Goal: Task Accomplishment & Management: Manage account settings

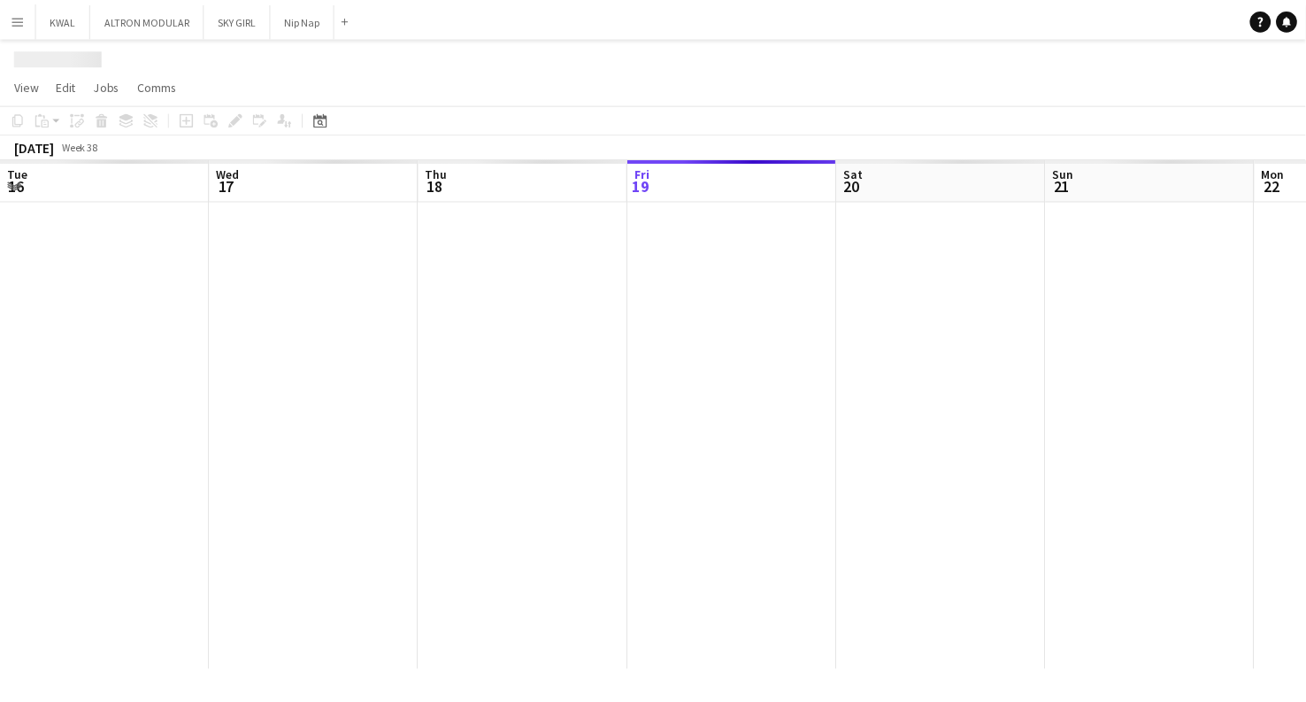
scroll to position [0, 423]
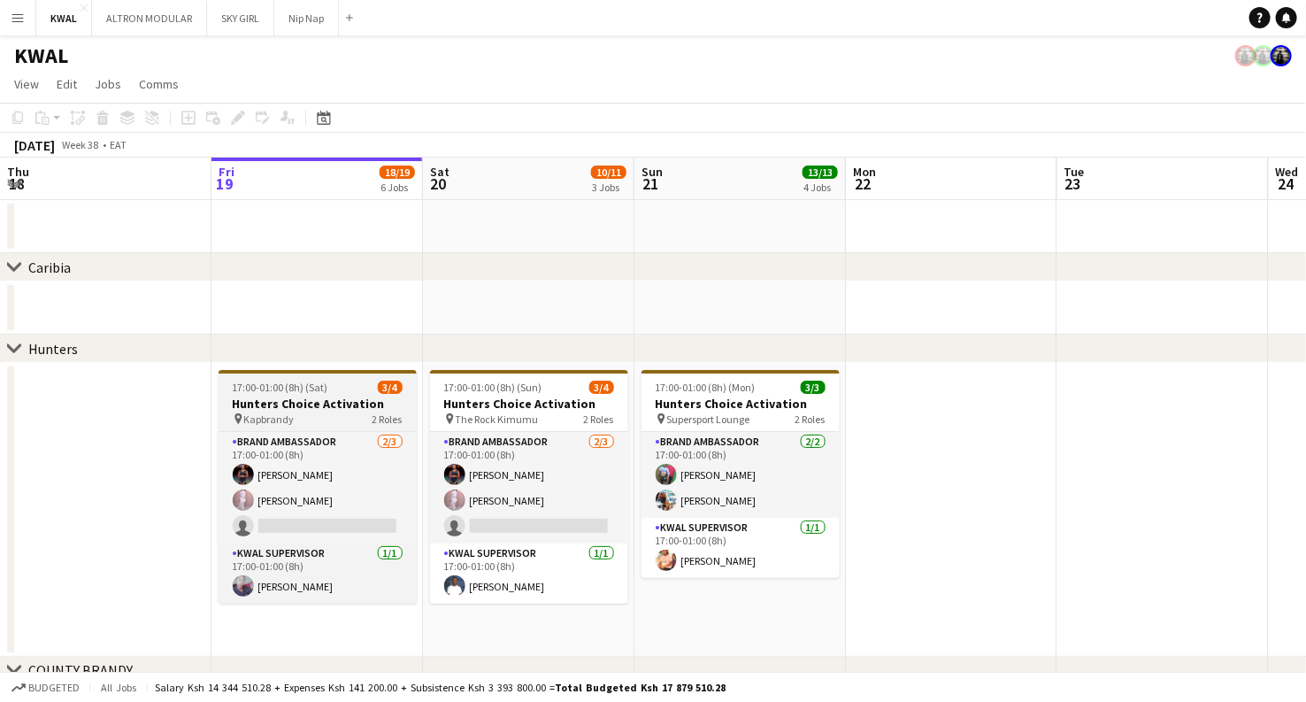
click at [332, 401] on h3 "Hunters Choice Activation" at bounding box center [318, 404] width 198 height 16
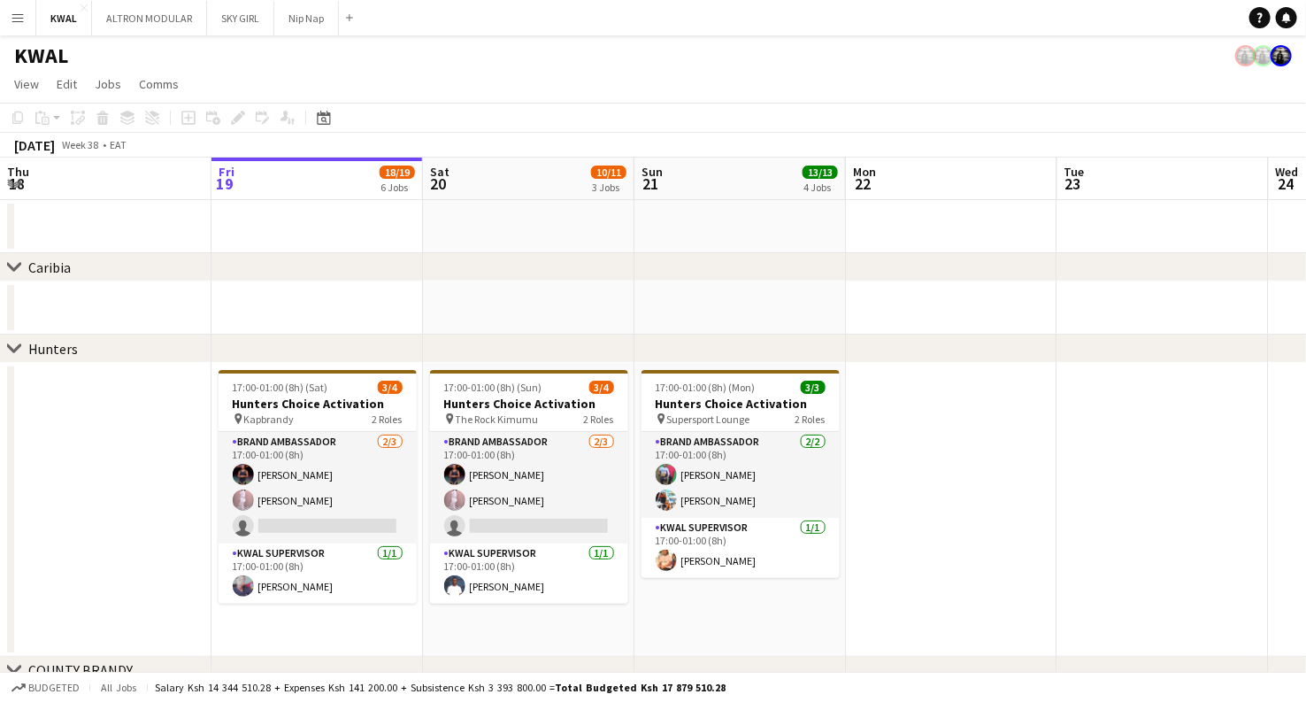
scroll to position [0, 424]
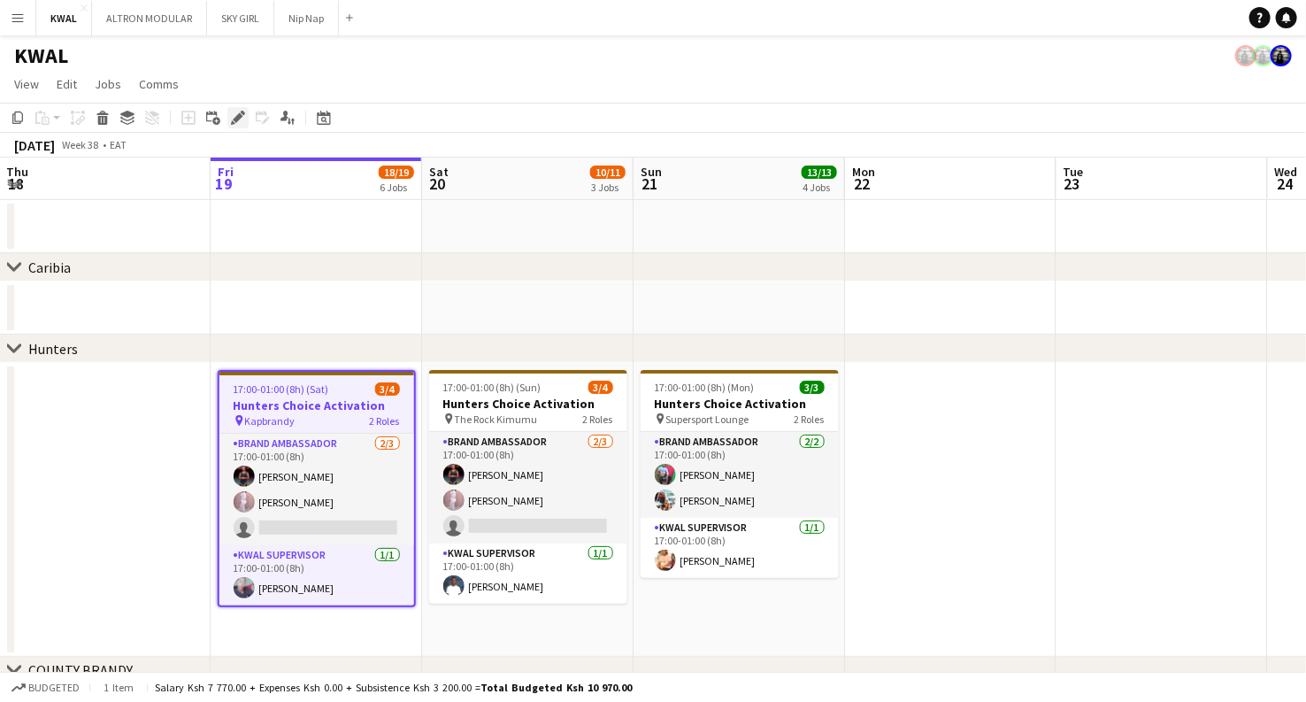
click at [235, 120] on icon at bounding box center [238, 118] width 10 height 10
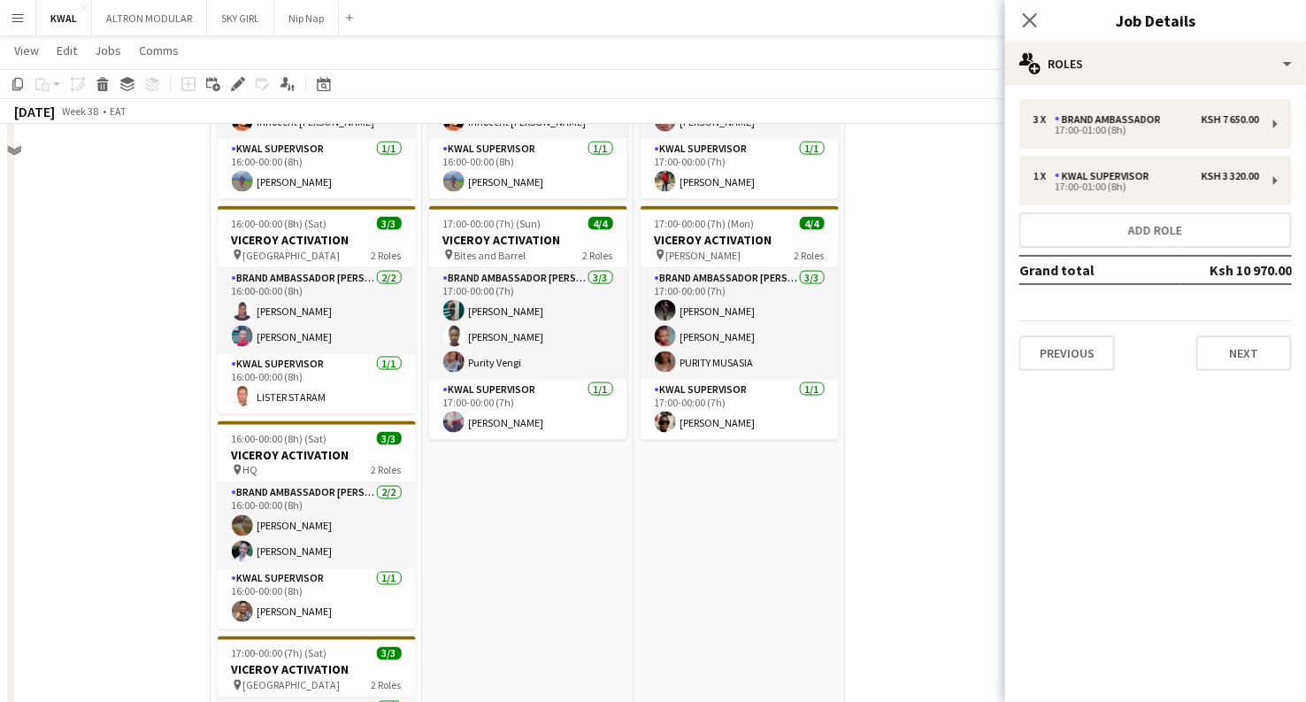
scroll to position [983, 0]
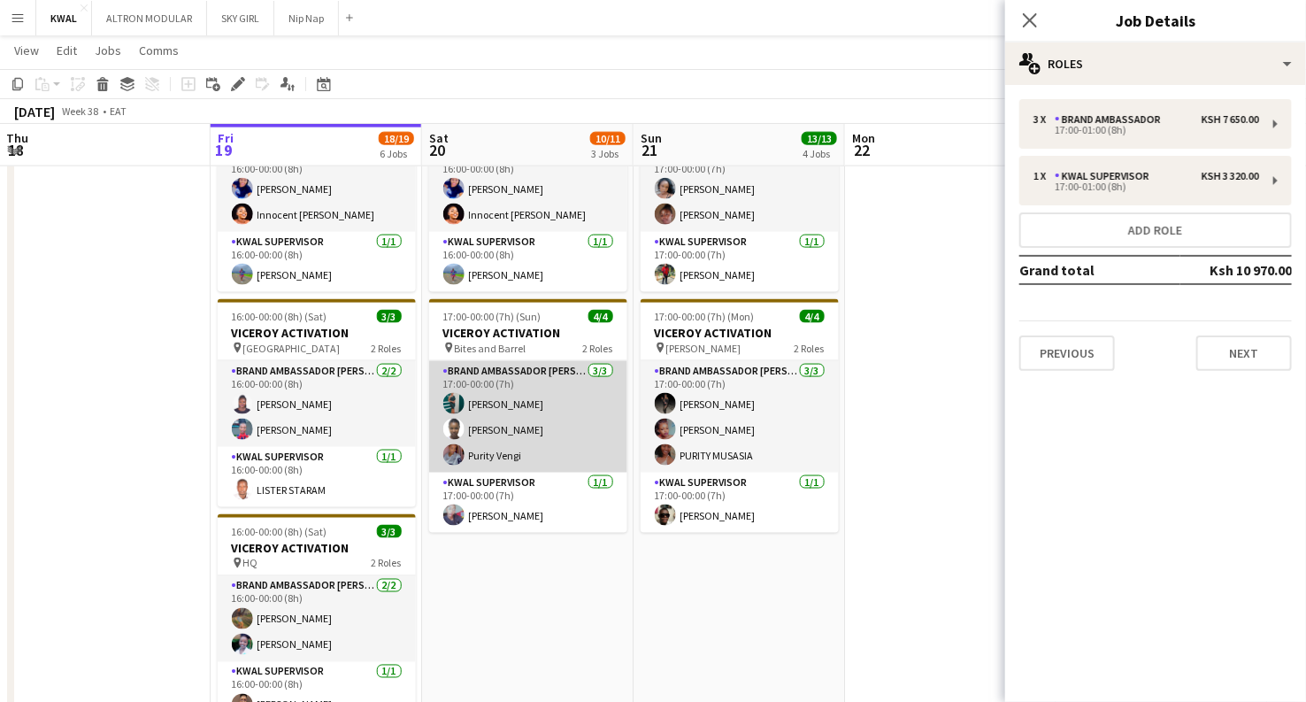
click at [495, 408] on app-card-role "Brand Ambassador kwal [DATE] 17:00-00:00 (7h) [PERSON_NAME] Faith Matata Purity…" at bounding box center [528, 417] width 198 height 112
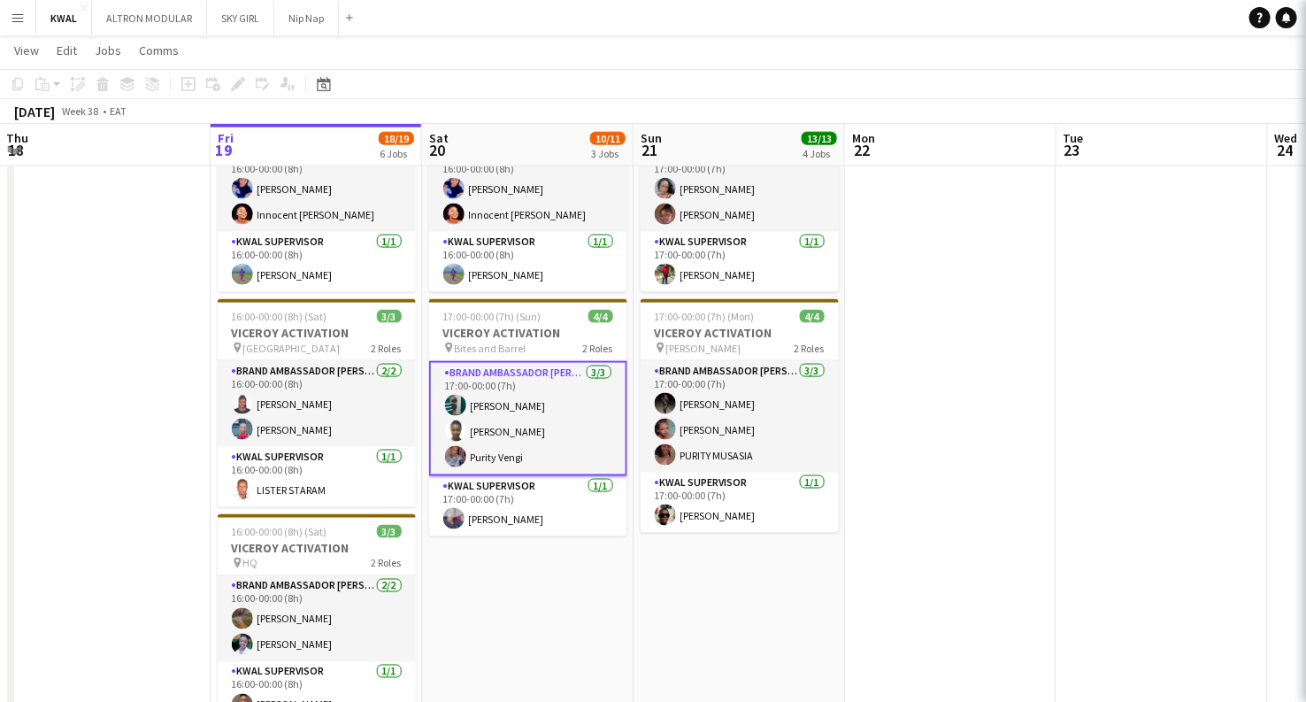
scroll to position [0, 425]
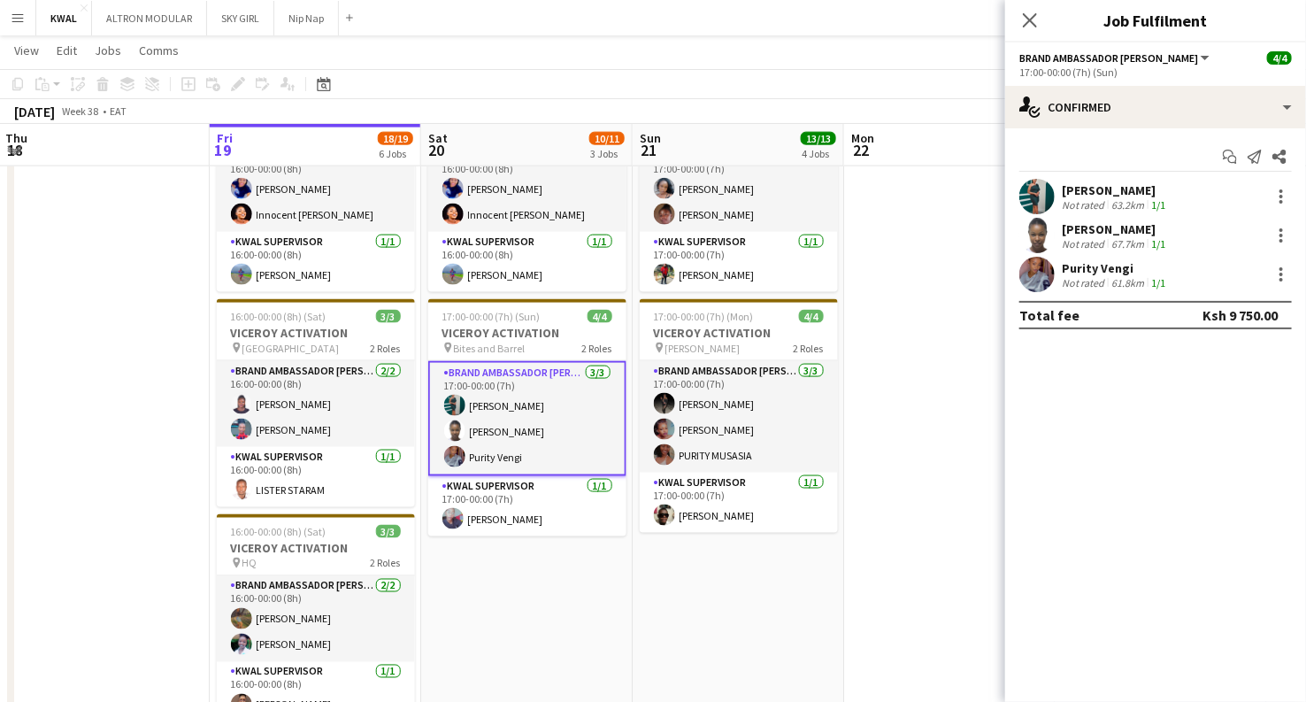
click at [1041, 203] on app-user-avatar at bounding box center [1036, 196] width 35 height 35
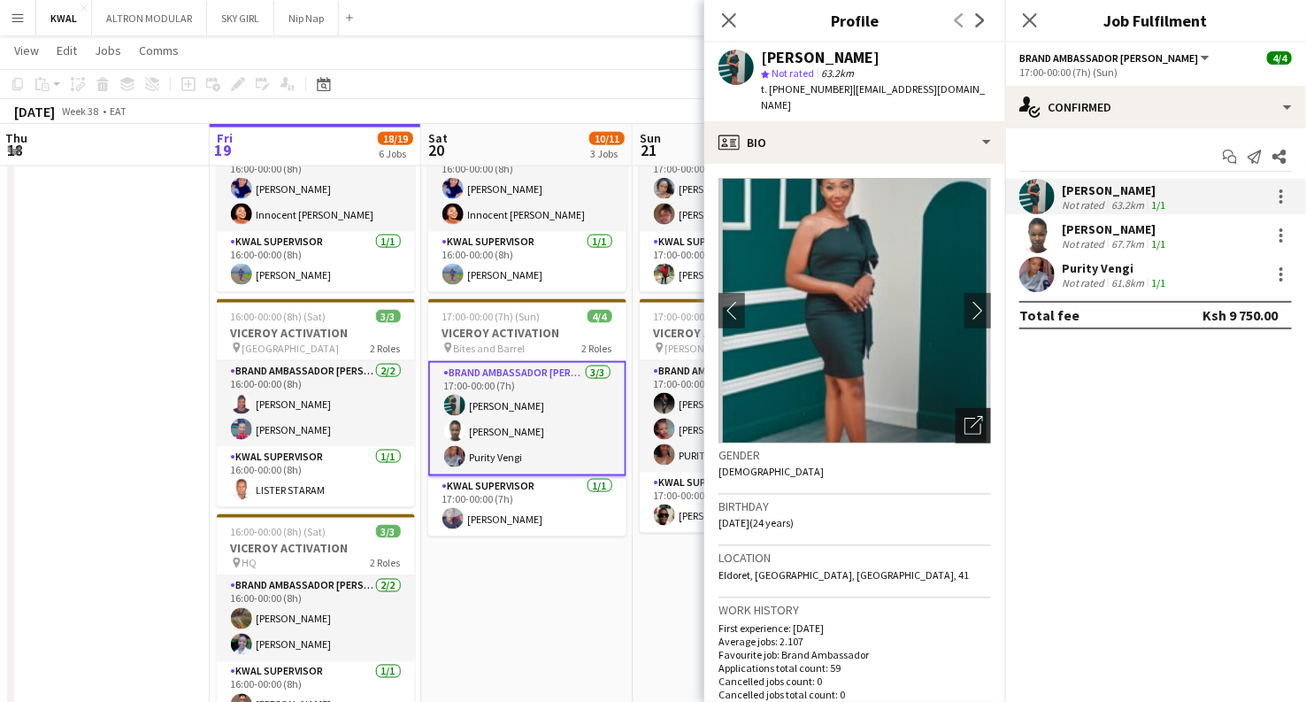
click at [965, 416] on icon "Open photos pop-in" at bounding box center [974, 425] width 19 height 19
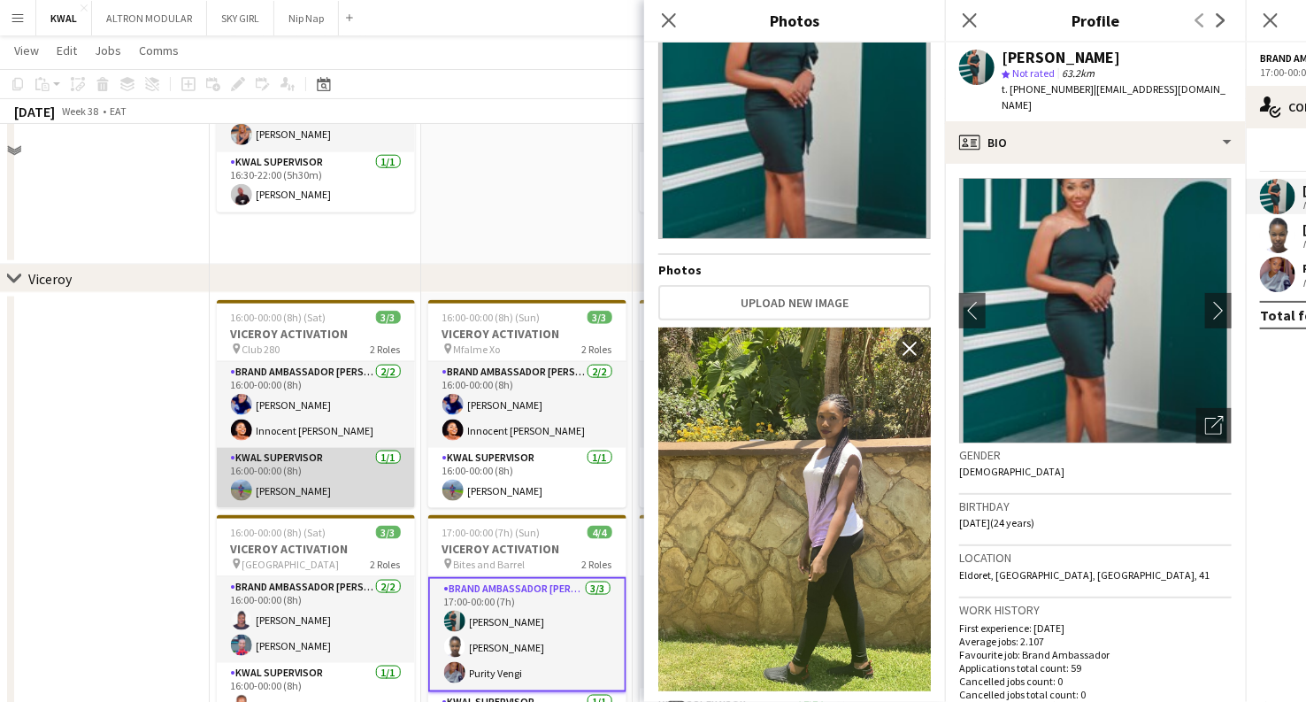
scroll to position [786, 0]
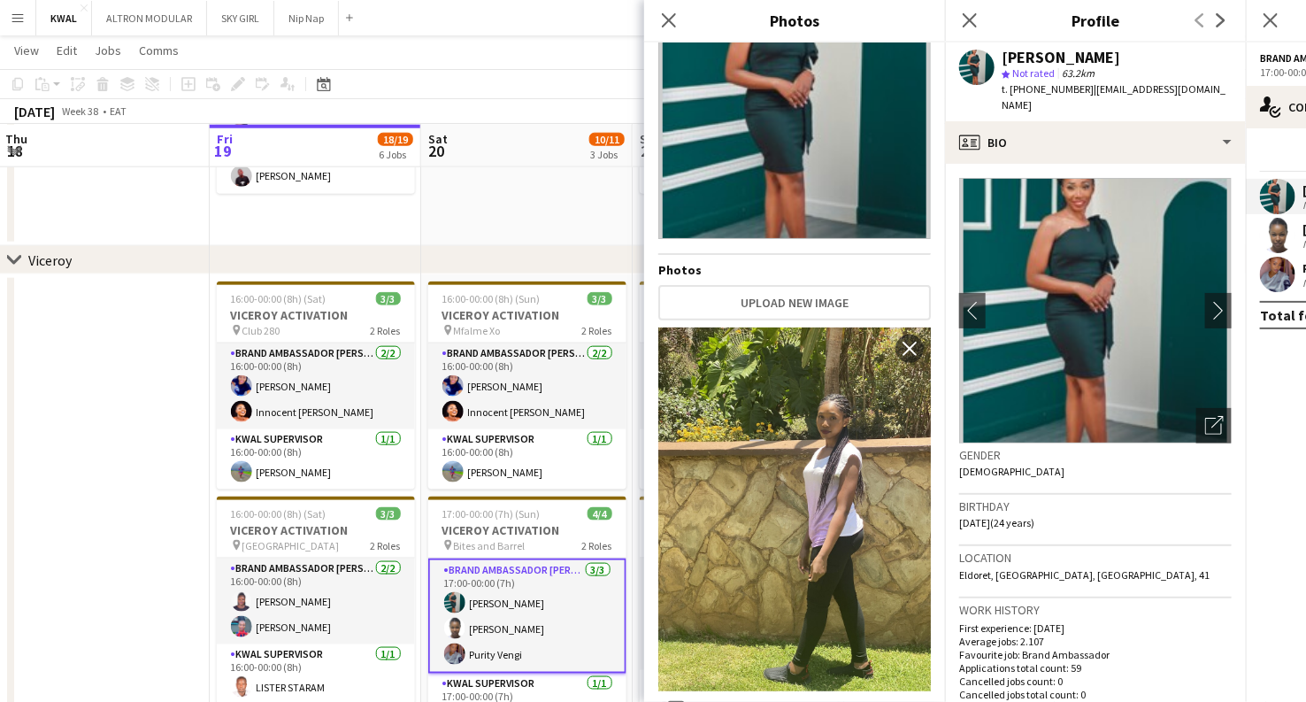
click at [495, 647] on app-card-role "Brand Ambassador kwal [DATE] 17:00-00:00 (7h) [PERSON_NAME] Faith Matata Purity…" at bounding box center [527, 615] width 198 height 115
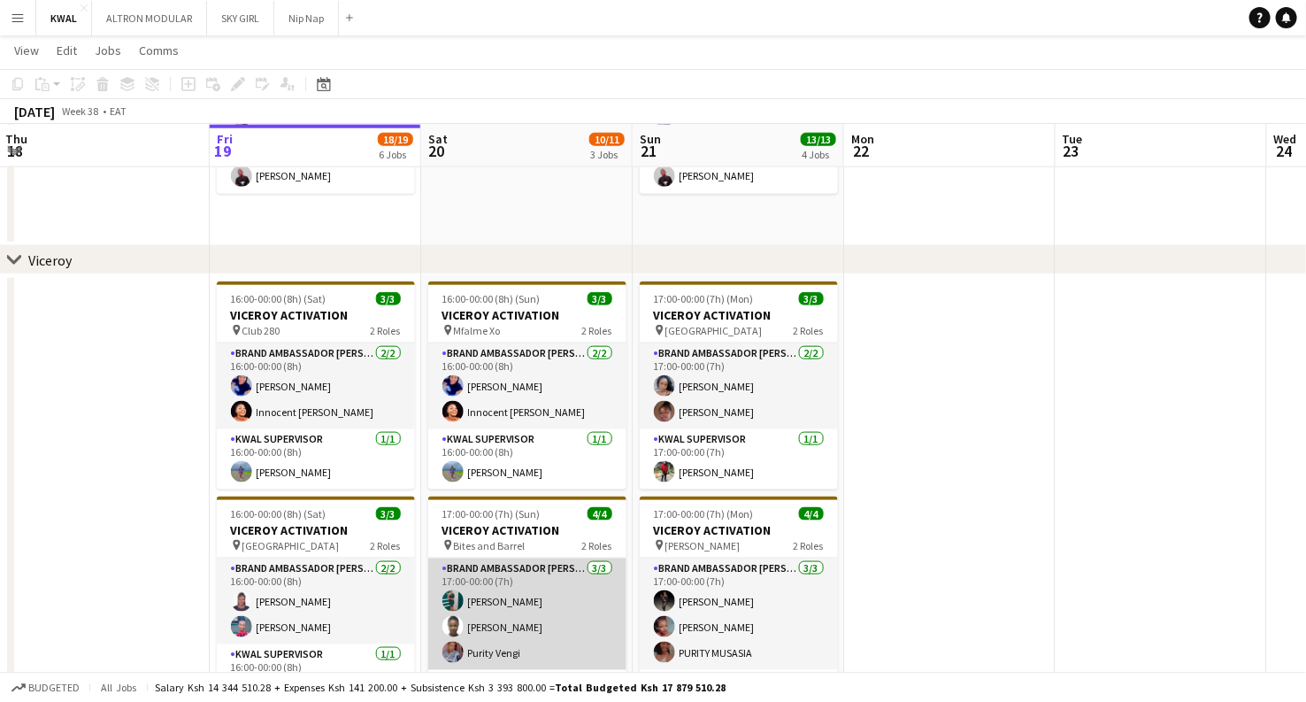
click at [504, 649] on app-card-role "Brand Ambassador kwal [DATE] 17:00-00:00 (7h) [PERSON_NAME] Faith Matata Purity…" at bounding box center [527, 614] width 198 height 112
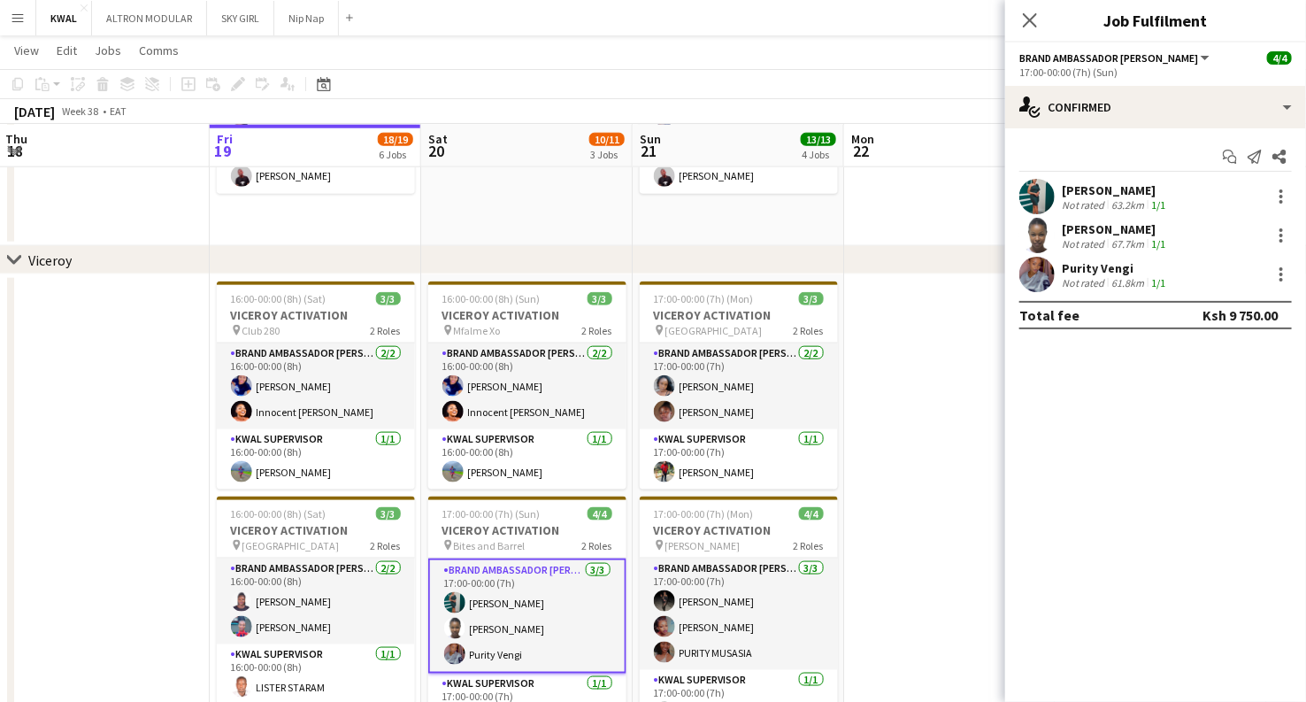
click at [1037, 271] on app-user-avatar at bounding box center [1036, 274] width 35 height 35
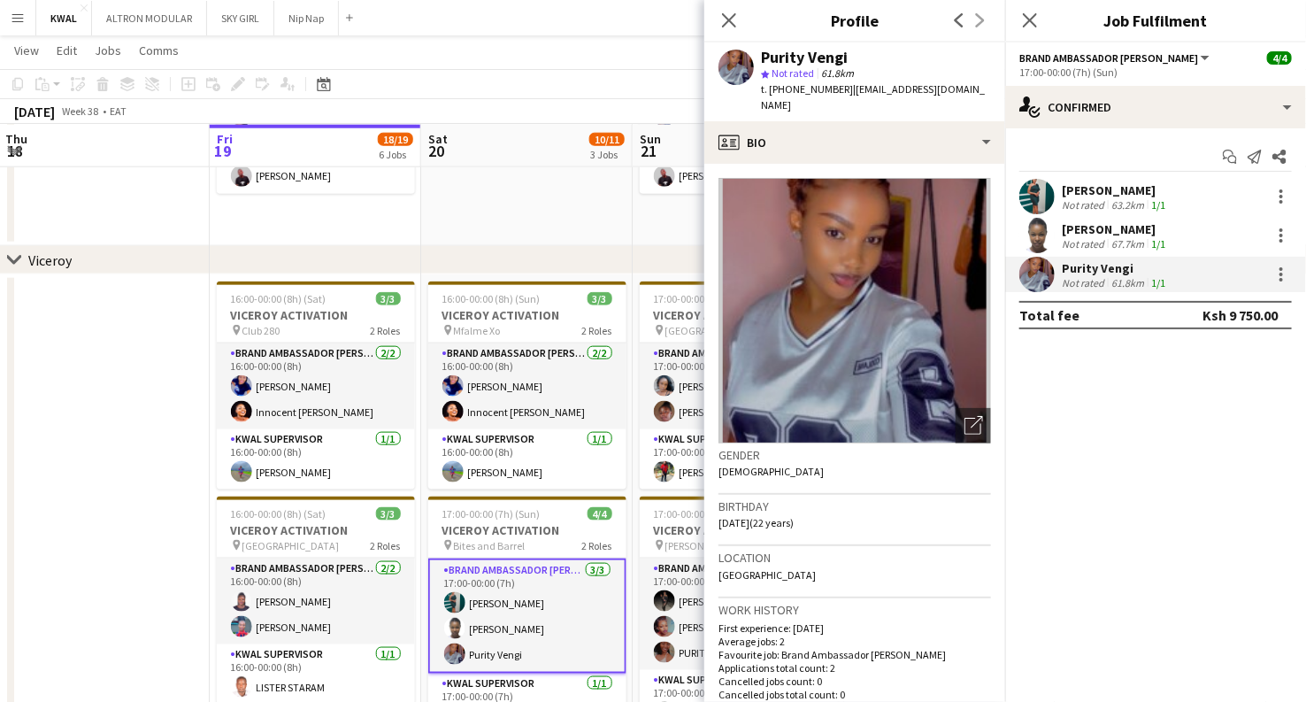
scroll to position [98, 0]
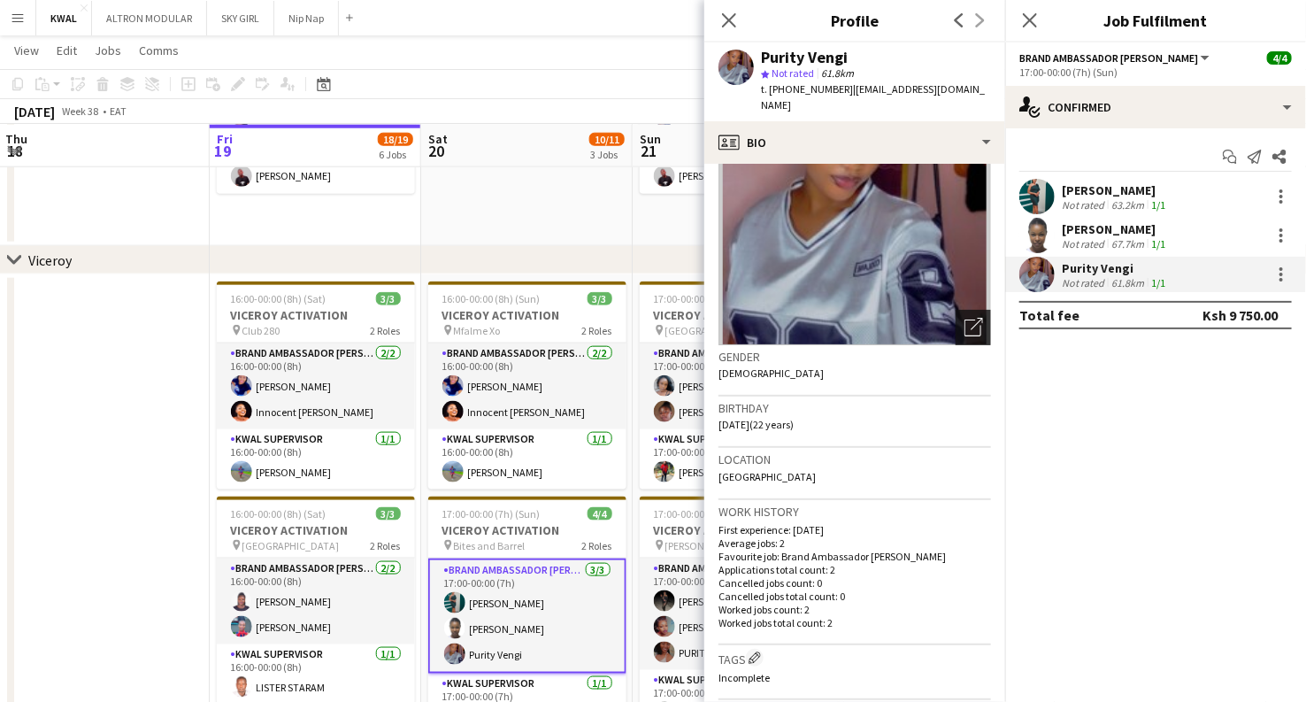
click at [965, 319] on icon at bounding box center [973, 327] width 17 height 17
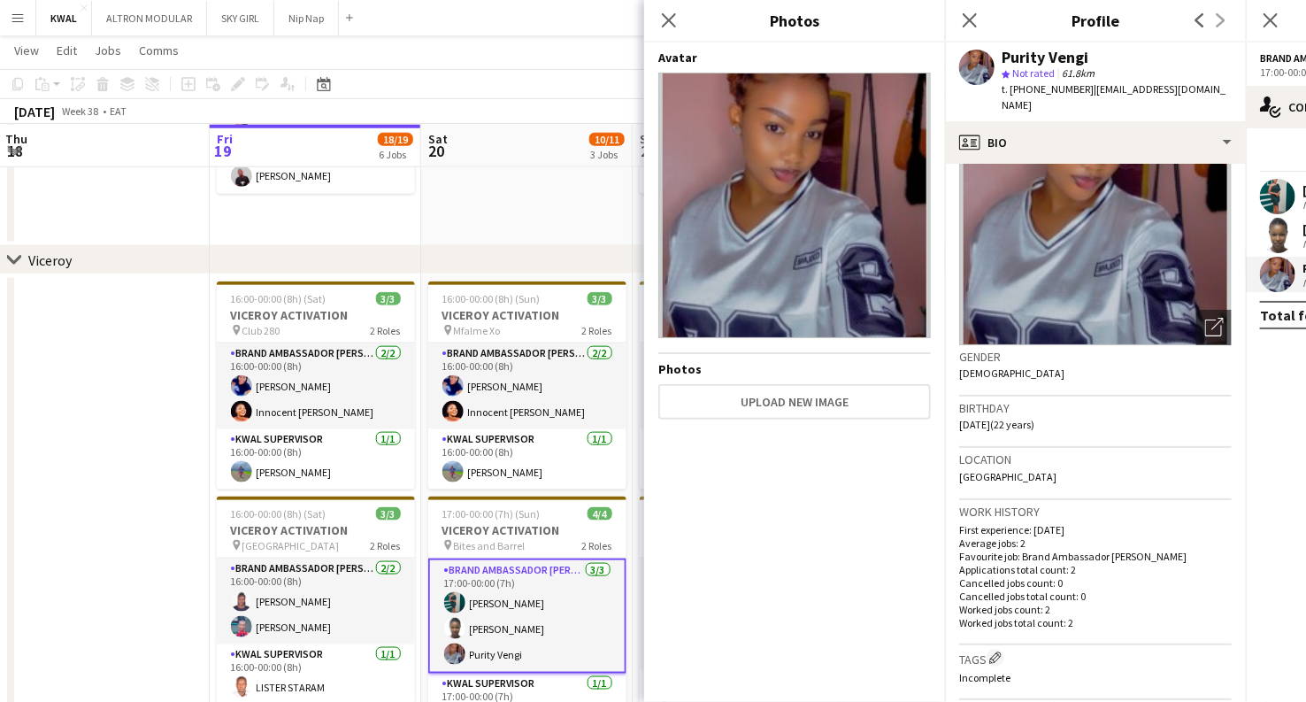
click at [1287, 236] on app-user-avatar at bounding box center [1277, 235] width 35 height 35
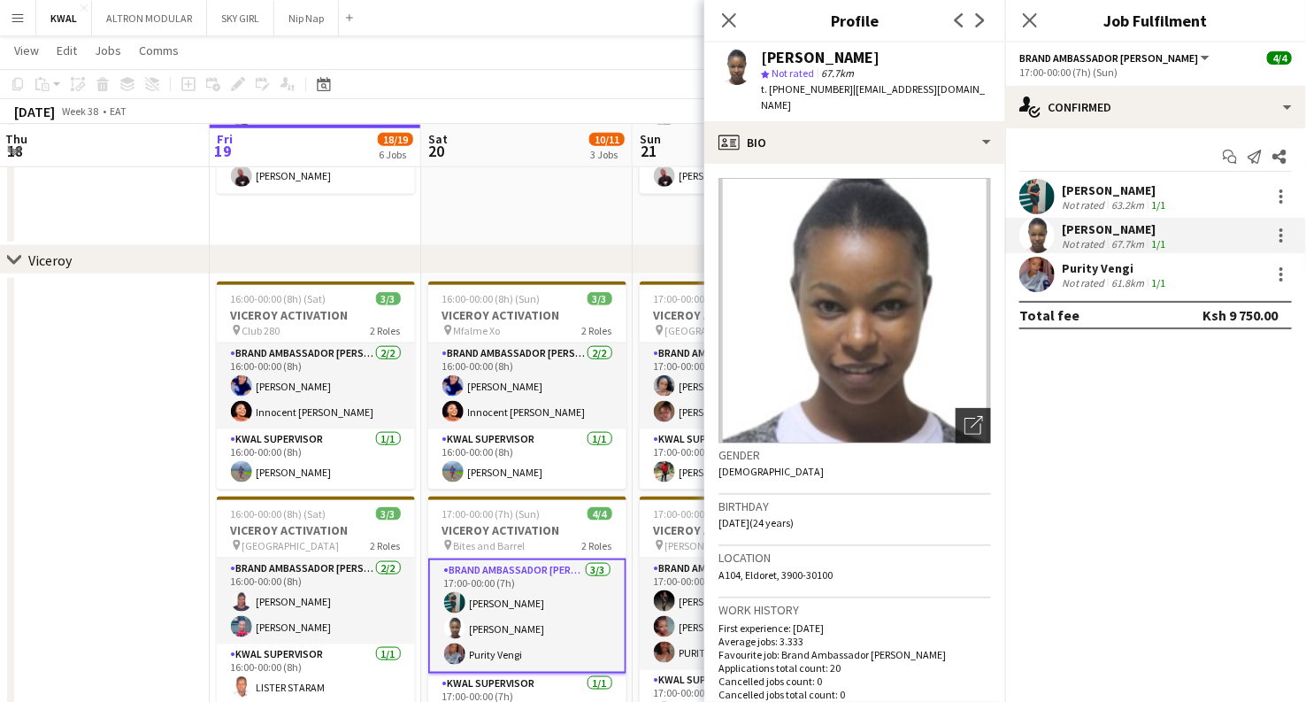
click at [965, 416] on icon "Open photos pop-in" at bounding box center [974, 425] width 19 height 19
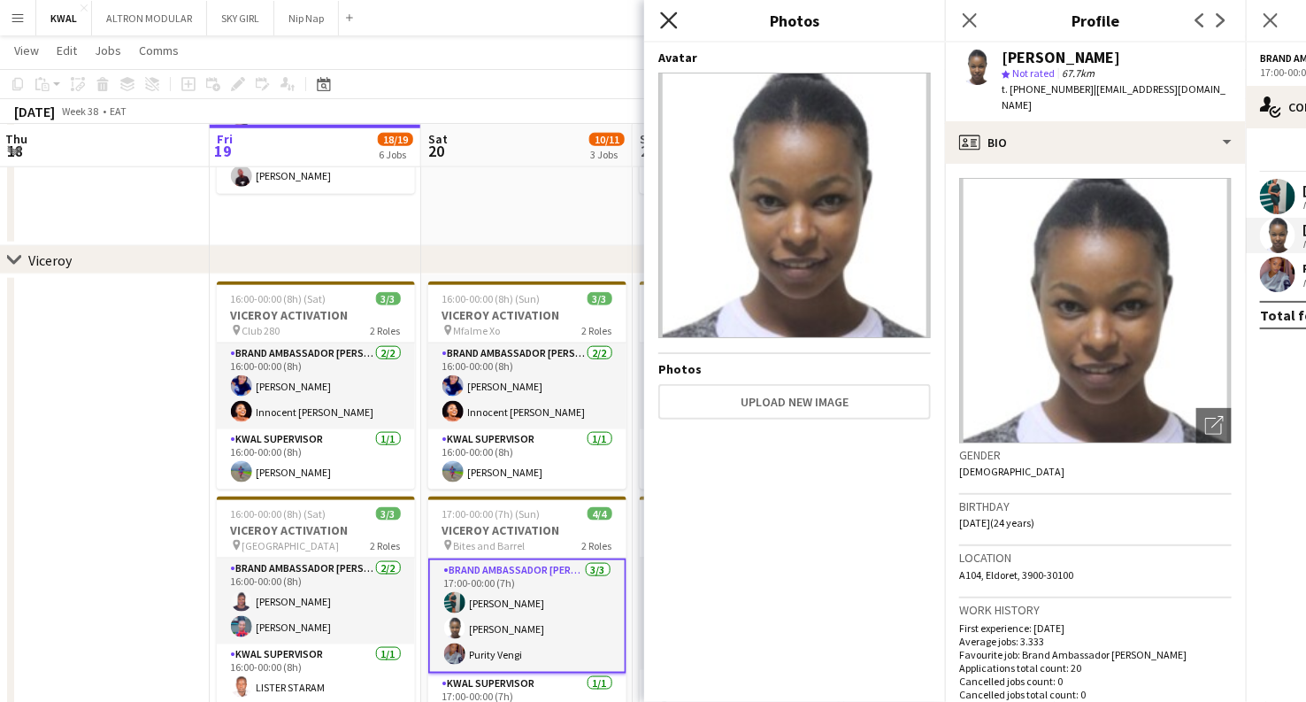
click at [662, 17] on icon "Close pop-in" at bounding box center [668, 20] width 17 height 17
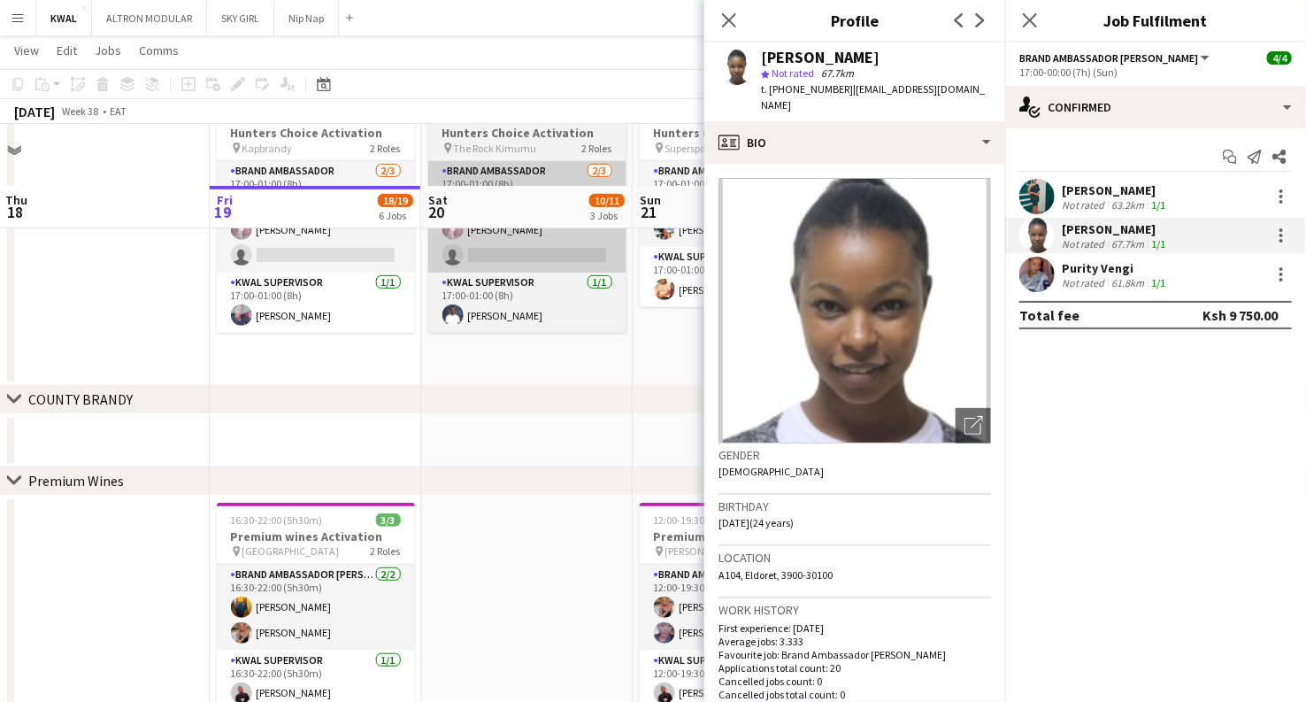
scroll to position [196, 0]
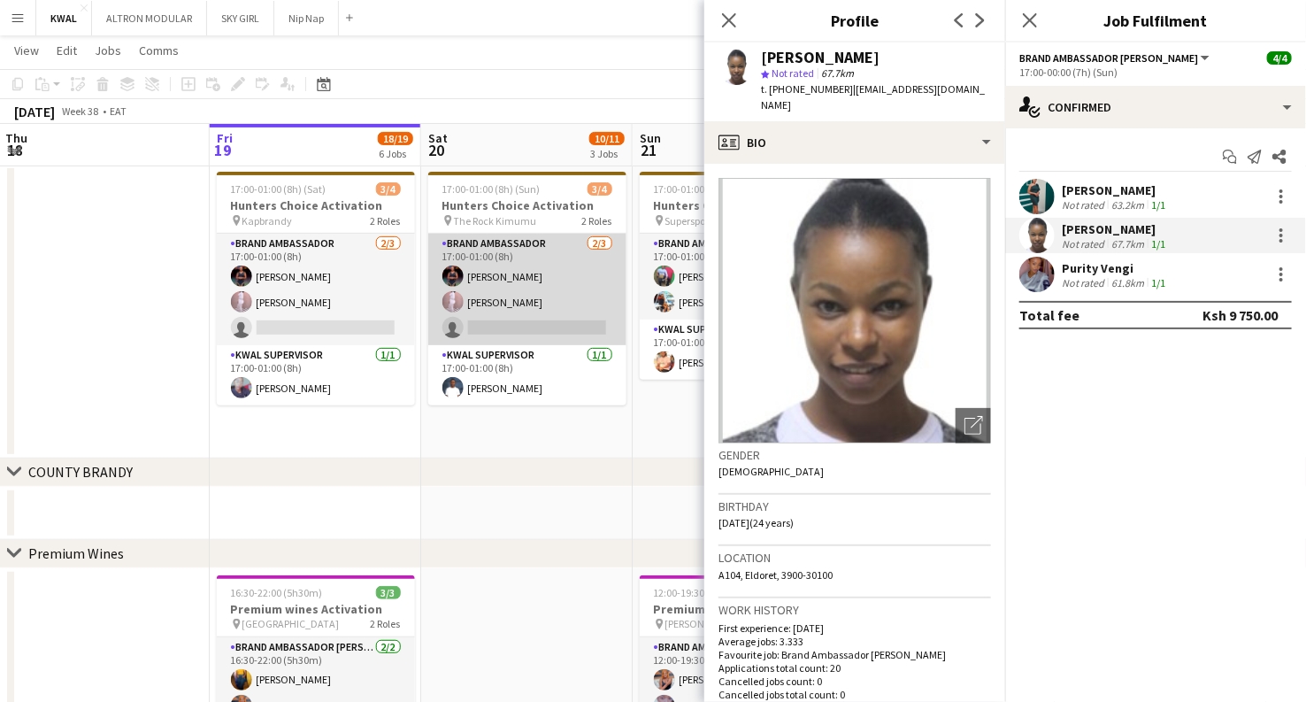
click at [497, 297] on app-card-role "Brand Ambassador [DATE] 17:00-01:00 (8h) [PERSON_NAME] [PERSON_NAME] single-neu…" at bounding box center [527, 290] width 198 height 112
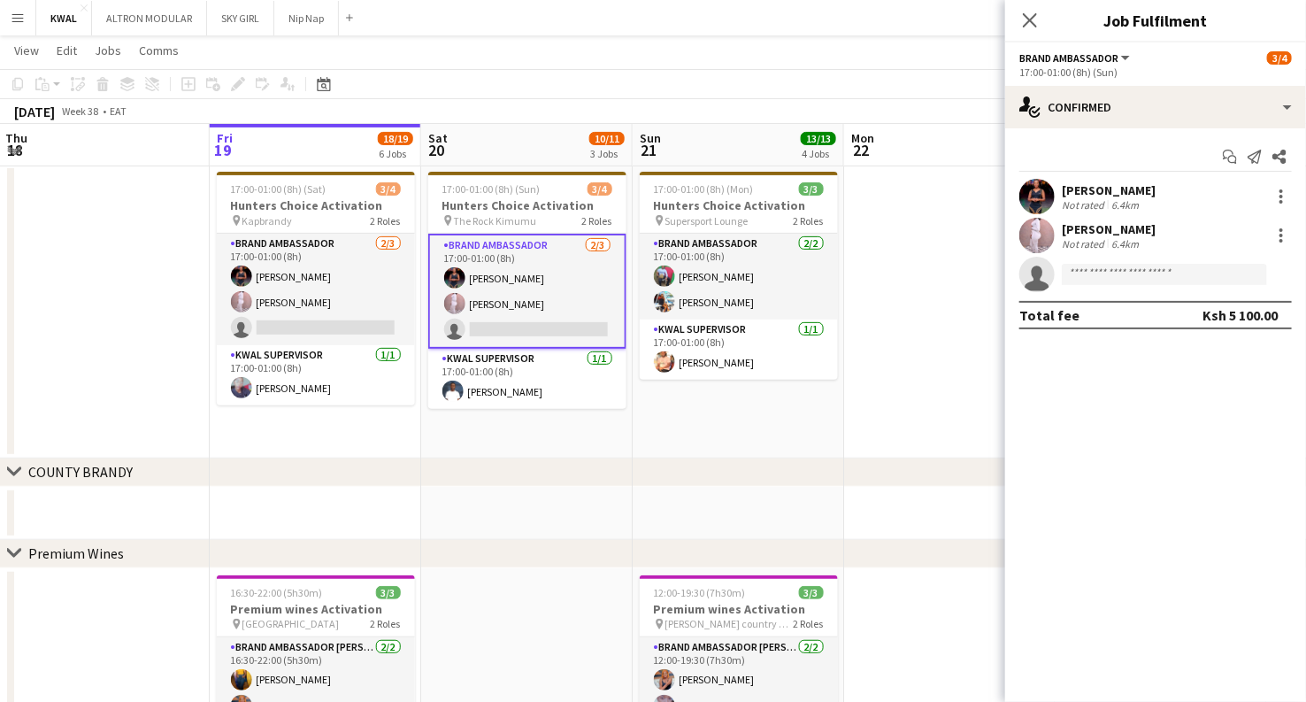
click at [1041, 238] on app-user-avatar at bounding box center [1036, 235] width 35 height 35
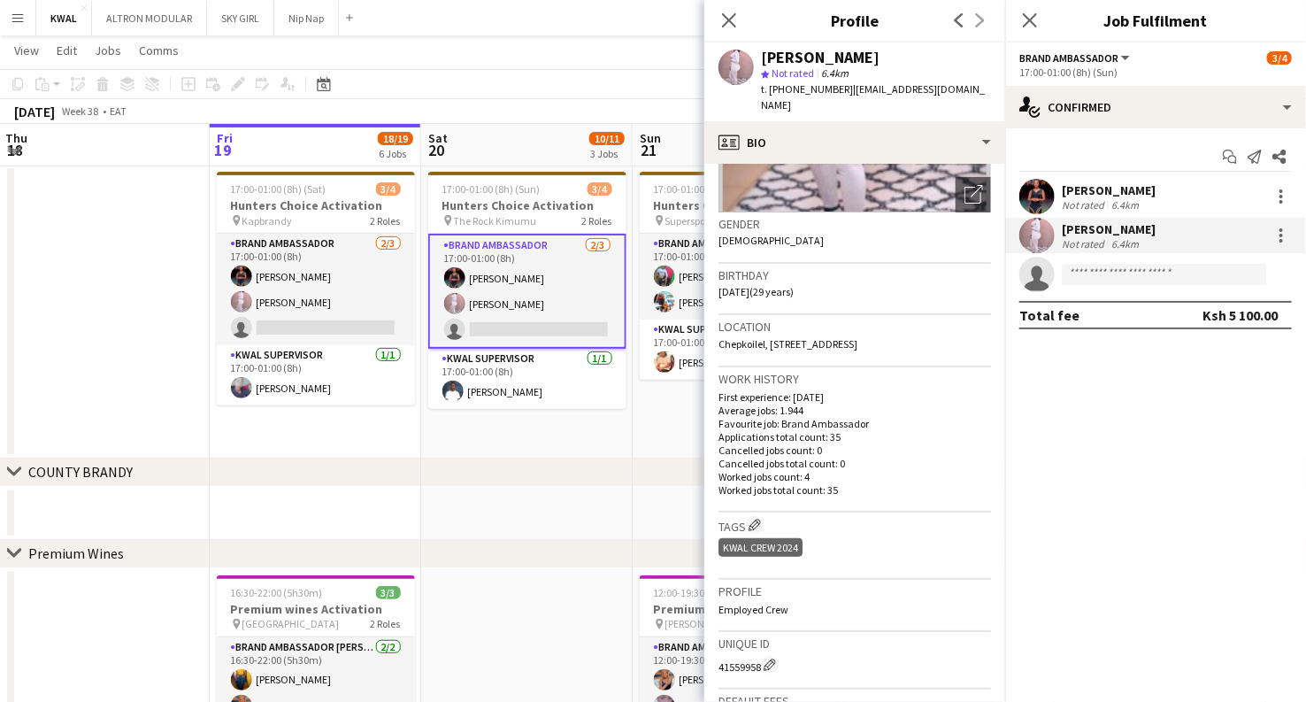
scroll to position [513, 0]
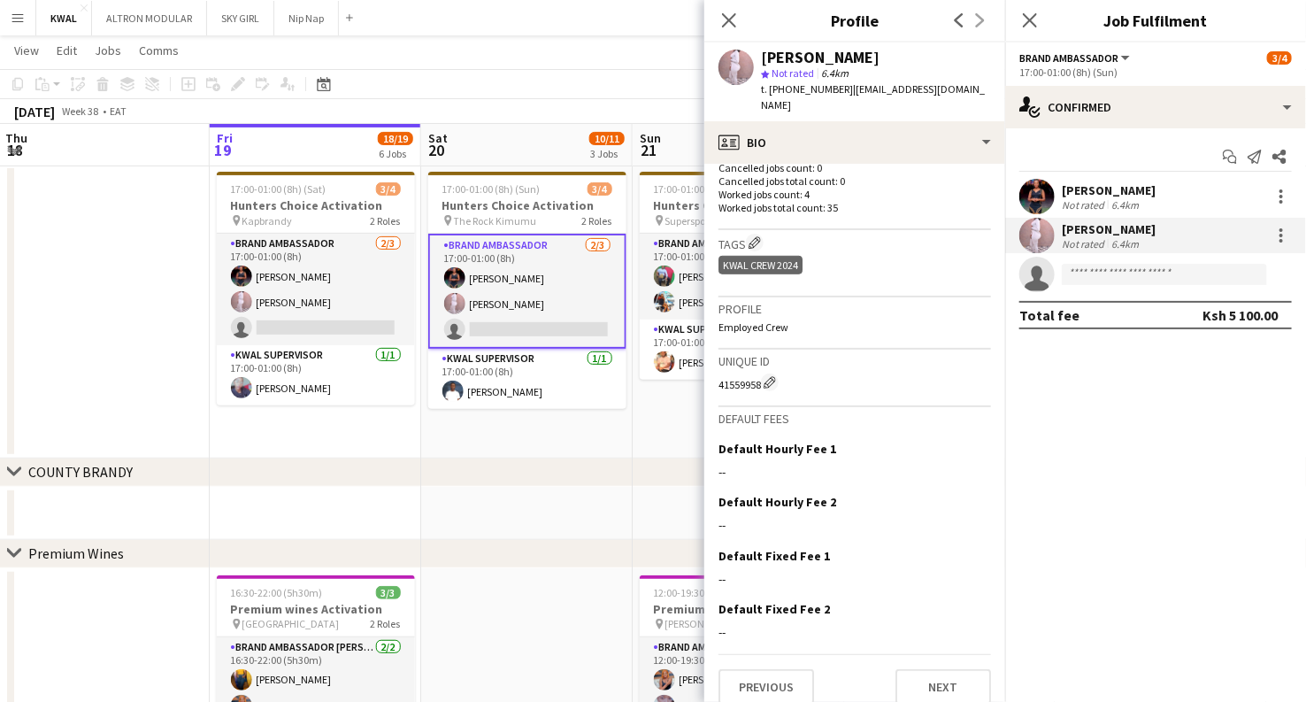
click at [1035, 196] on app-user-avatar at bounding box center [1036, 196] width 35 height 35
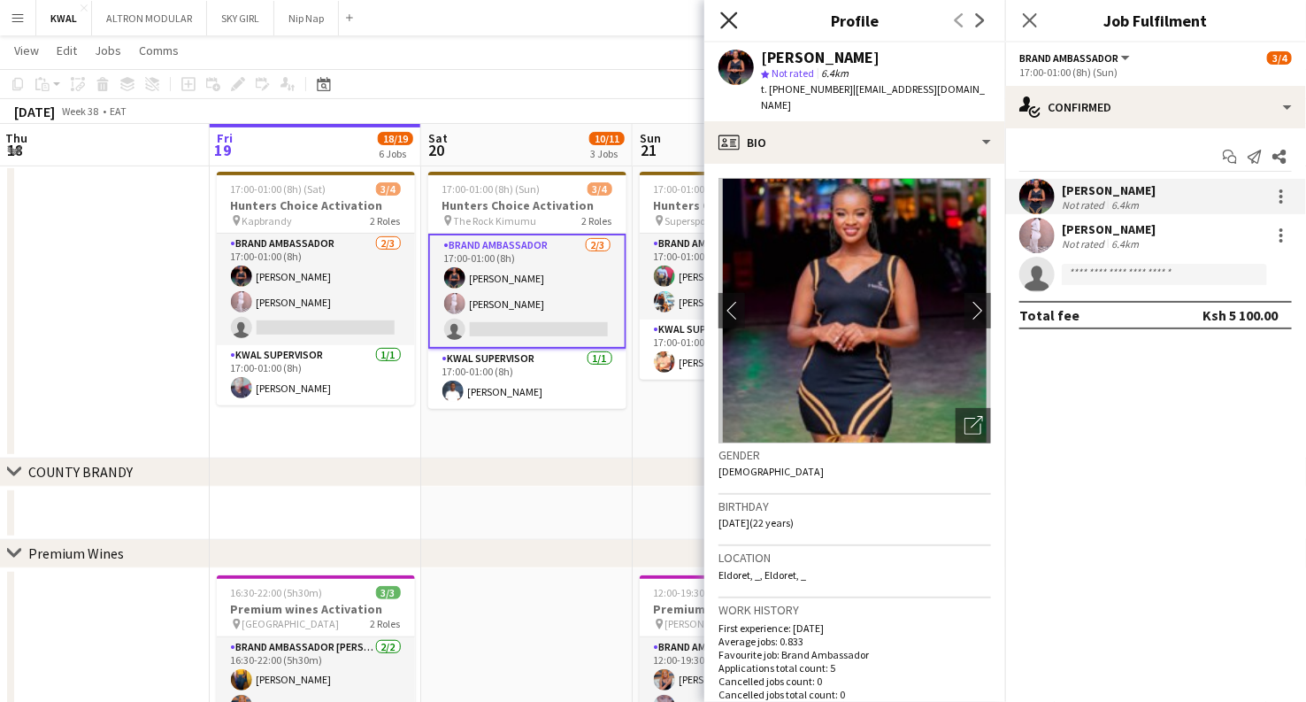
click at [730, 18] on icon "Close pop-in" at bounding box center [728, 20] width 17 height 17
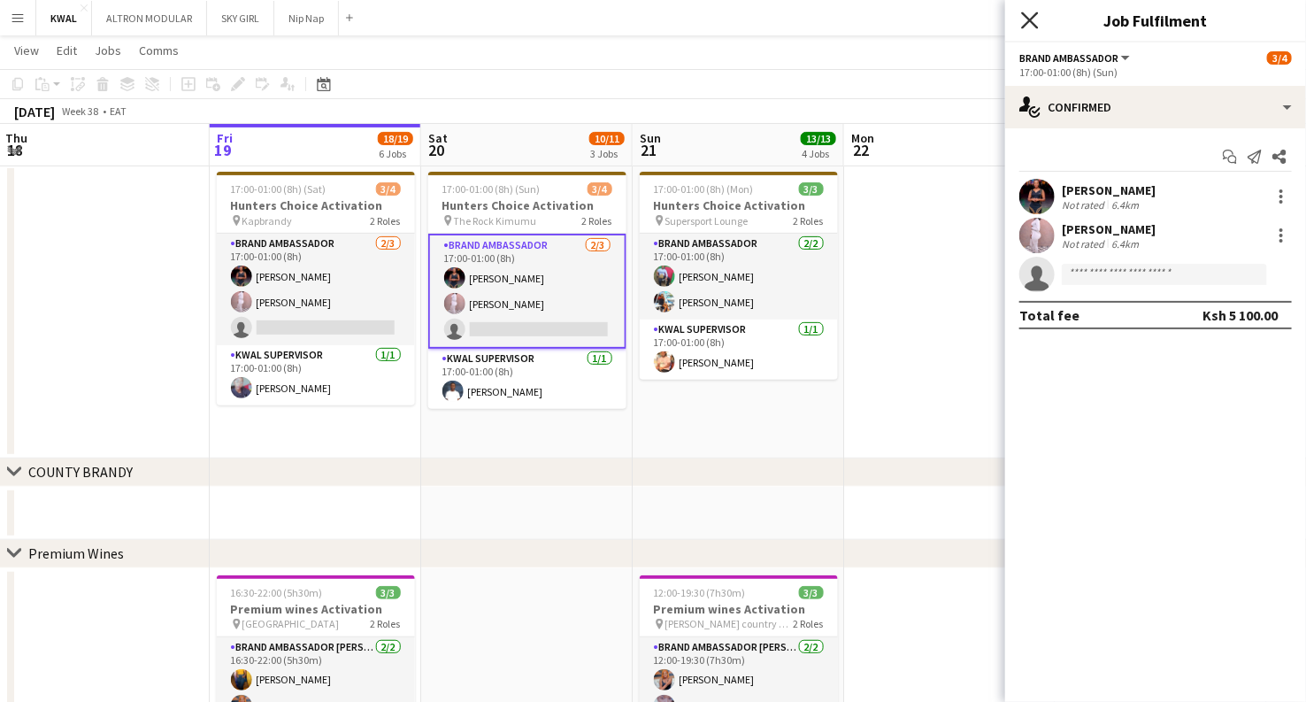
click at [1033, 14] on icon "Close pop-in" at bounding box center [1029, 20] width 17 height 17
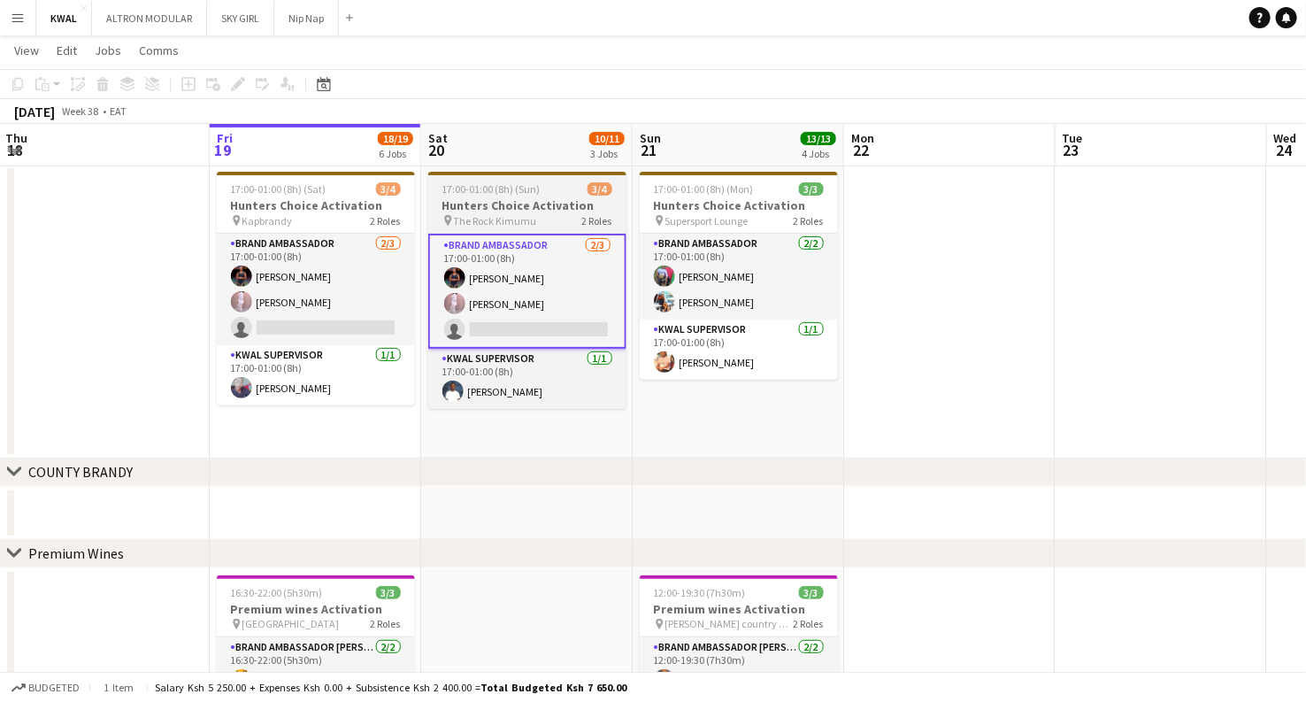
drag, startPoint x: 471, startPoint y: 204, endPoint x: 425, endPoint y: 200, distance: 46.2
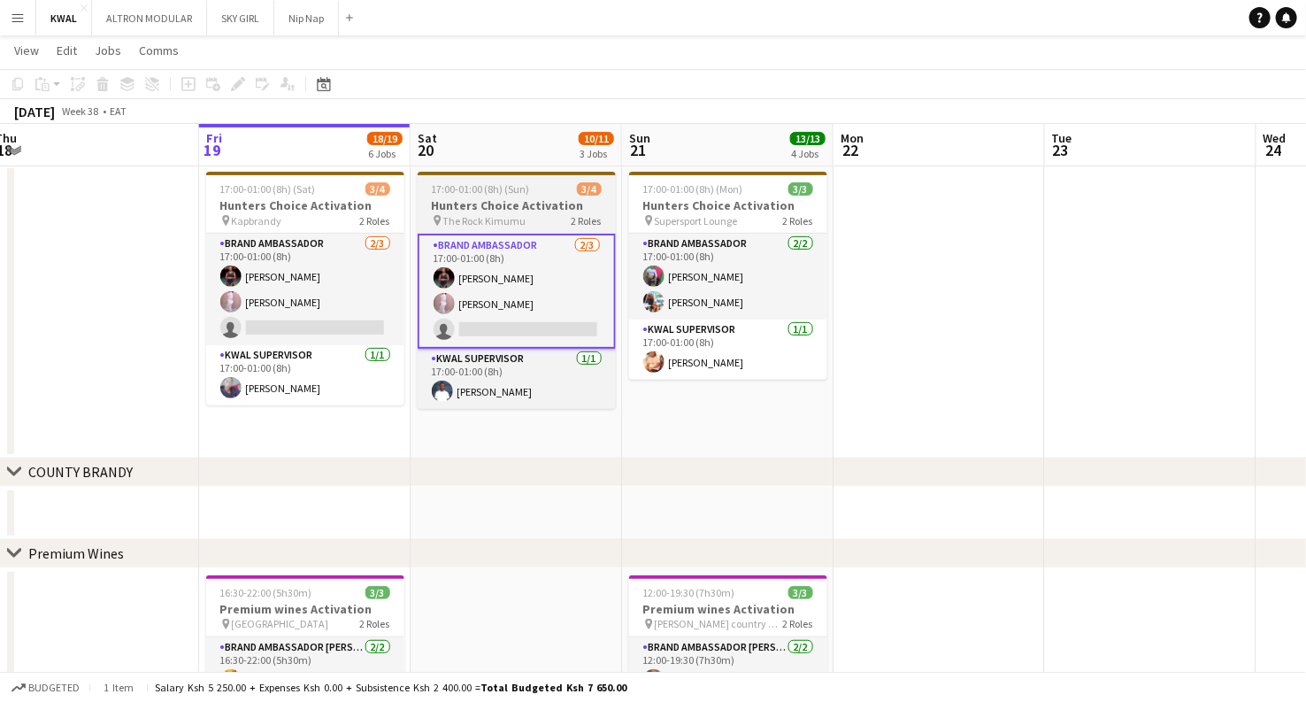
click at [480, 205] on h3 "Hunters Choice Activation" at bounding box center [517, 205] width 198 height 16
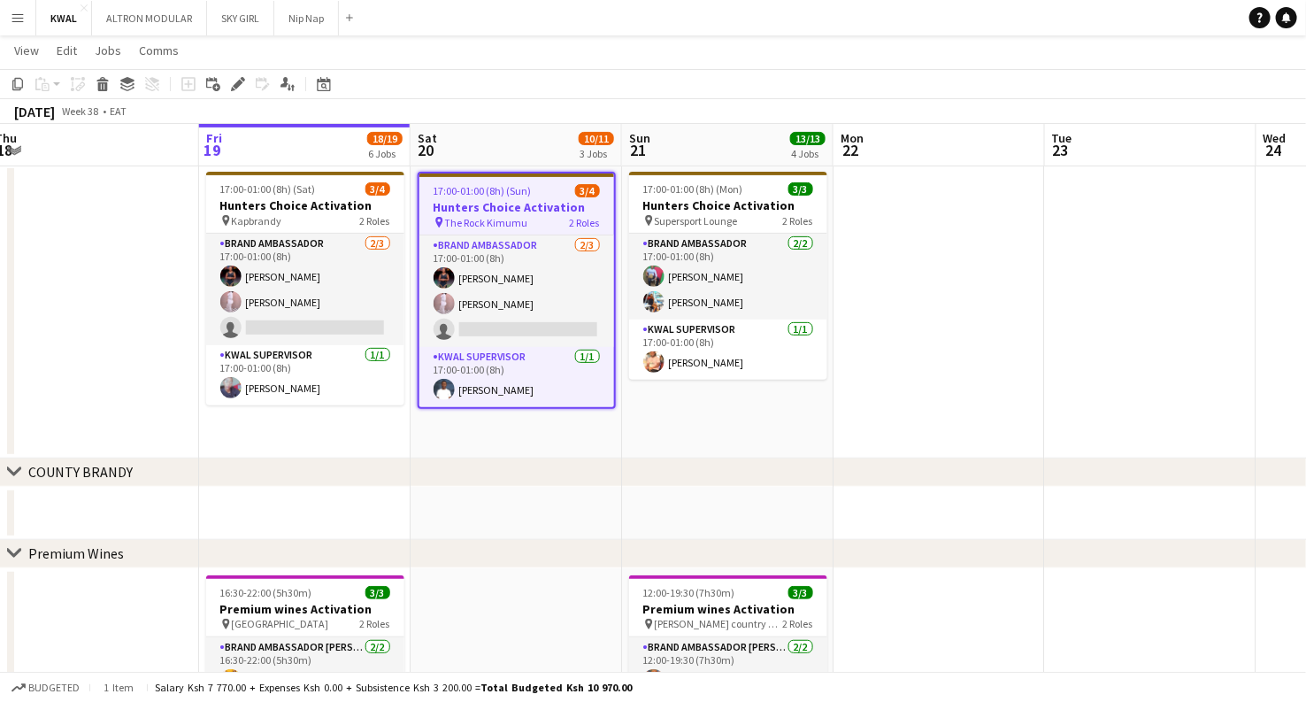
drag, startPoint x: 227, startPoint y: 85, endPoint x: 237, endPoint y: 107, distance: 24.2
click at [229, 85] on div "Edit" at bounding box center [237, 83] width 21 height 21
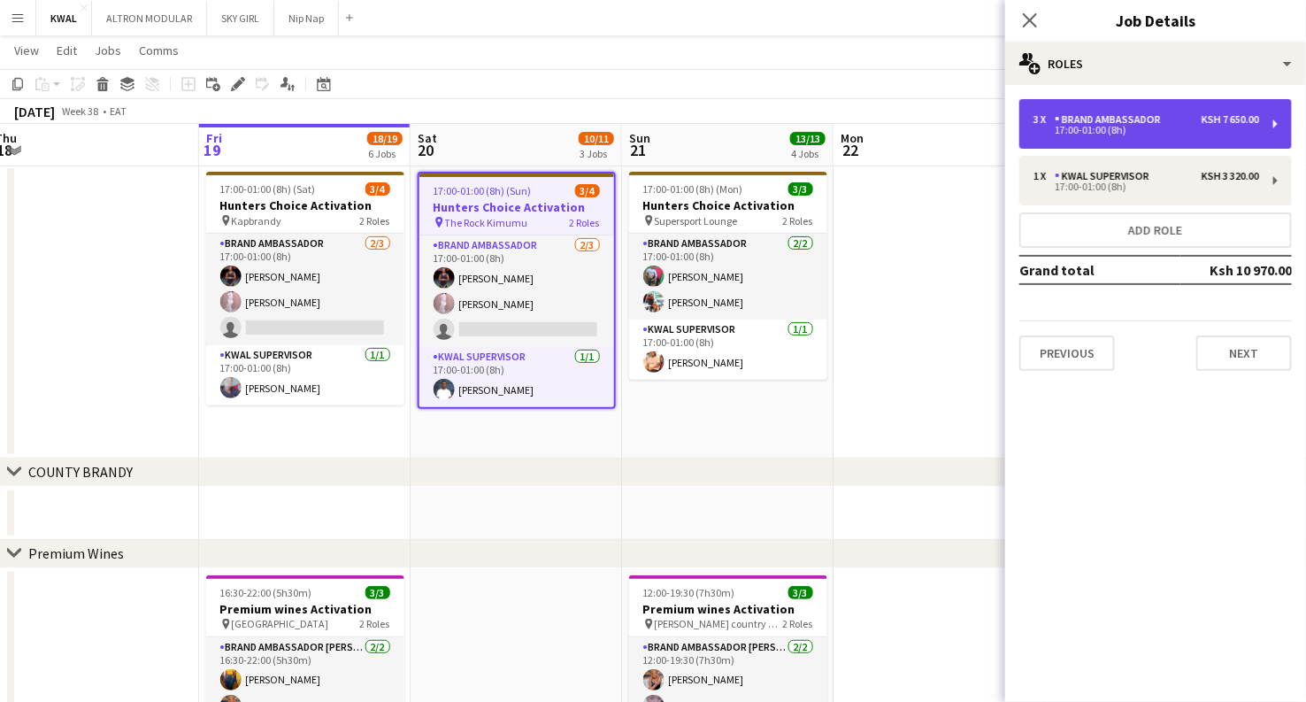
drag, startPoint x: 1071, startPoint y: 110, endPoint x: 1064, endPoint y: 127, distance: 19.1
click at [1069, 110] on div "3 x Brand Ambassador Ksh 7 650.00 17:00-01:00 (8h)" at bounding box center [1155, 124] width 273 height 50
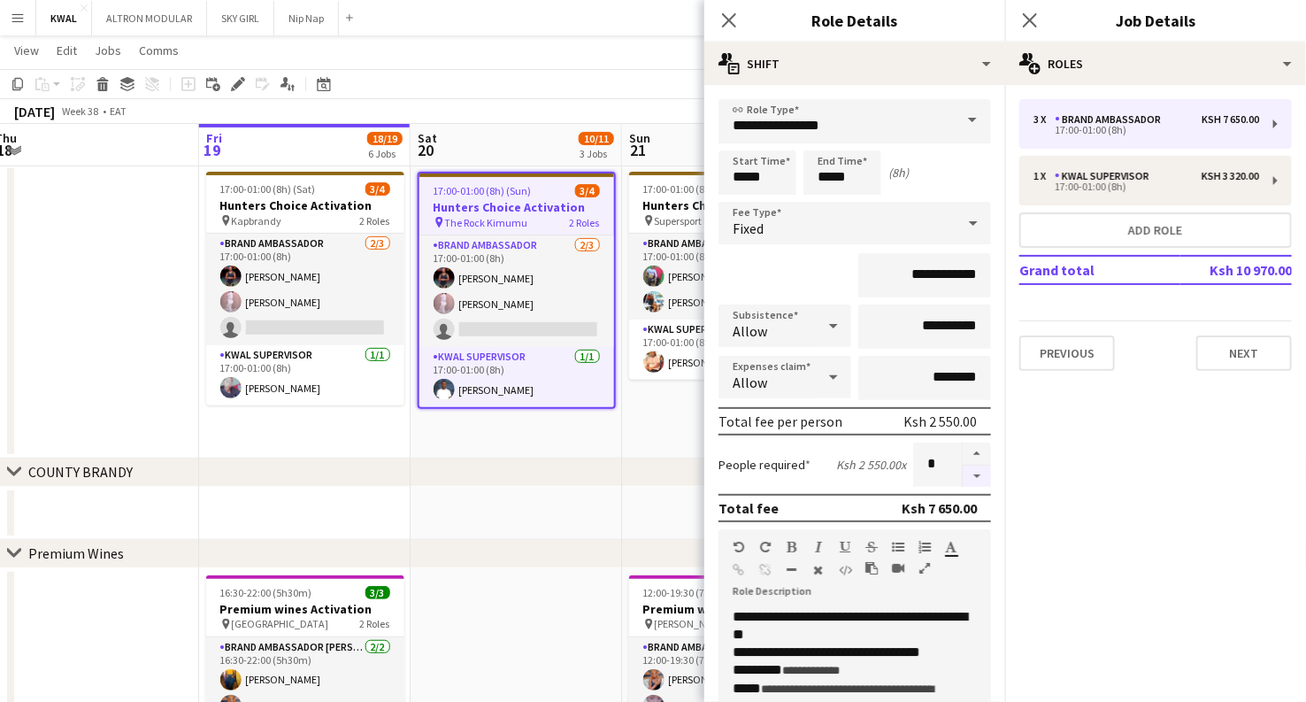
click at [963, 469] on button "button" at bounding box center [977, 476] width 28 height 22
type input "*"
drag, startPoint x: 284, startPoint y: 186, endPoint x: 1018, endPoint y: 182, distance: 733.6
click at [286, 186] on span "17:00-01:00 (8h) (Sat)" at bounding box center [268, 188] width 96 height 13
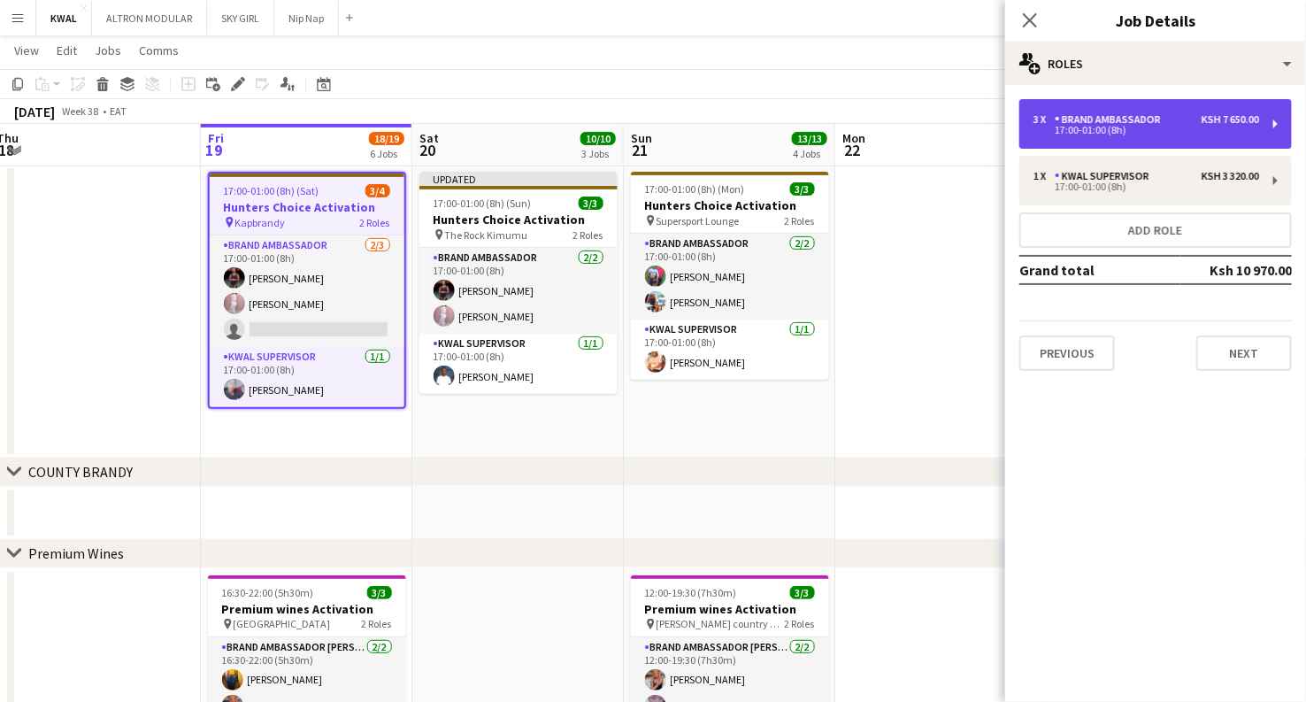
click at [1206, 126] on div "17:00-01:00 (8h)" at bounding box center [1147, 130] width 226 height 9
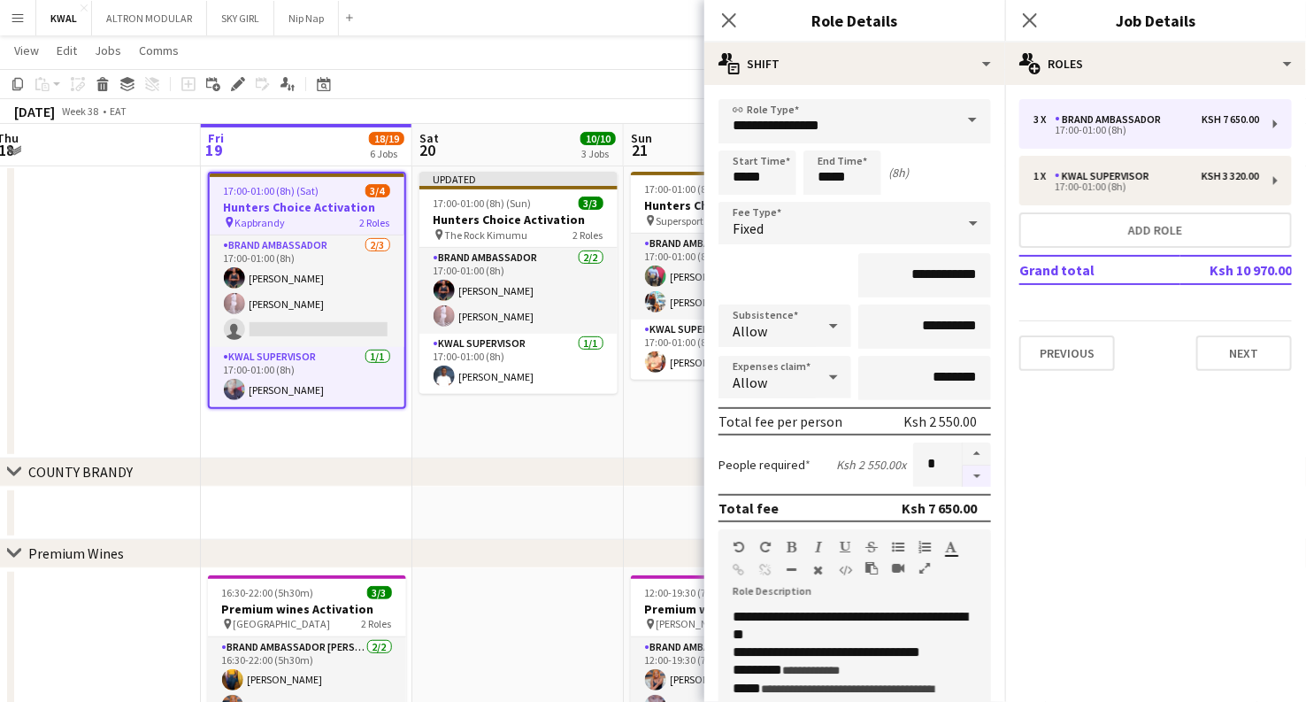
click at [963, 473] on button "button" at bounding box center [977, 476] width 28 height 22
type input "*"
click at [535, 458] on div "chevron-right COUNTY [GEOGRAPHIC_DATA]" at bounding box center [653, 472] width 1306 height 28
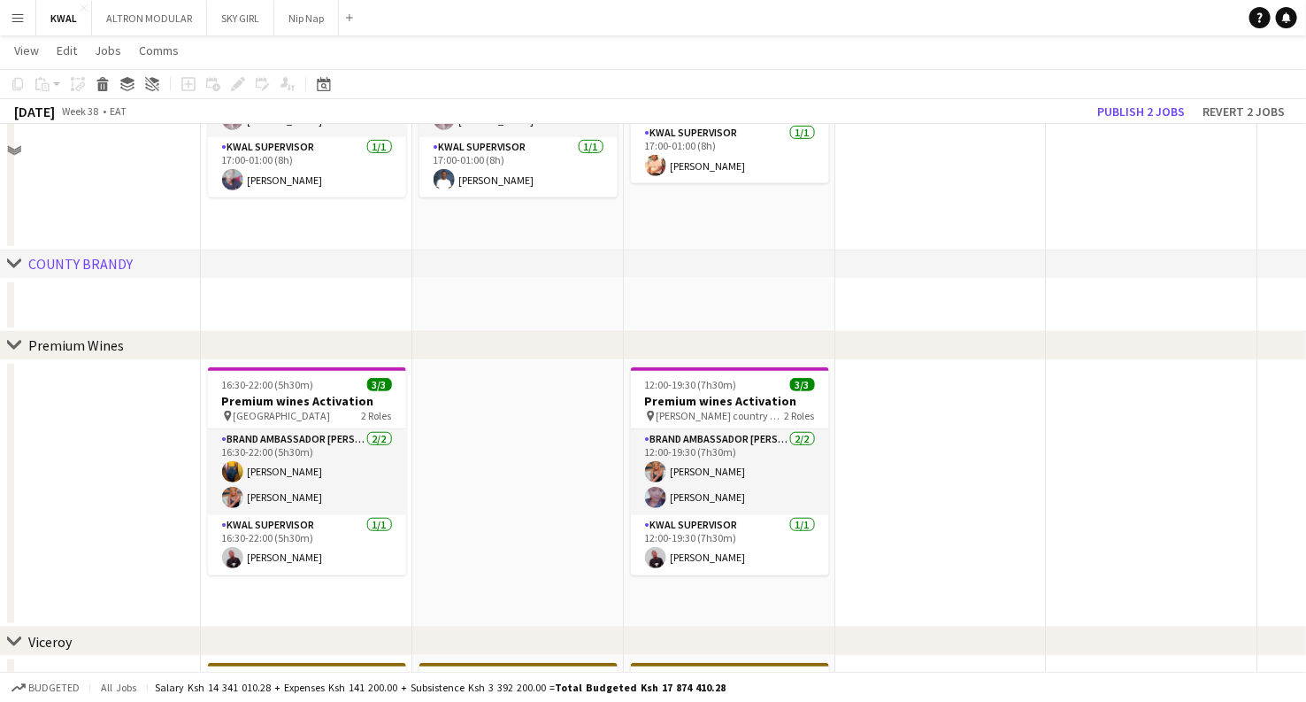
scroll to position [196, 0]
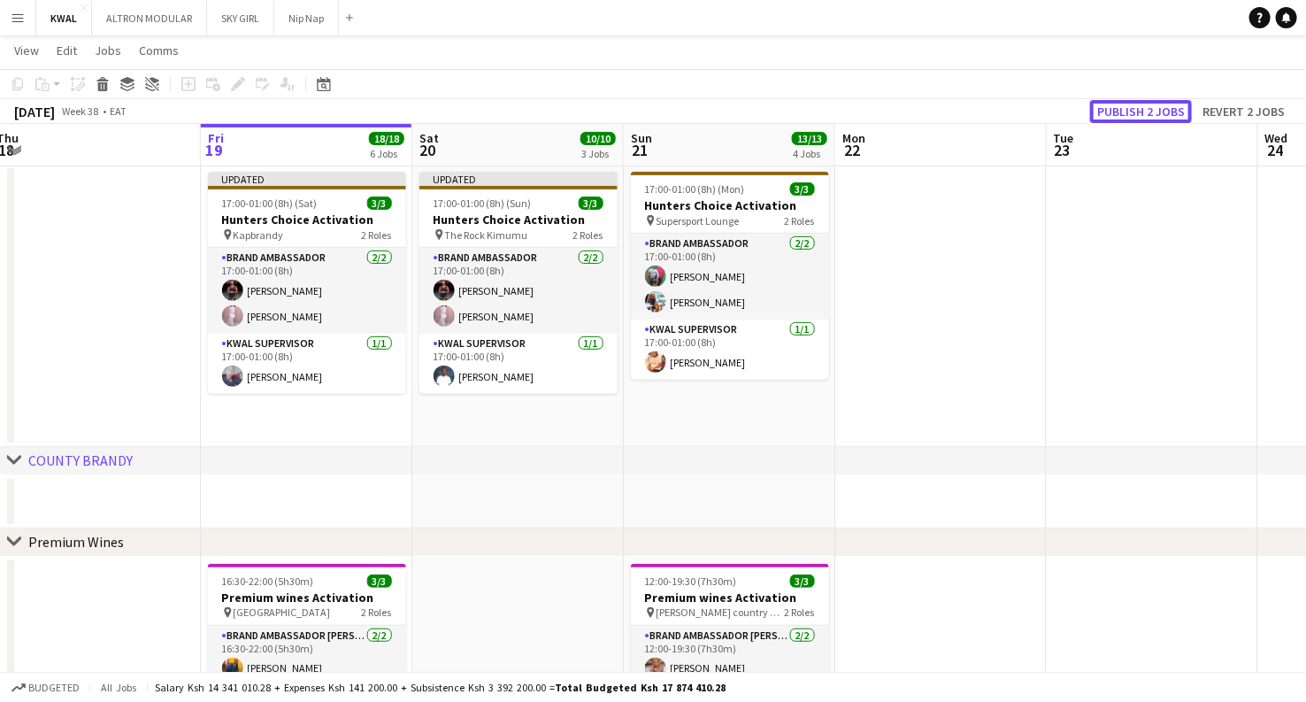
click at [1144, 106] on button "Publish 2 jobs" at bounding box center [1141, 111] width 102 height 23
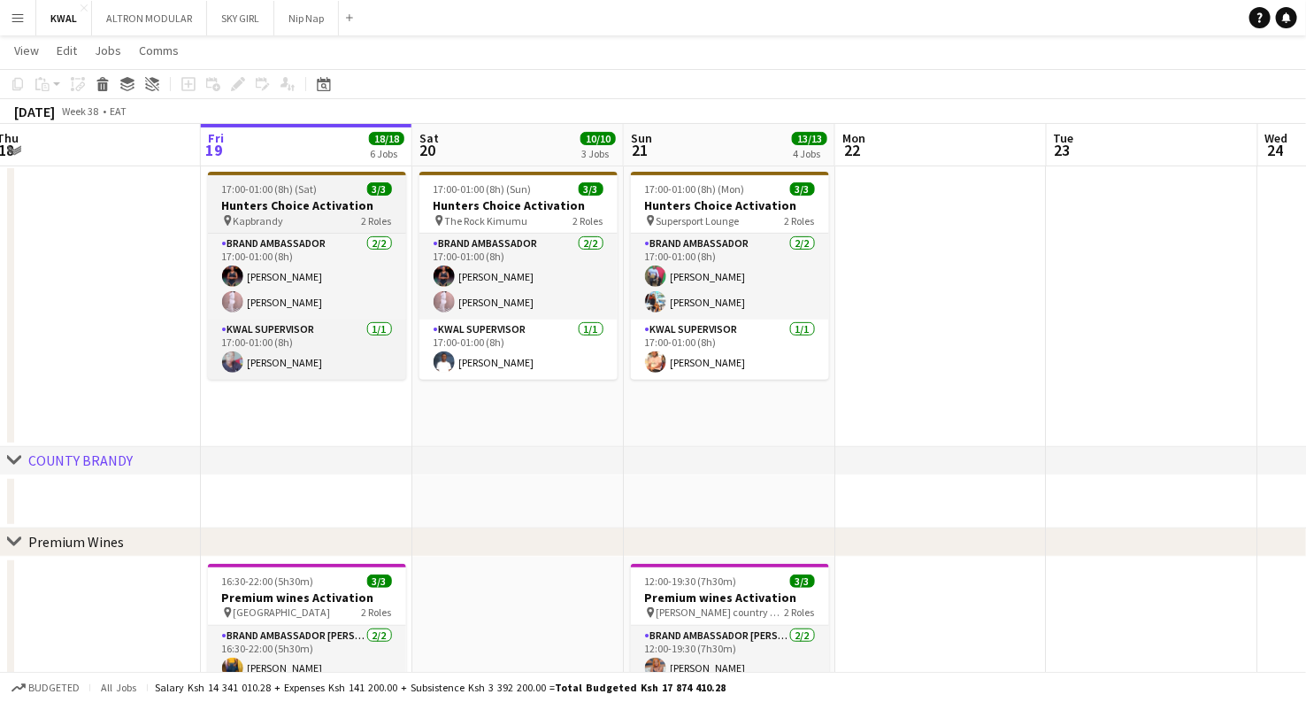
click at [280, 213] on div "pin Kapbrandy 2 Roles" at bounding box center [307, 220] width 198 height 14
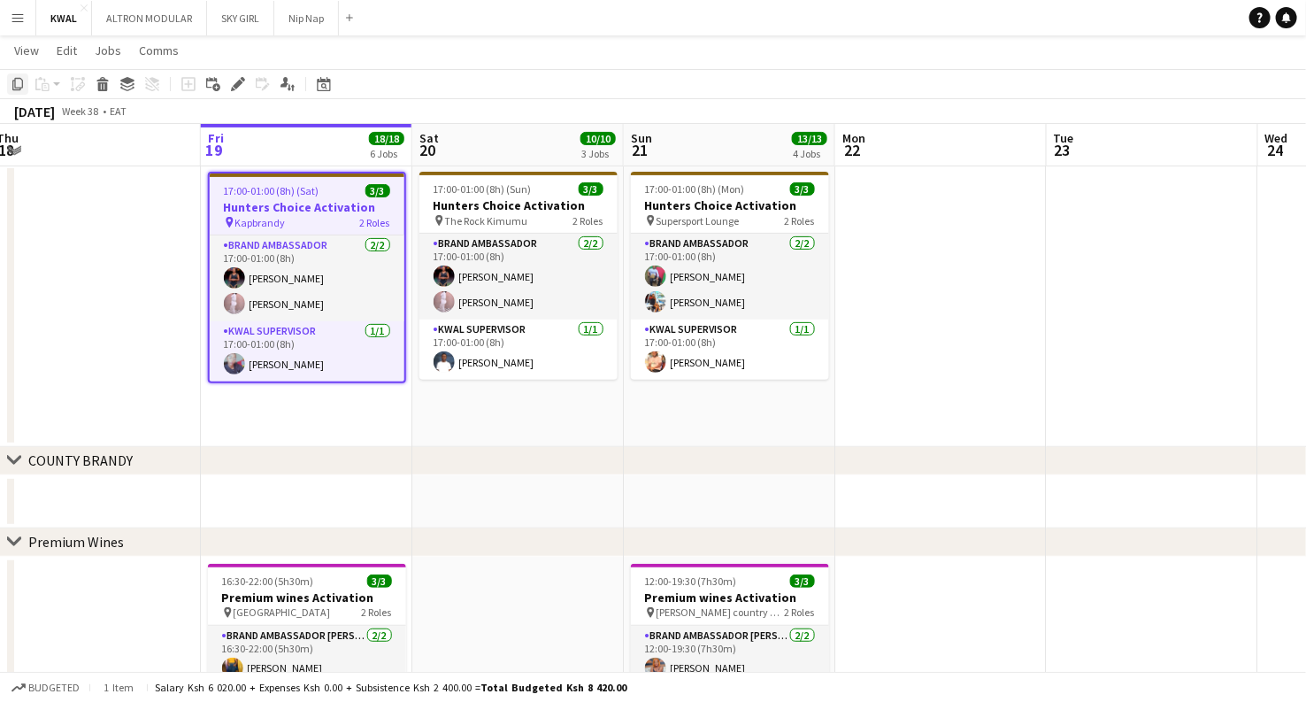
click at [15, 87] on icon at bounding box center [17, 84] width 11 height 12
click at [283, 423] on app-date-cell "17:00-01:00 (8h) (Sat) 3/3 Hunters Choice Activation pin Kapbrandy 2 Roles Bran…" at bounding box center [307, 306] width 212 height 282
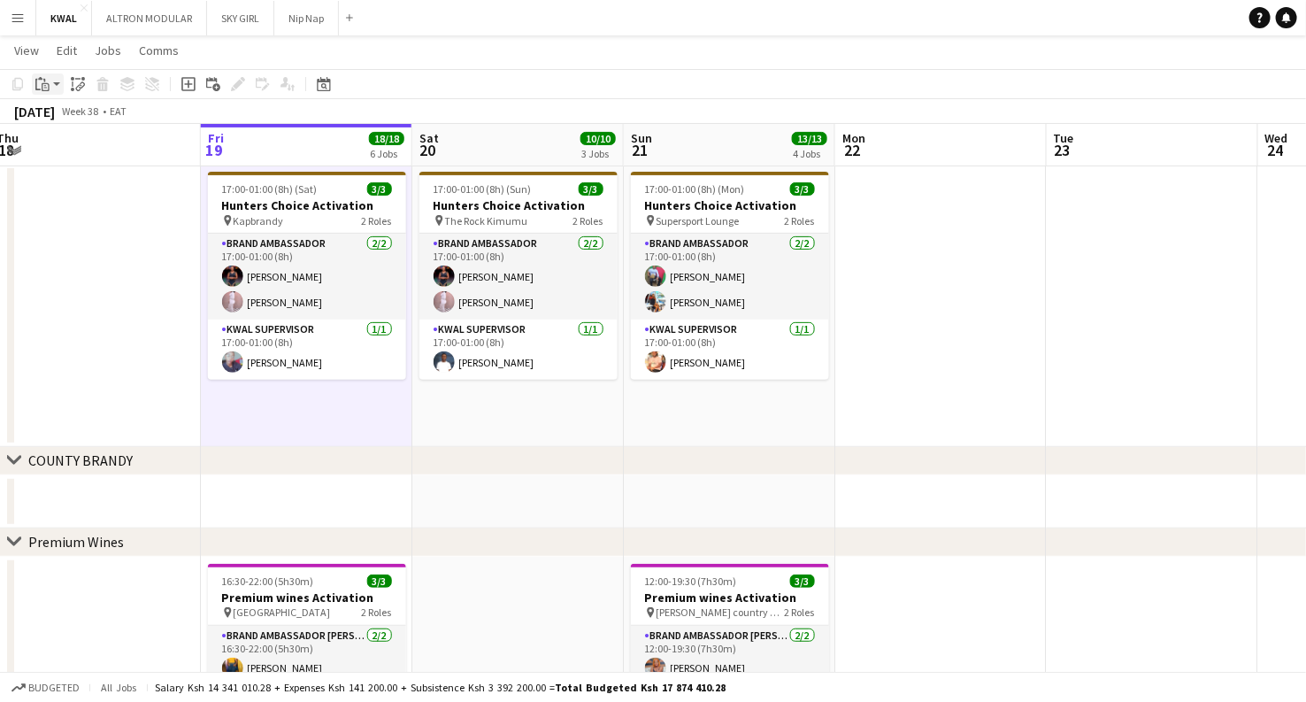
click at [52, 87] on app-action-btn "Paste" at bounding box center [48, 83] width 32 height 21
click at [65, 120] on link "Paste Ctrl+V" at bounding box center [130, 118] width 166 height 16
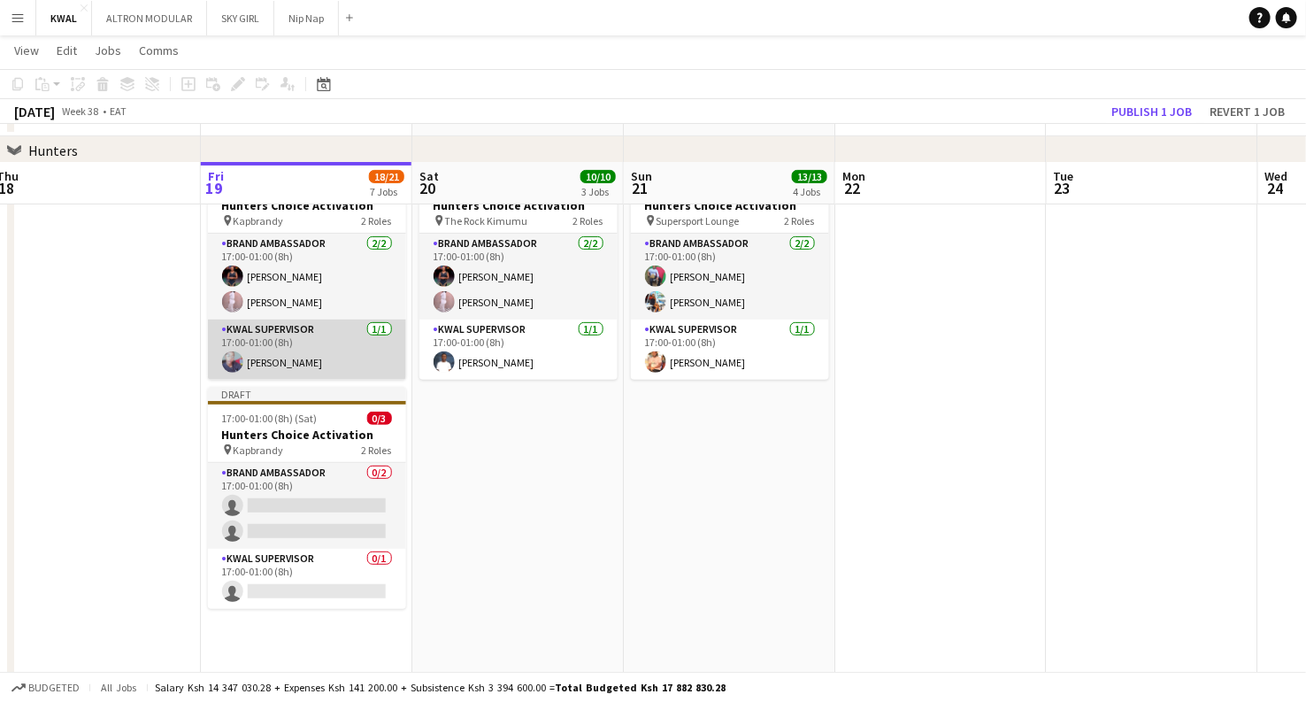
scroll to position [393, 0]
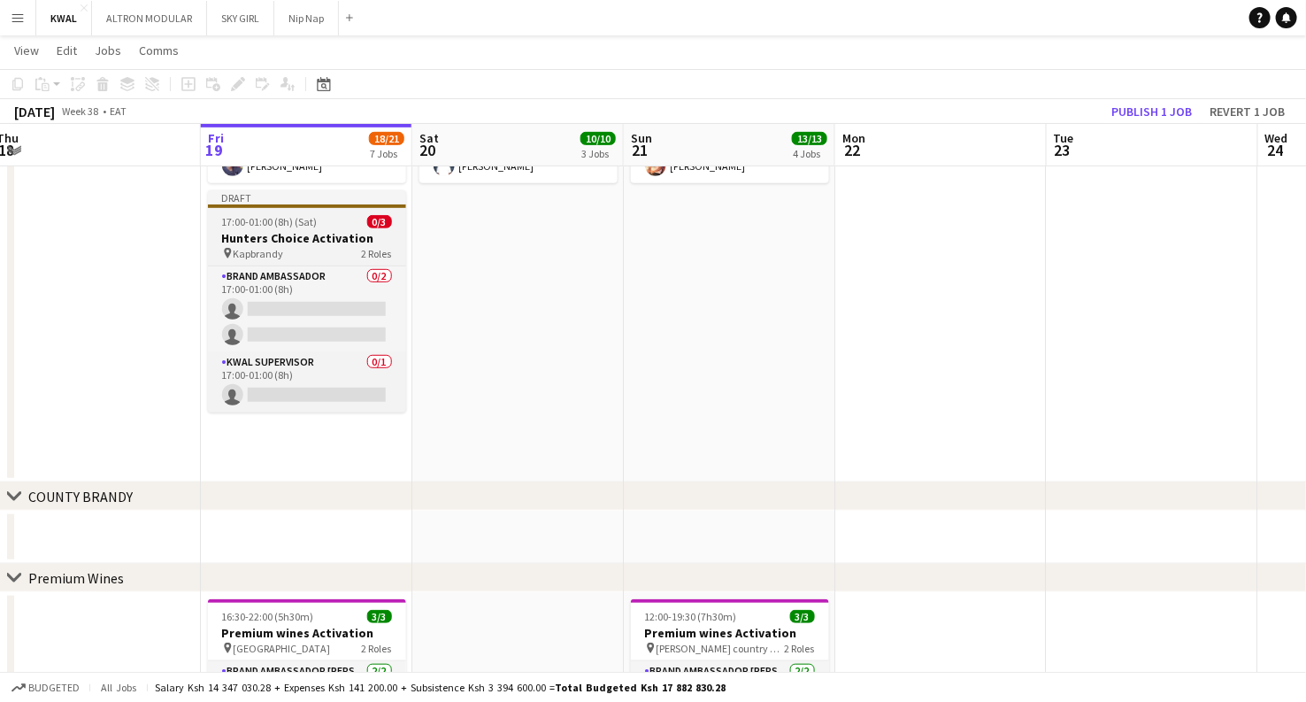
click at [304, 226] on span "17:00-01:00 (8h) (Sat)" at bounding box center [270, 221] width 96 height 13
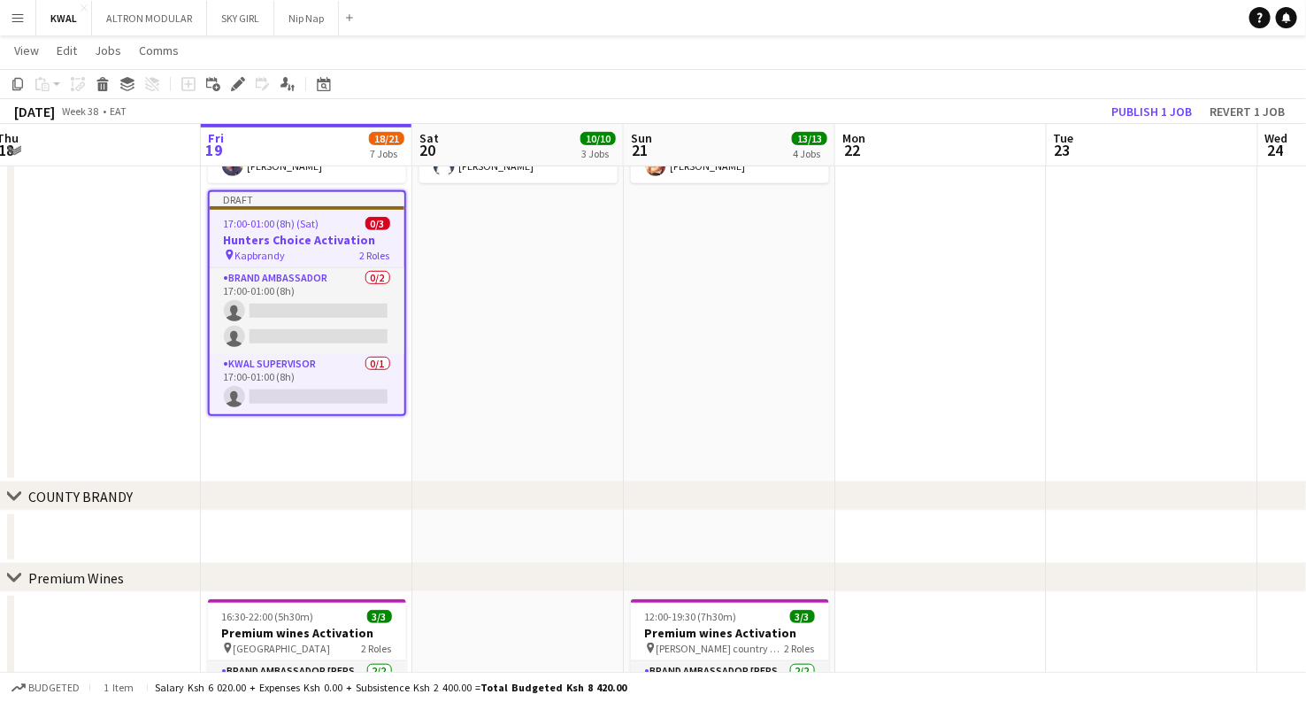
scroll to position [0, 436]
click at [234, 89] on icon at bounding box center [233, 89] width 4 height 4
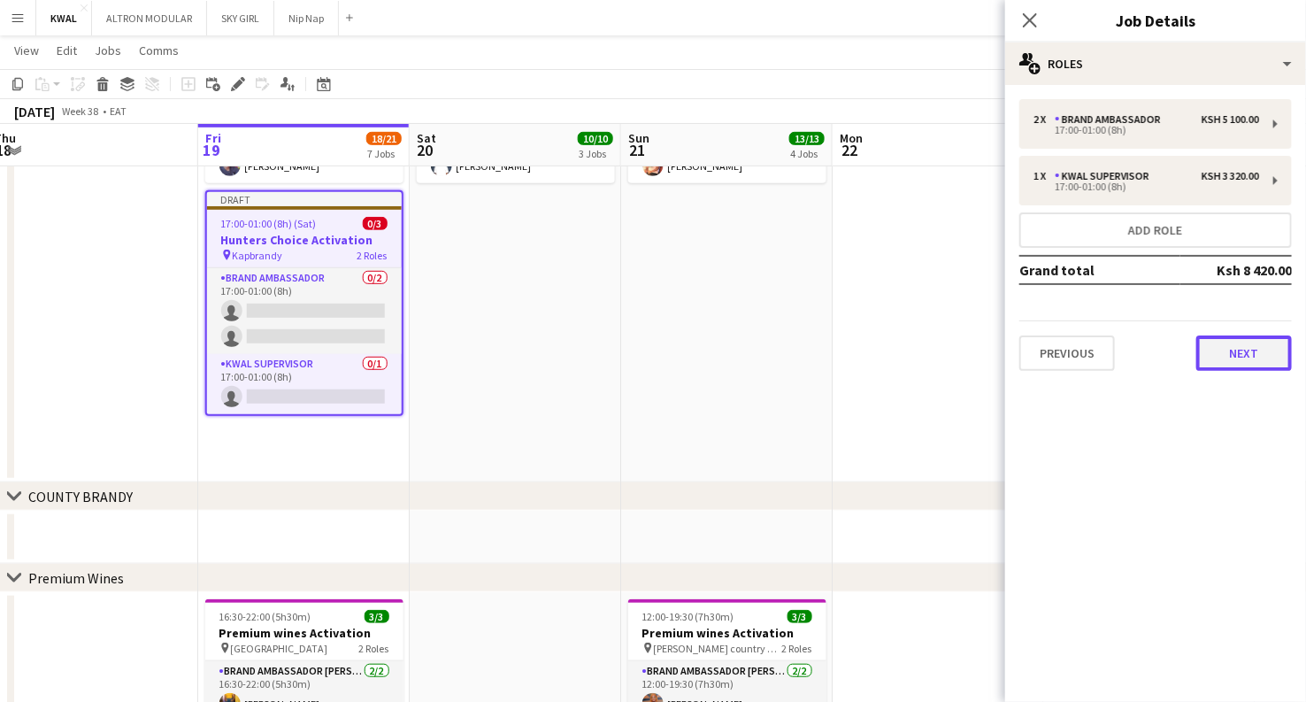
click at [1229, 347] on button "Next" at bounding box center [1244, 352] width 96 height 35
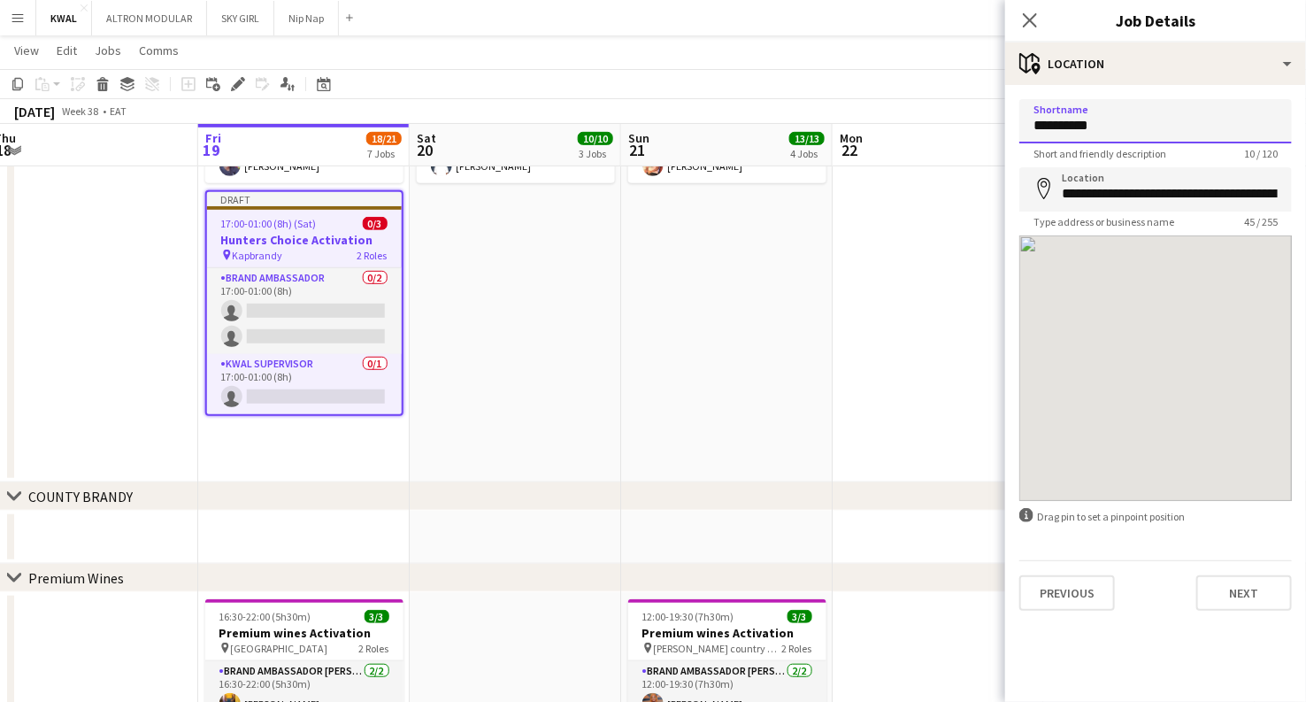
drag, startPoint x: 1126, startPoint y: 109, endPoint x: 865, endPoint y: 135, distance: 262.4
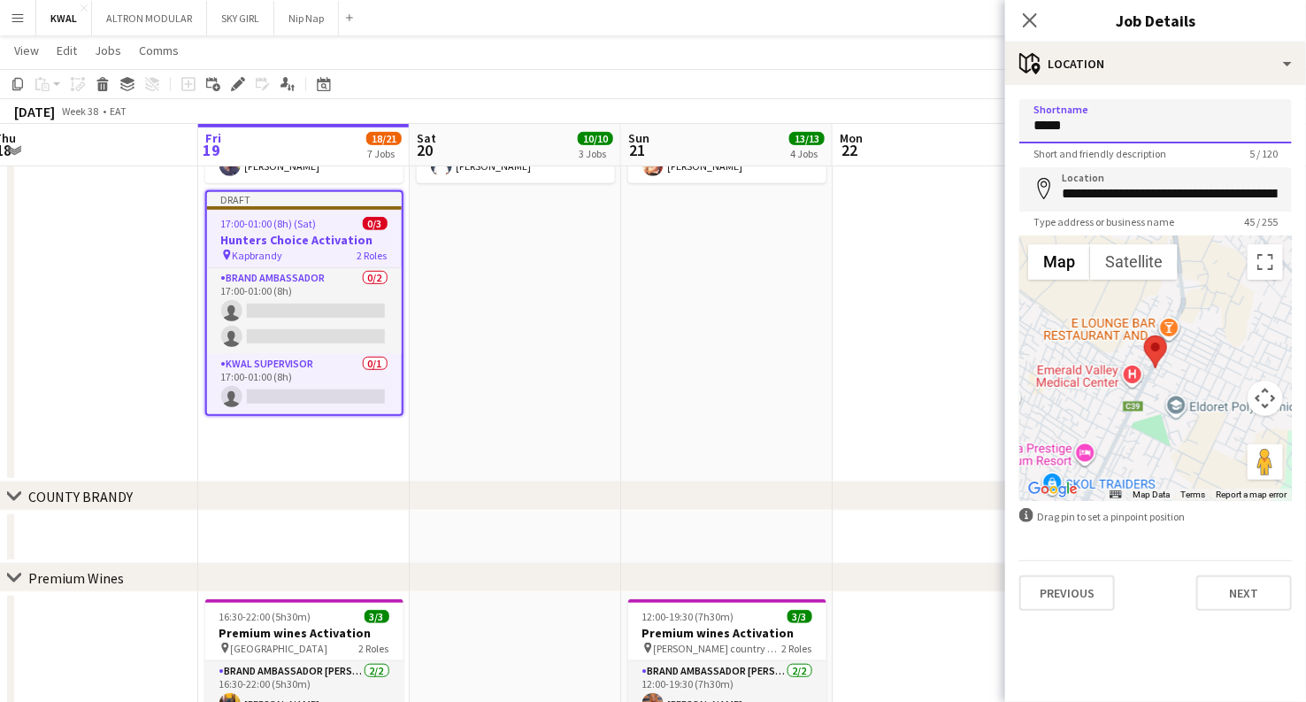
type input "*****"
drag, startPoint x: 1092, startPoint y: 125, endPoint x: 1020, endPoint y: 123, distance: 71.7
click at [1020, 123] on input "*****" at bounding box center [1155, 121] width 273 height 44
drag, startPoint x: 1063, startPoint y: 187, endPoint x: 1218, endPoint y: 188, distance: 154.9
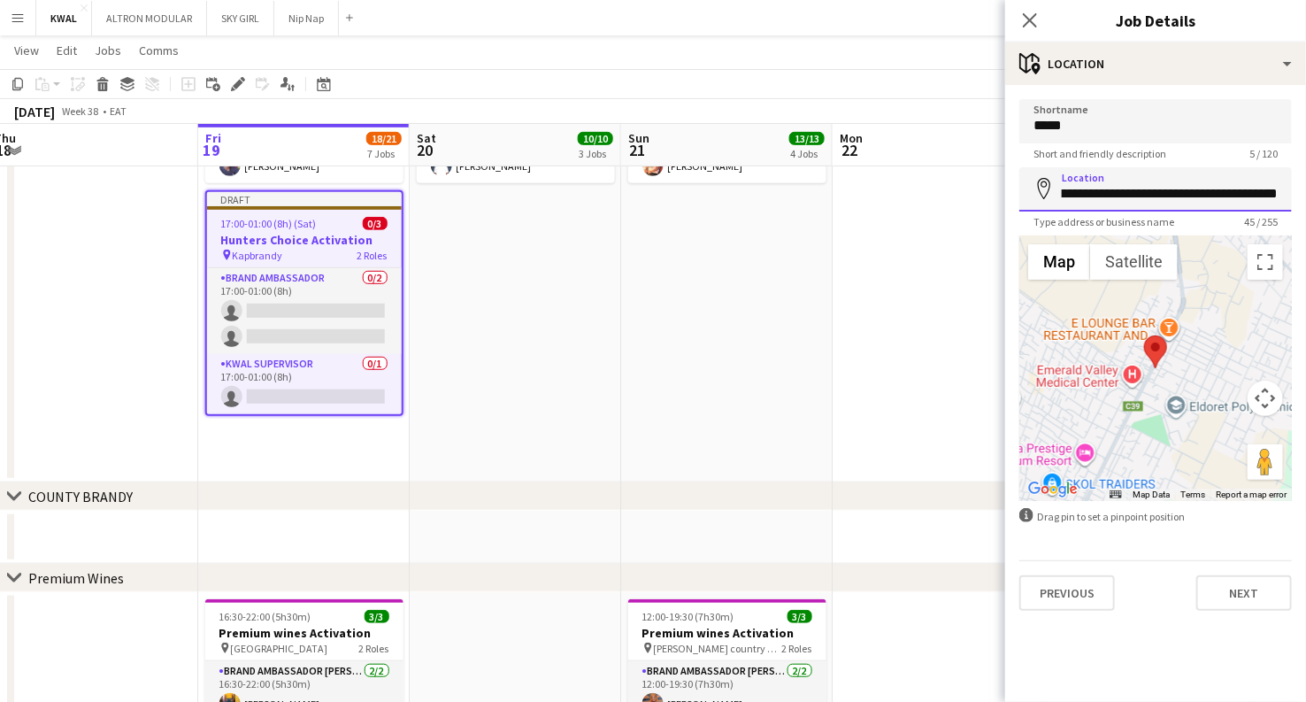
paste input
drag, startPoint x: 1106, startPoint y: 196, endPoint x: 1033, endPoint y: 201, distance: 73.6
click at [1033, 201] on input "**********" at bounding box center [1155, 189] width 273 height 44
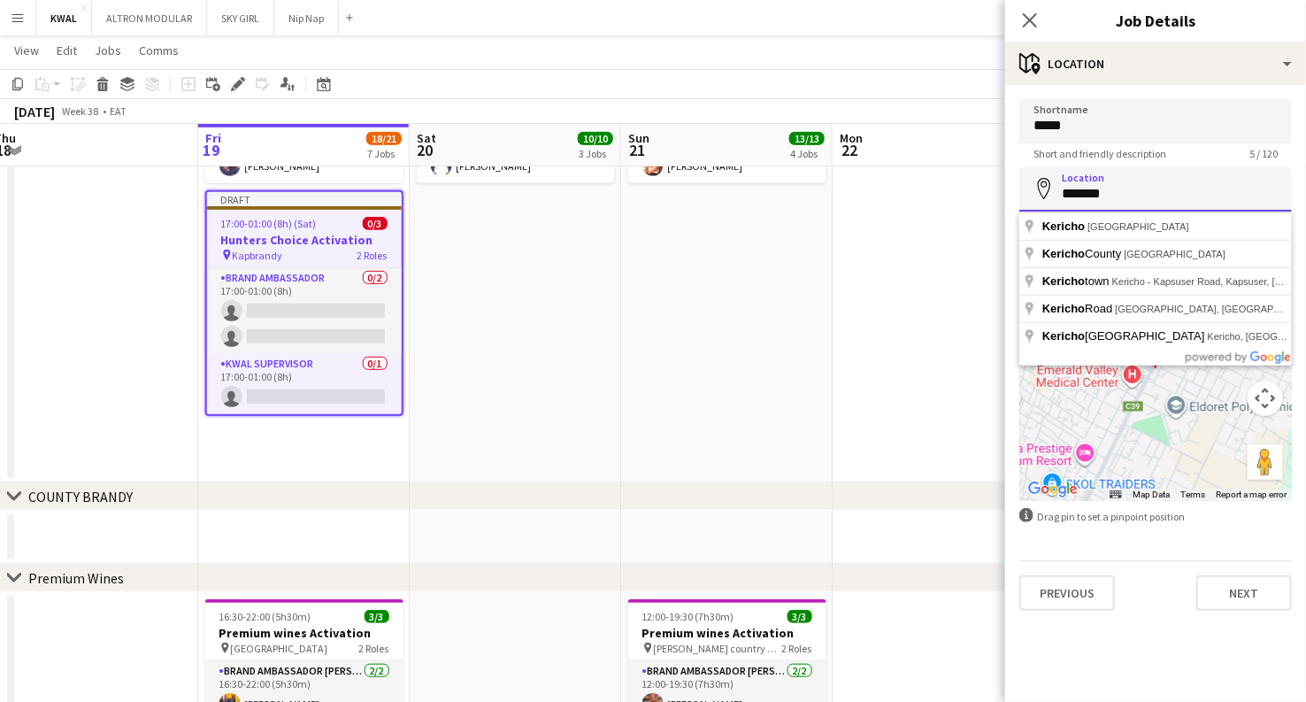
click at [1131, 196] on input "*******" at bounding box center [1155, 189] width 273 height 44
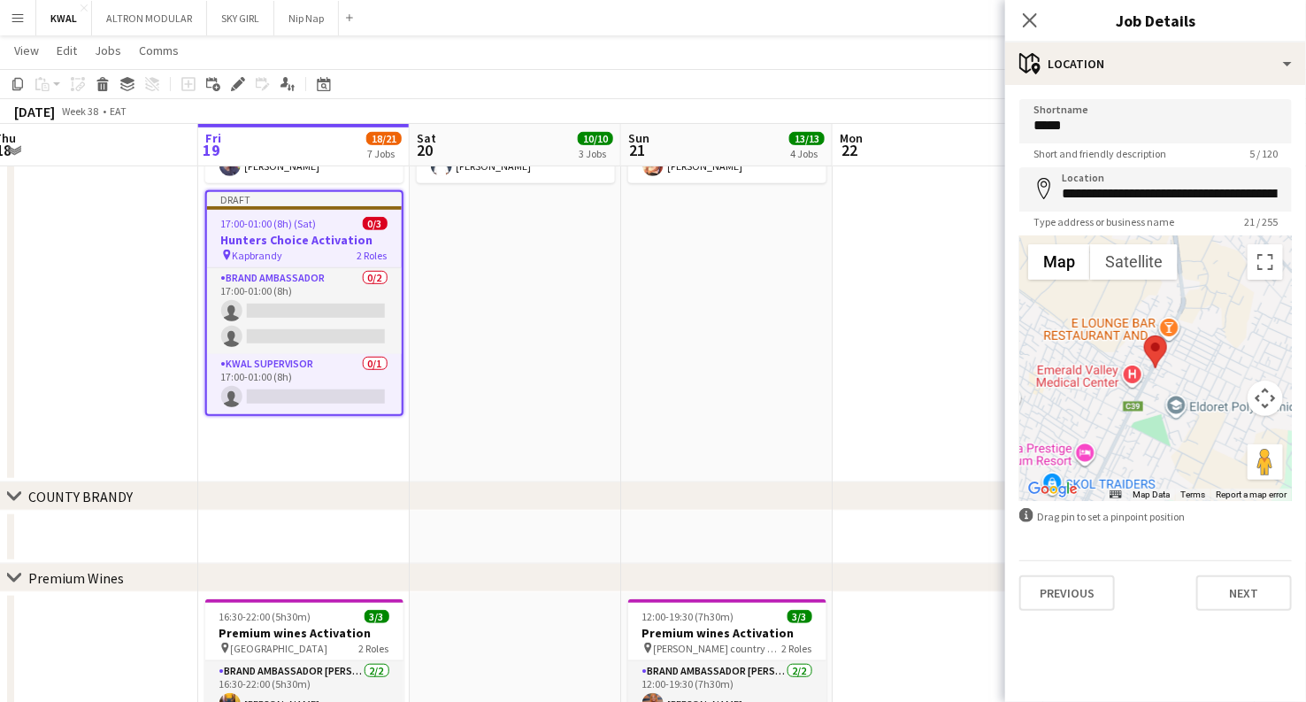
type input "**********"
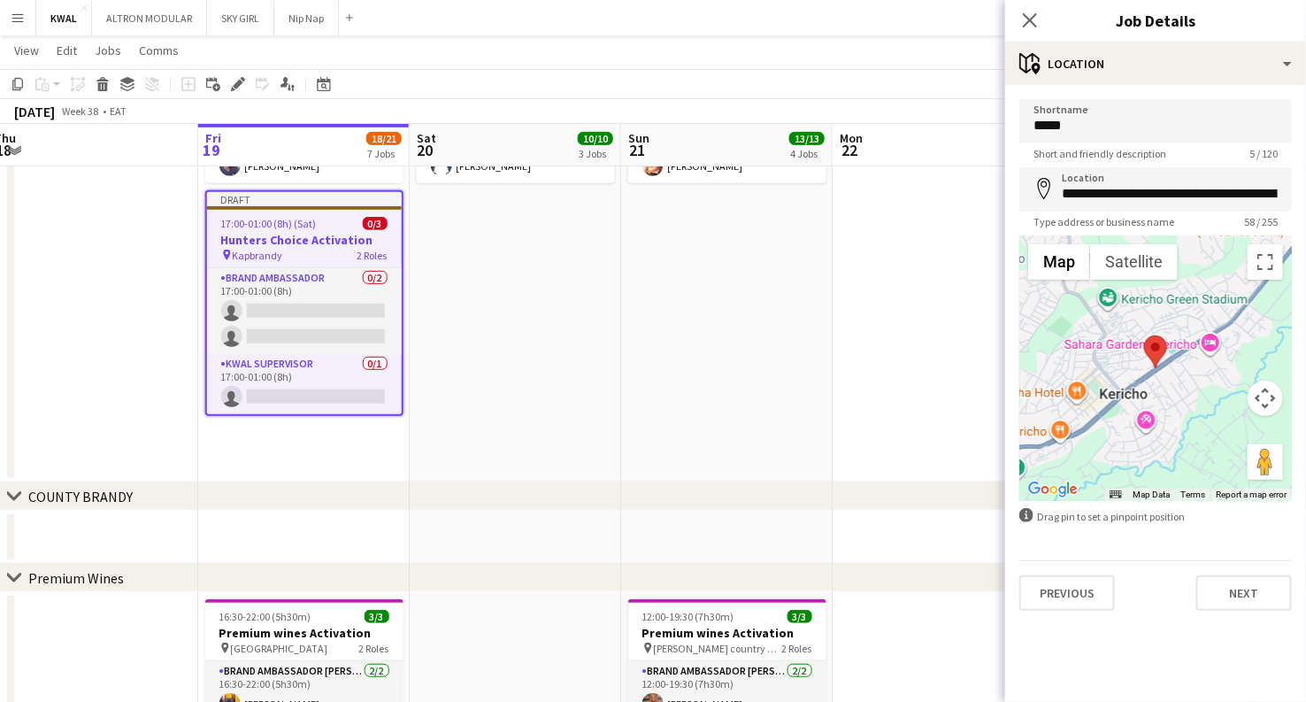
click at [797, 358] on app-date-cell "17:00-01:00 (8h) (Mon) 3/3 Hunters Choice Activation pin Supersport Lounge 2 Ro…" at bounding box center [727, 225] width 212 height 514
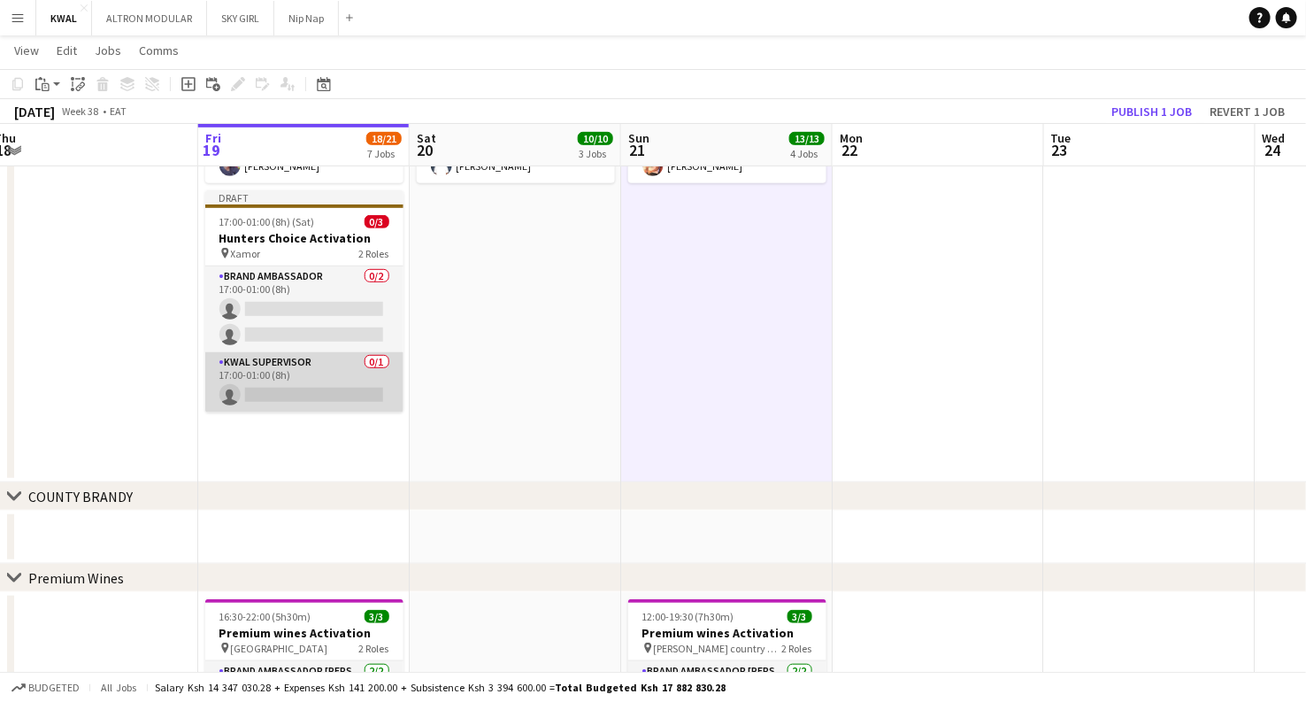
click at [327, 391] on app-card-role "KWAL SUPERVISOR 0/1 17:00-01:00 (8h) single-neutral-actions" at bounding box center [304, 382] width 198 height 60
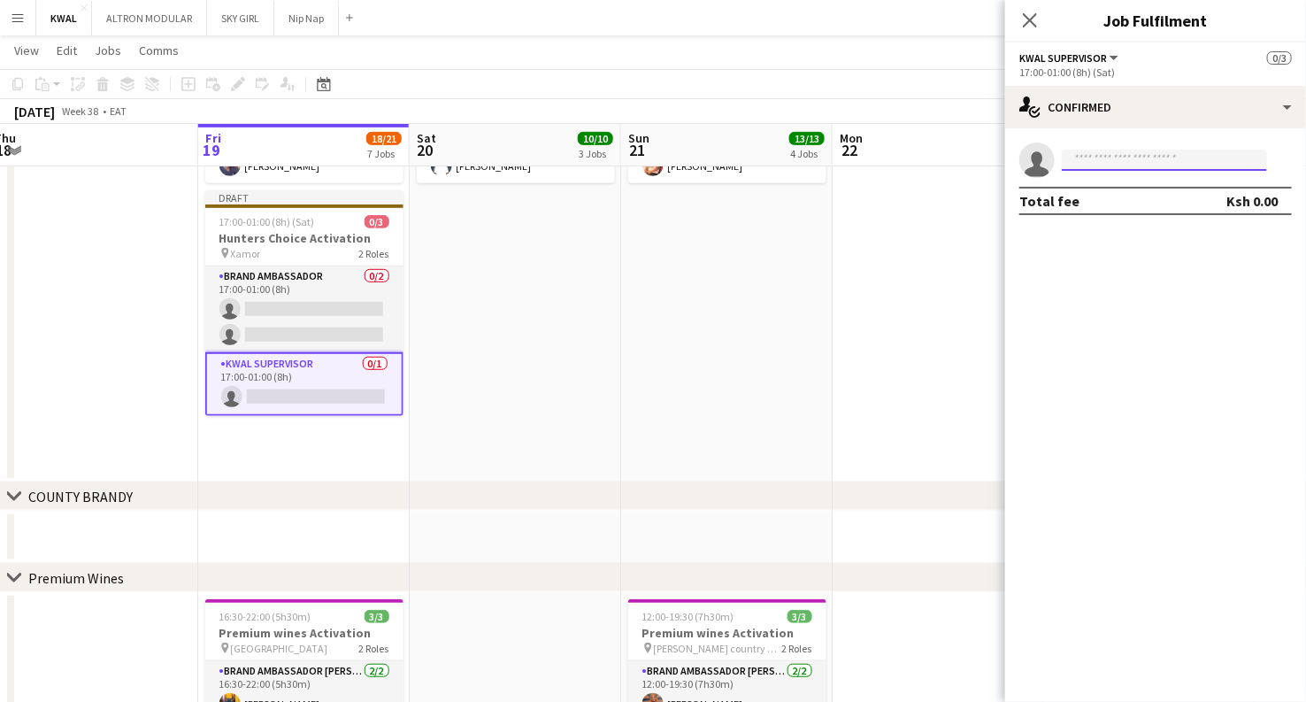
click at [1156, 157] on input at bounding box center [1164, 160] width 205 height 21
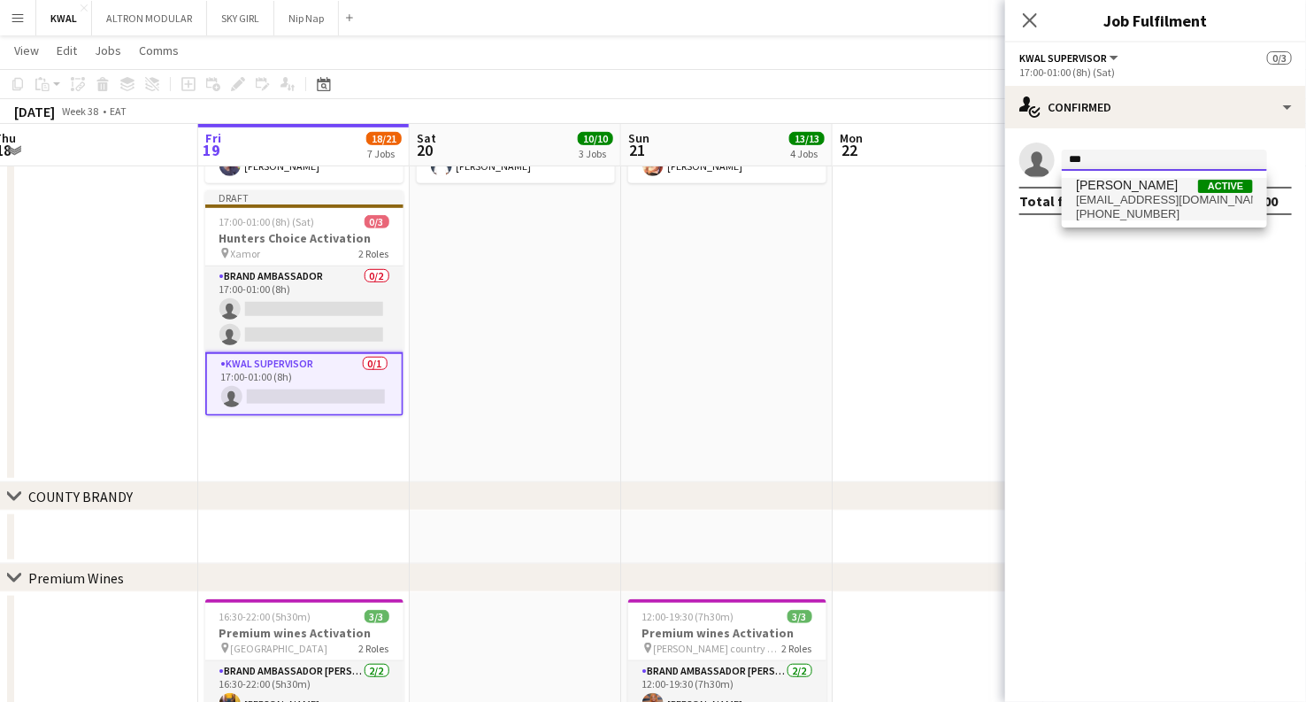
type input "***"
click at [1146, 199] on span "[PERSON_NAME] Active [EMAIL_ADDRESS][DOMAIN_NAME] [PHONE_NUMBER]" at bounding box center [1164, 199] width 177 height 42
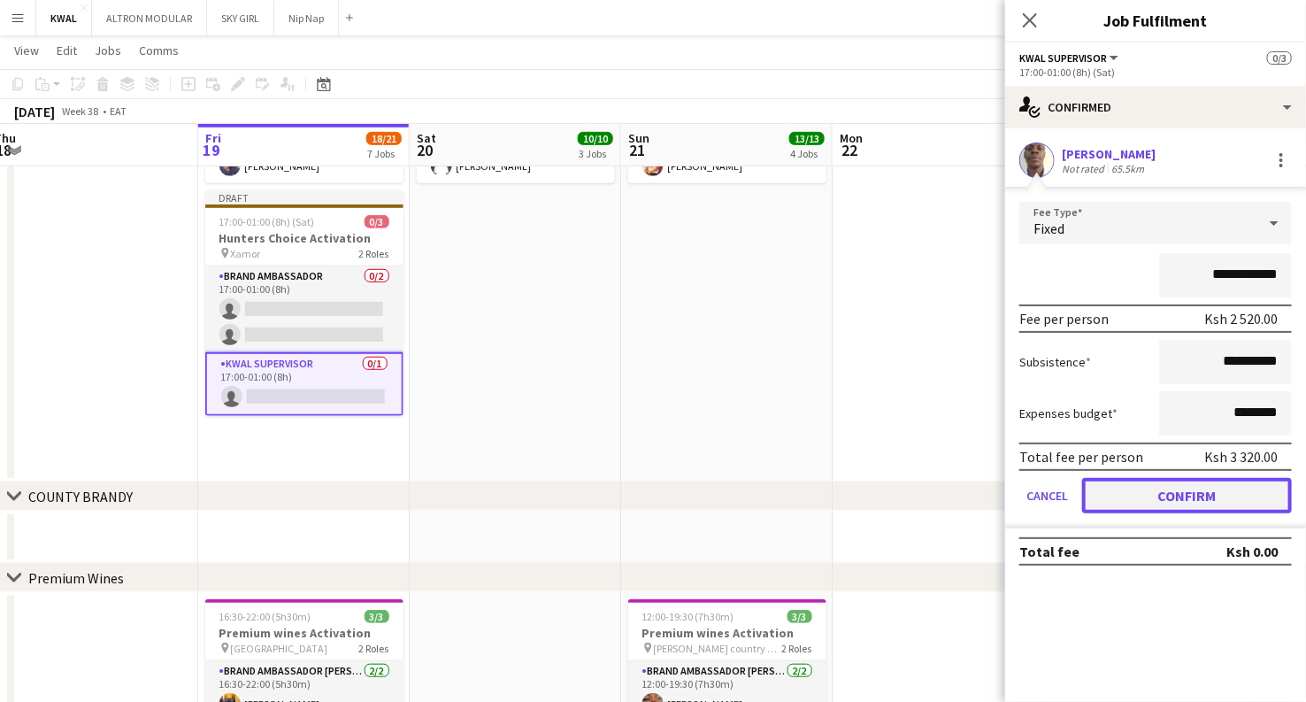
click at [1177, 499] on button "Confirm" at bounding box center [1187, 495] width 210 height 35
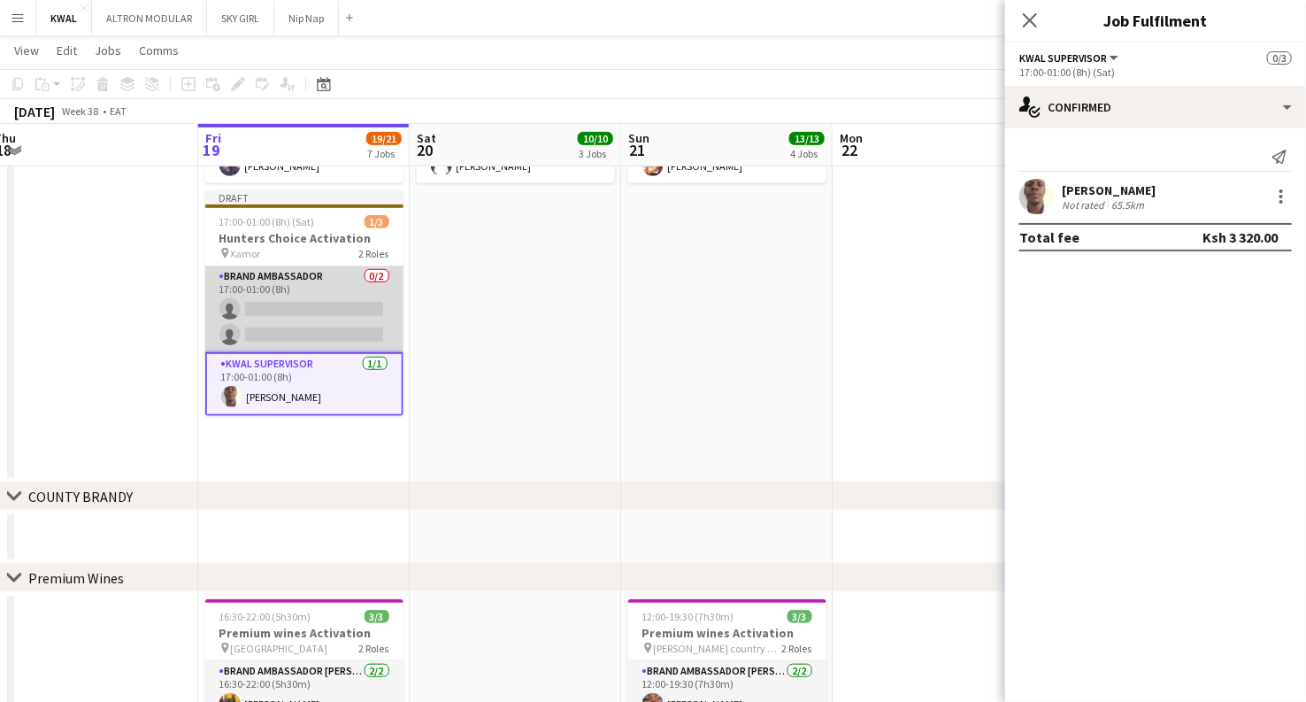
scroll to position [0, 435]
drag, startPoint x: 322, startPoint y: 304, endPoint x: 335, endPoint y: 299, distance: 13.2
click at [325, 304] on app-card-role "Brand Ambassador 0/2 17:00-01:00 (8h) single-neutral-actions single-neutral-act…" at bounding box center [306, 309] width 198 height 86
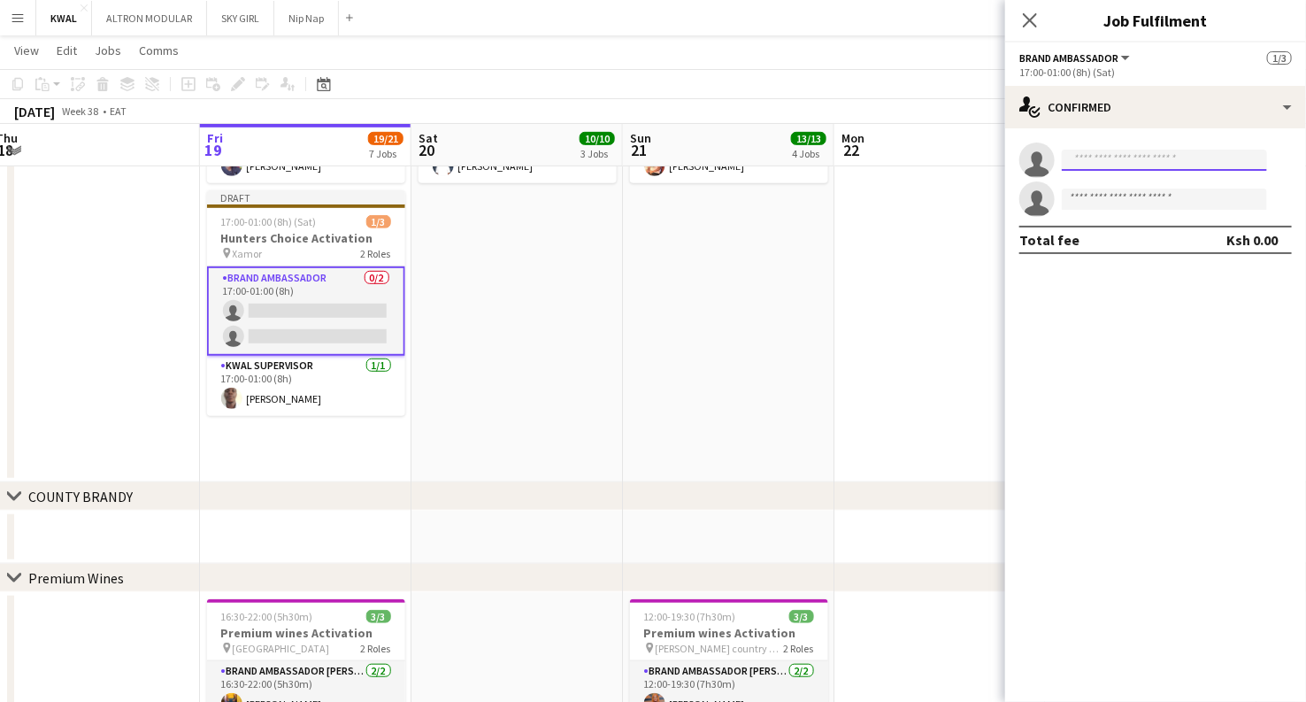
click at [1135, 153] on input at bounding box center [1164, 160] width 205 height 21
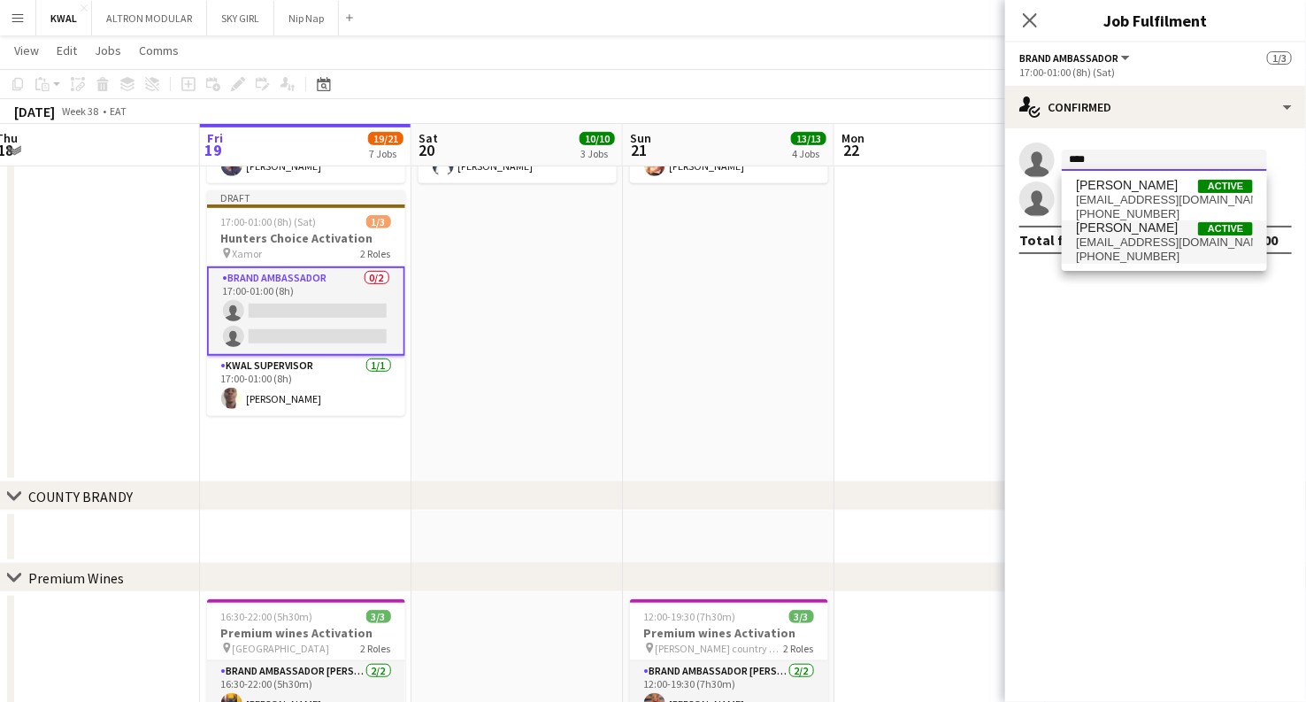
type input "****"
click at [1143, 238] on span "[EMAIL_ADDRESS][DOMAIN_NAME]" at bounding box center [1164, 242] width 177 height 14
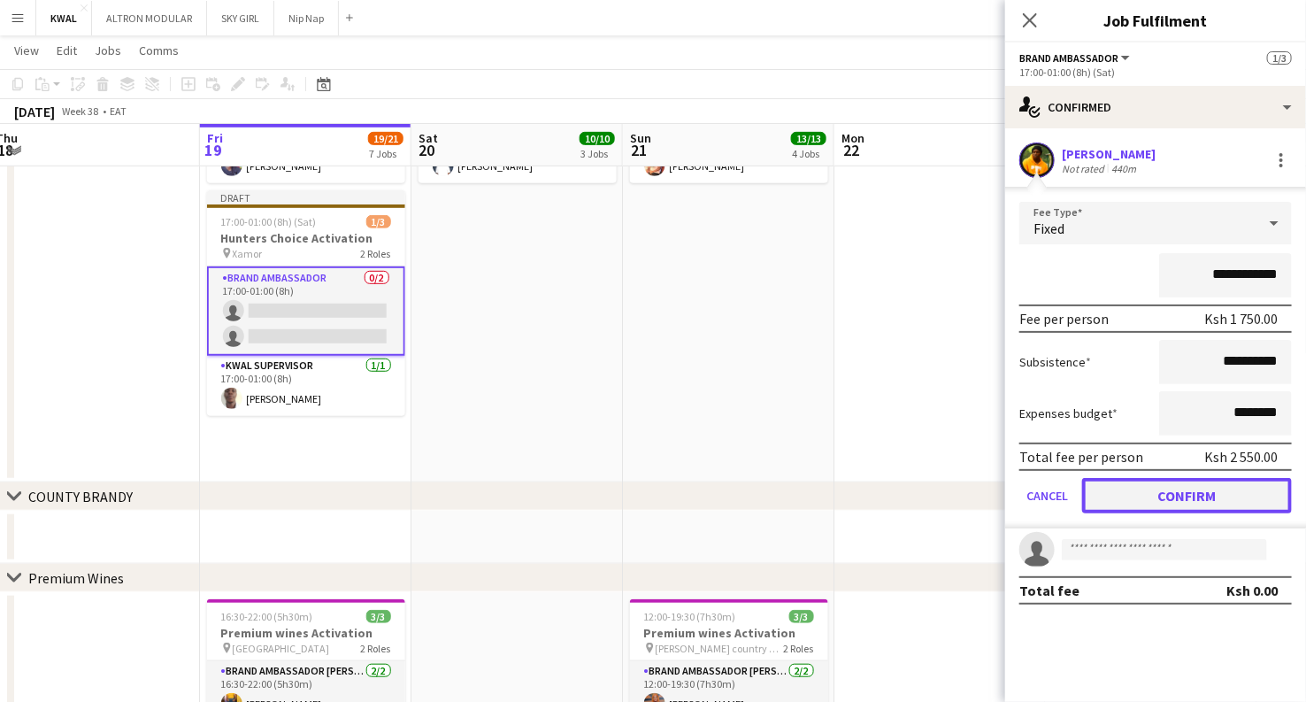
click at [1169, 493] on button "Confirm" at bounding box center [1187, 495] width 210 height 35
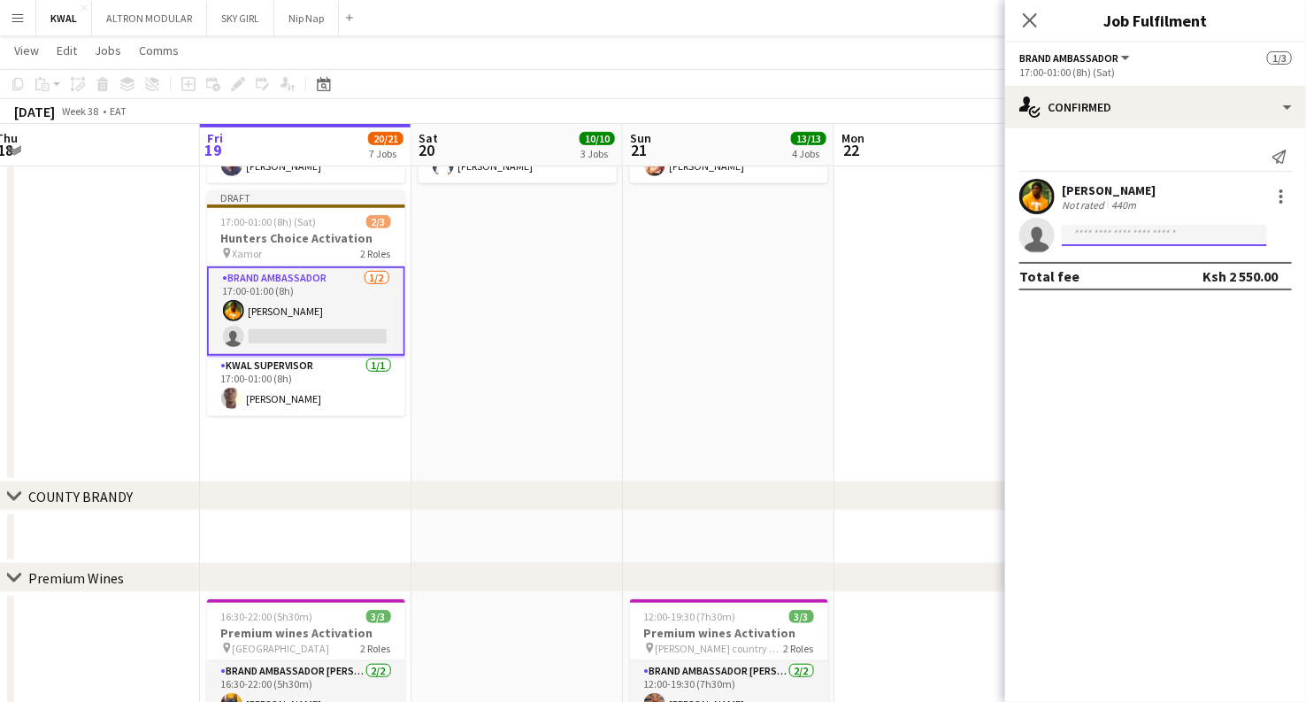
click at [1090, 235] on input at bounding box center [1164, 235] width 205 height 21
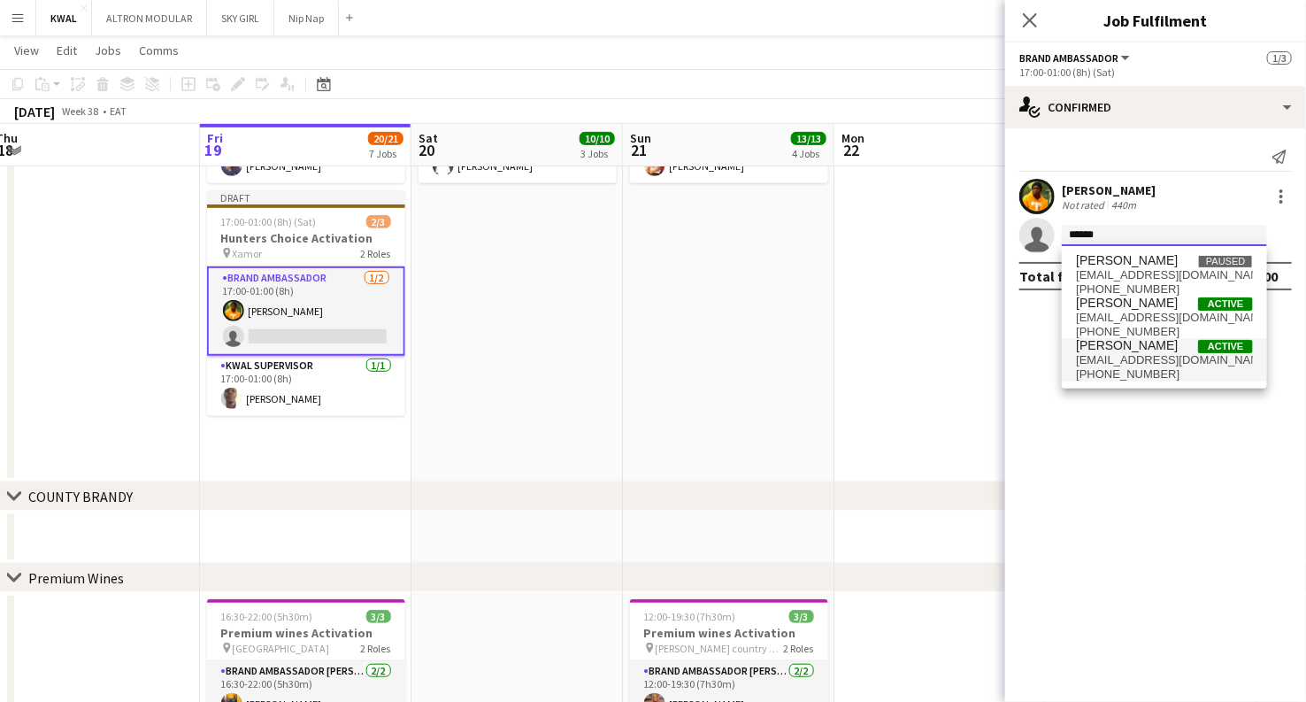
type input "******"
click at [1128, 349] on span "[PERSON_NAME]" at bounding box center [1127, 345] width 102 height 15
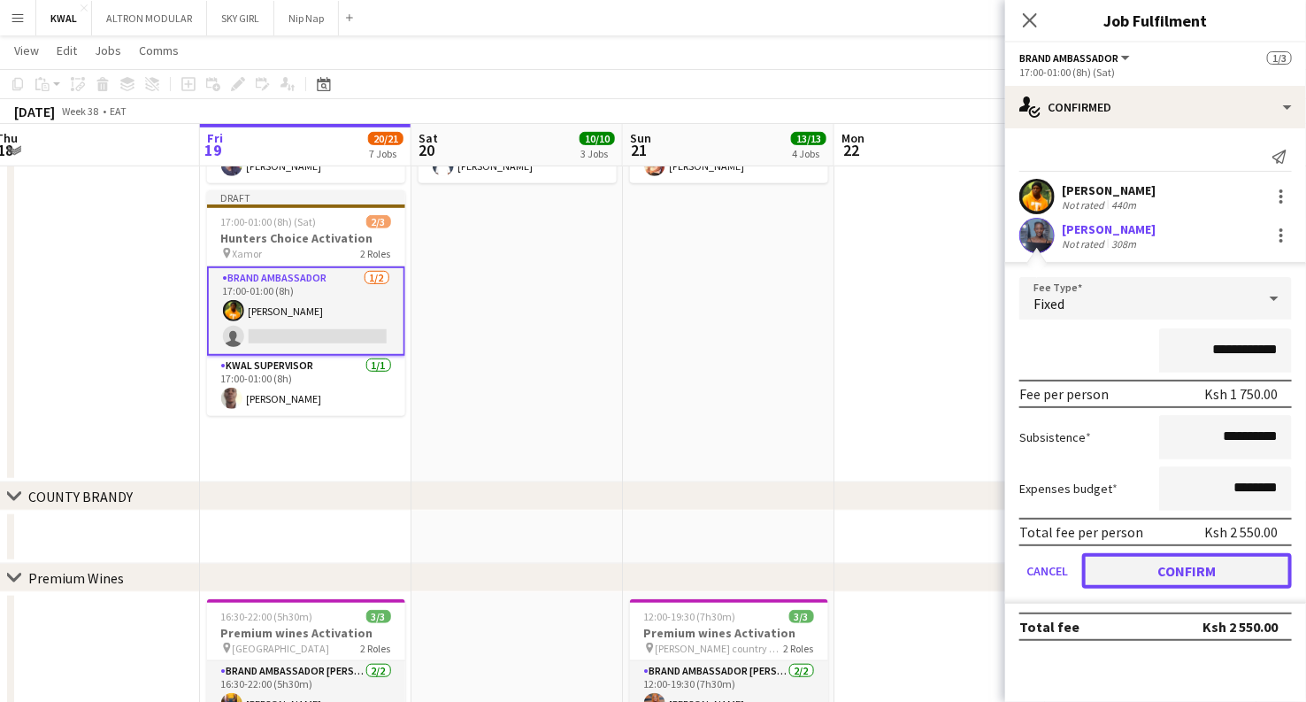
click at [1141, 574] on button "Confirm" at bounding box center [1187, 570] width 210 height 35
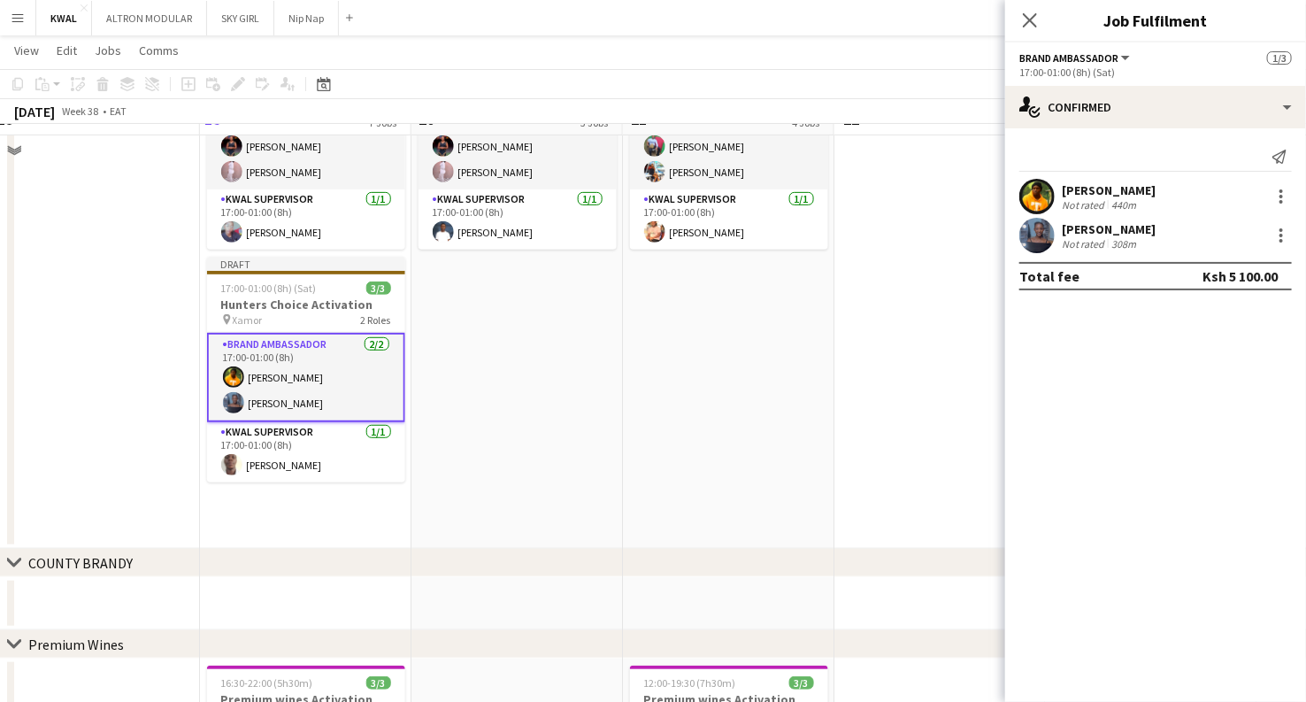
scroll to position [295, 0]
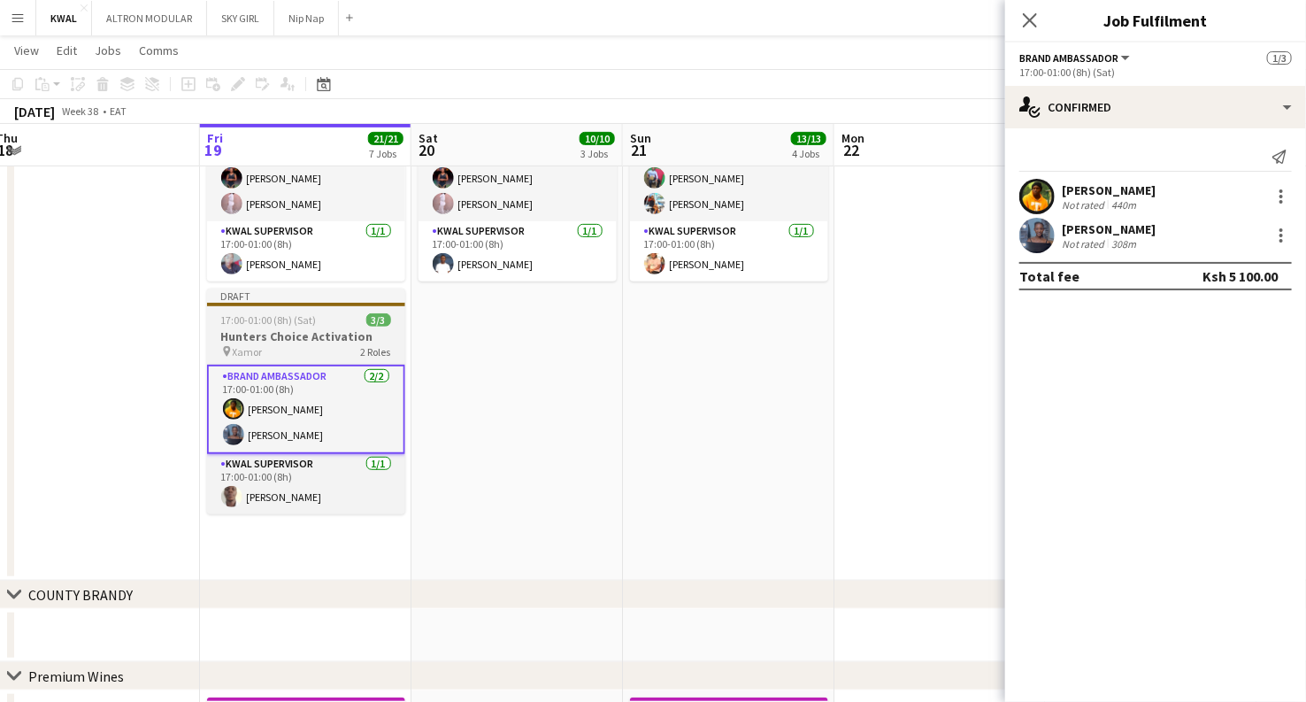
click at [297, 335] on h3 "Hunters Choice Activation" at bounding box center [306, 336] width 198 height 16
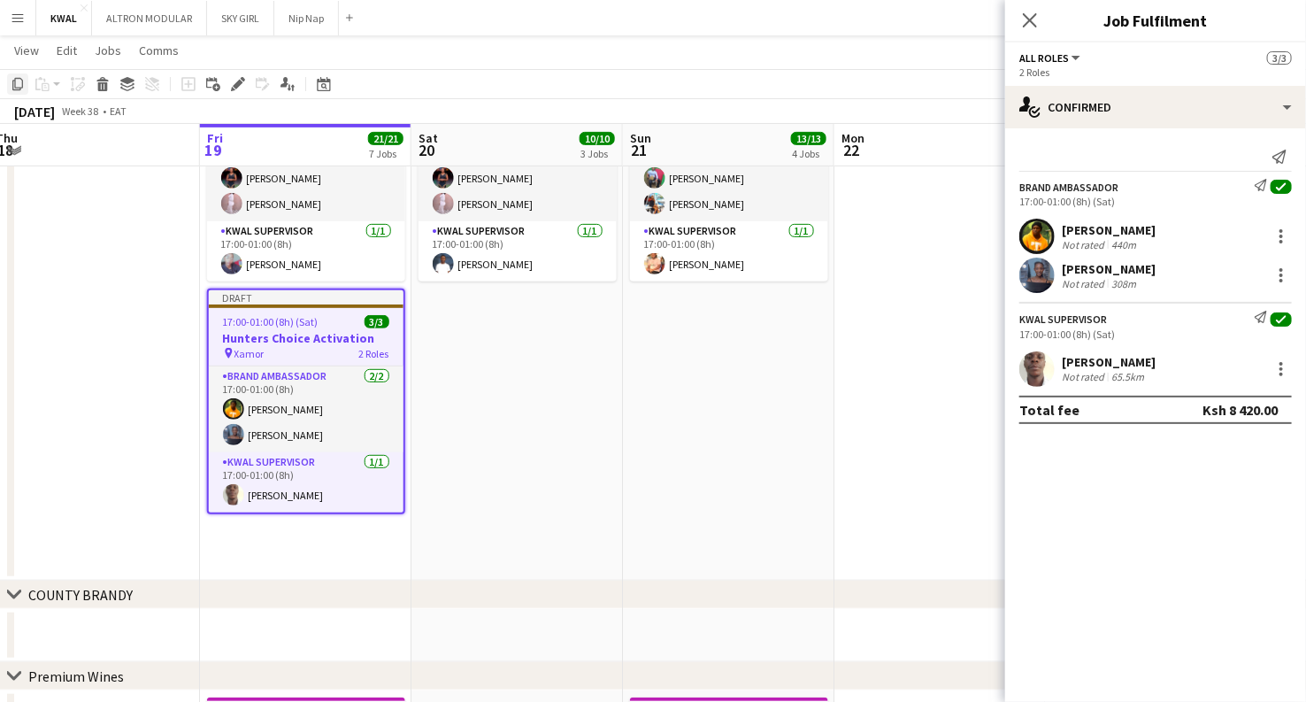
click at [12, 84] on icon at bounding box center [17, 84] width 11 height 12
click at [530, 368] on app-date-cell "17:00-01:00 (8h) (Sun) 3/3 Hunters Choice Activation pin The Rock Kimumu 2 Role…" at bounding box center [517, 323] width 212 height 514
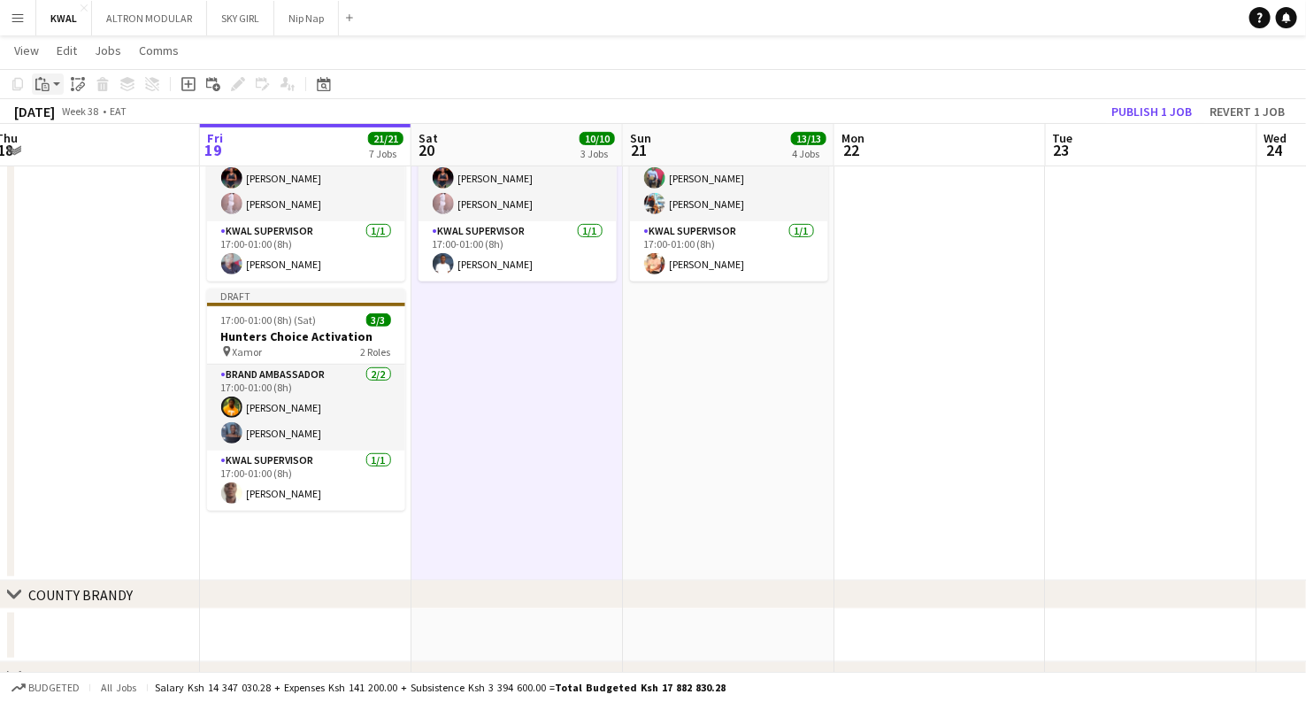
drag, startPoint x: 60, startPoint y: 79, endPoint x: 58, endPoint y: 101, distance: 22.2
click at [59, 79] on app-action-btn "Paste" at bounding box center [48, 83] width 32 height 21
click at [73, 151] on link "Paste with crew Ctrl+Shift+V" at bounding box center [130, 148] width 166 height 16
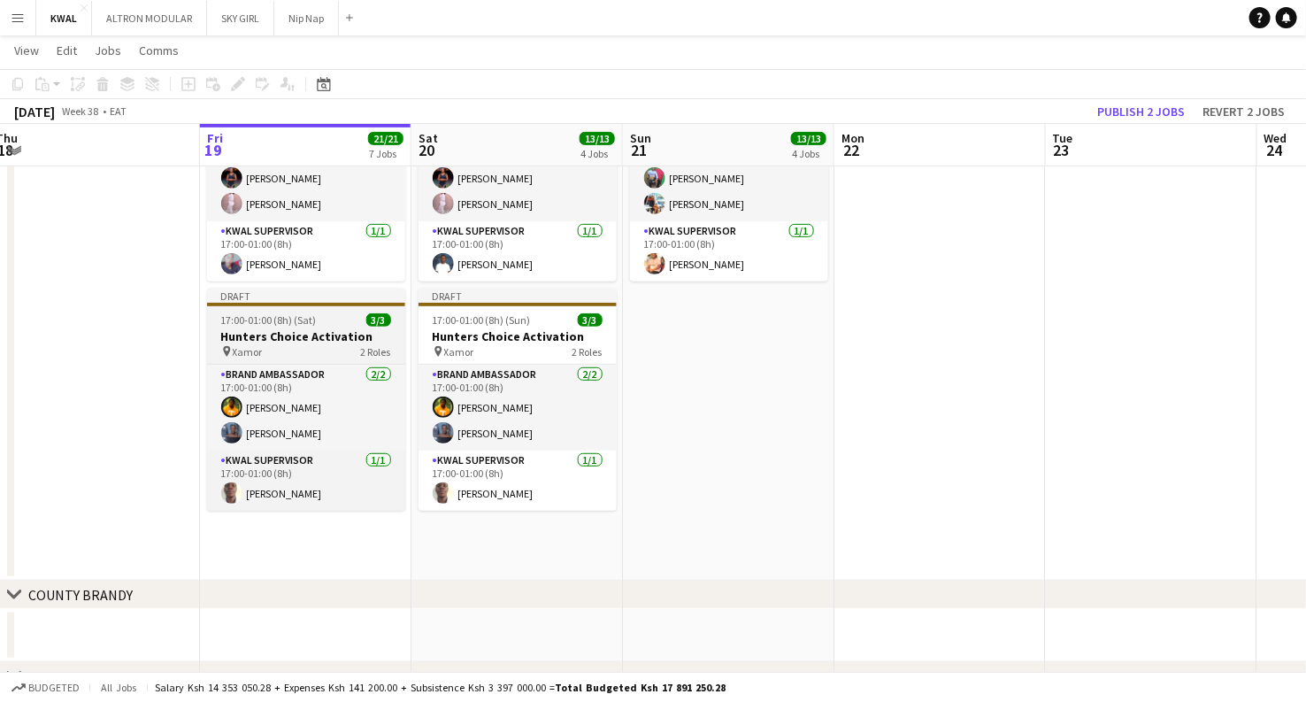
click at [301, 338] on h3 "Hunters Choice Activation" at bounding box center [306, 336] width 198 height 16
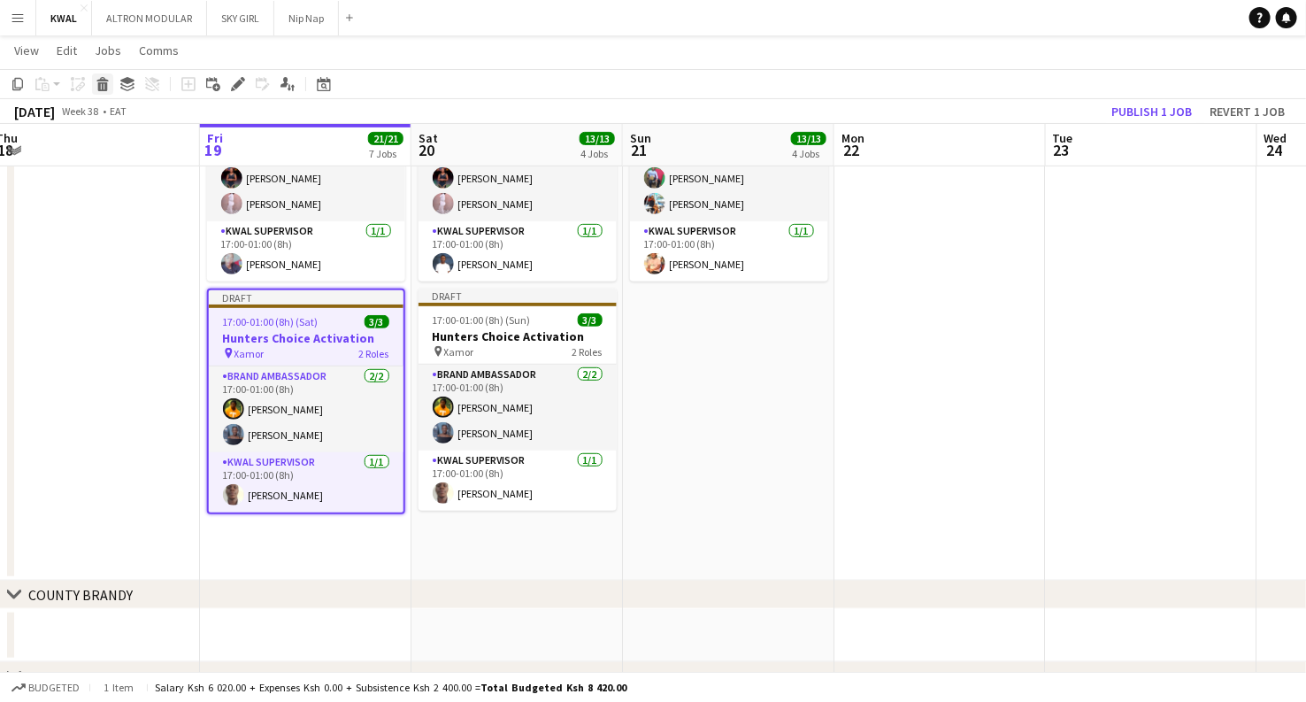
click at [104, 86] on icon at bounding box center [103, 86] width 10 height 9
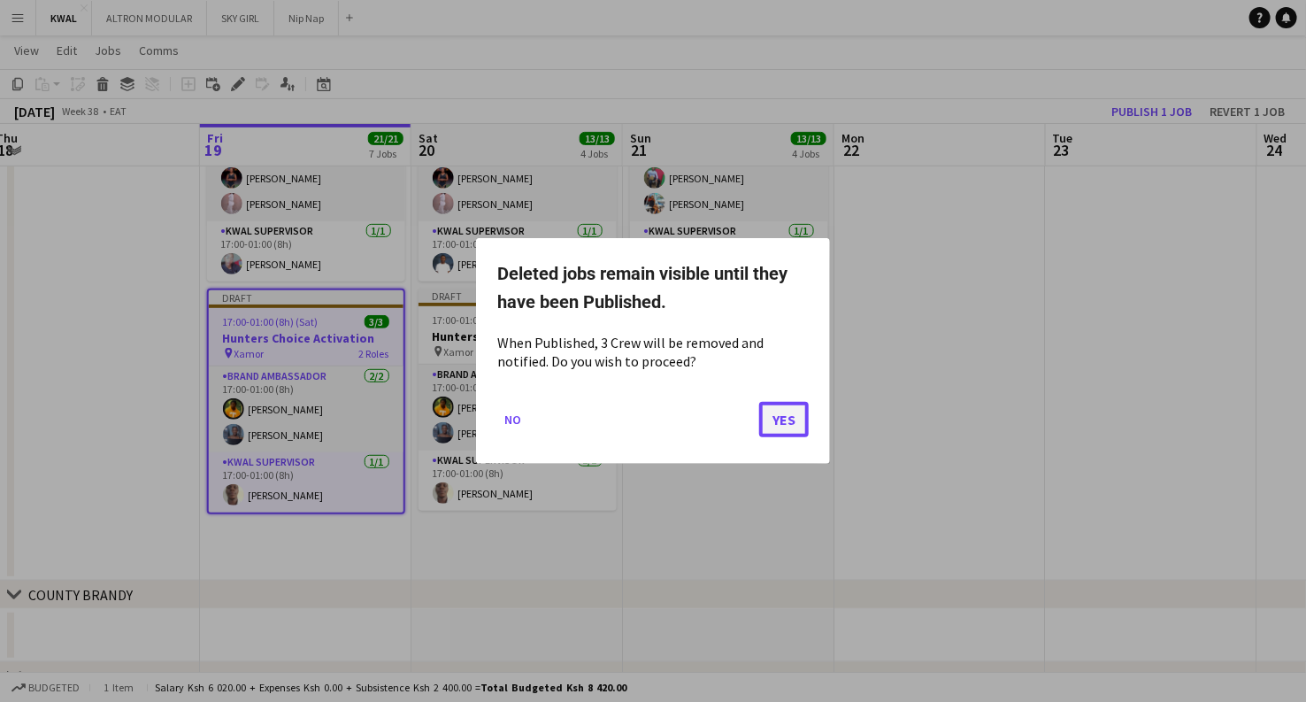
click at [781, 426] on button "Yes" at bounding box center [784, 419] width 50 height 35
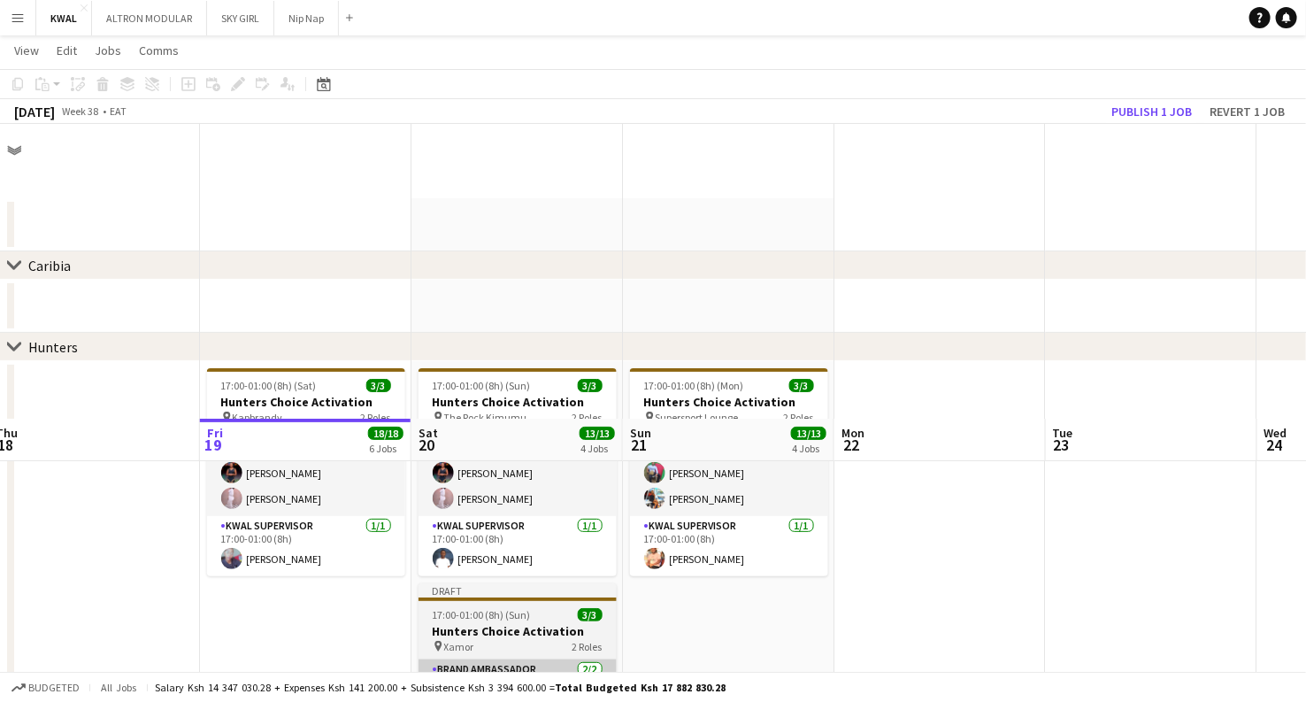
scroll to position [295, 0]
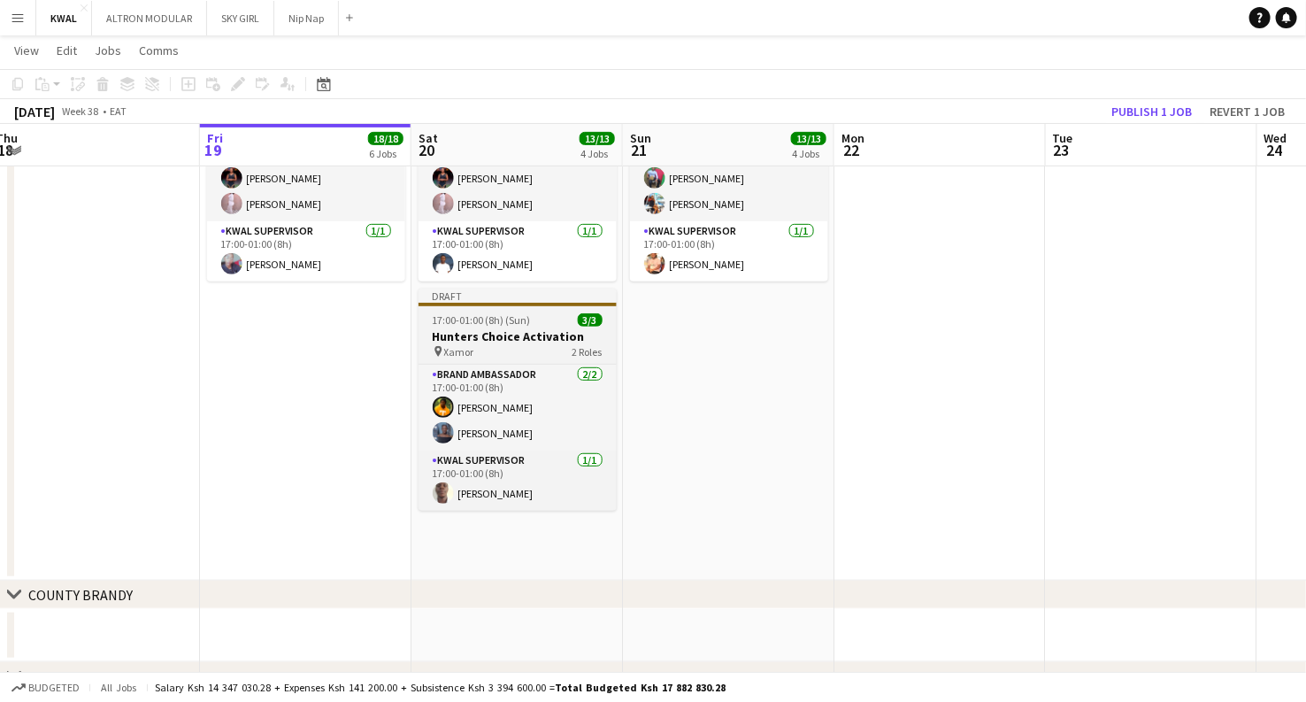
click at [507, 339] on h3 "Hunters Choice Activation" at bounding box center [518, 336] width 198 height 16
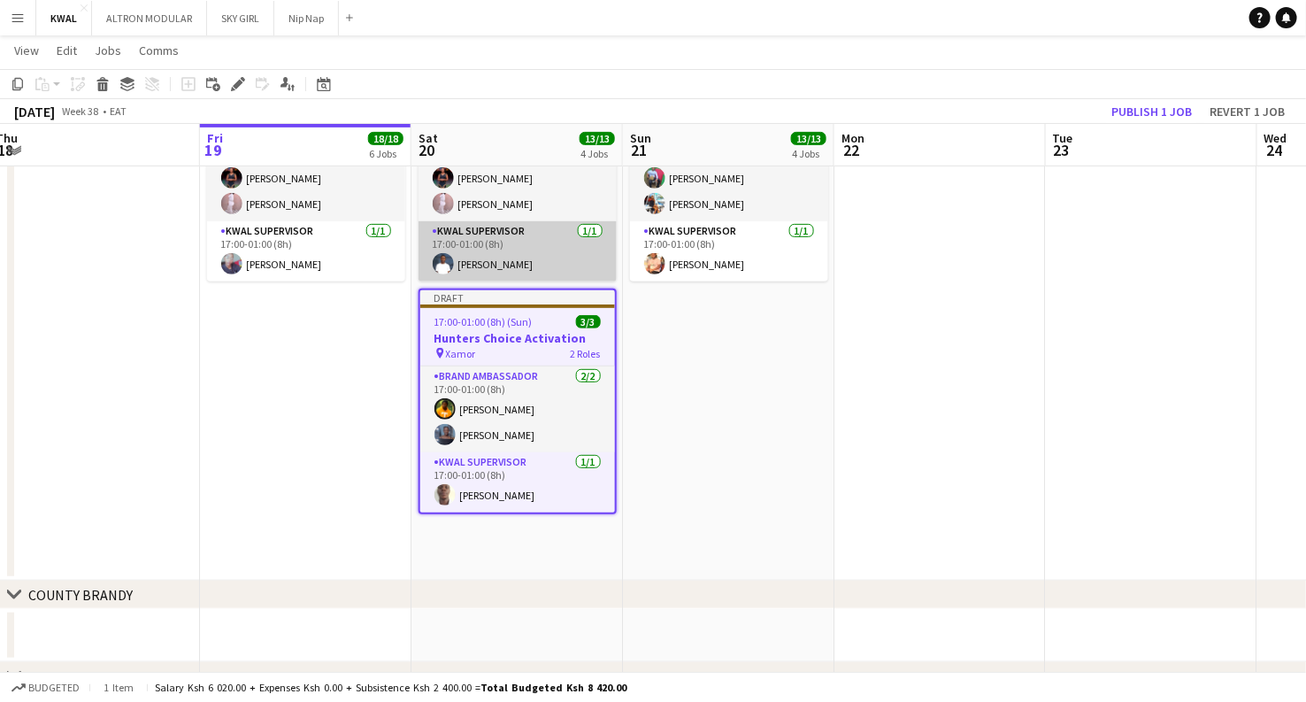
scroll to position [0, 436]
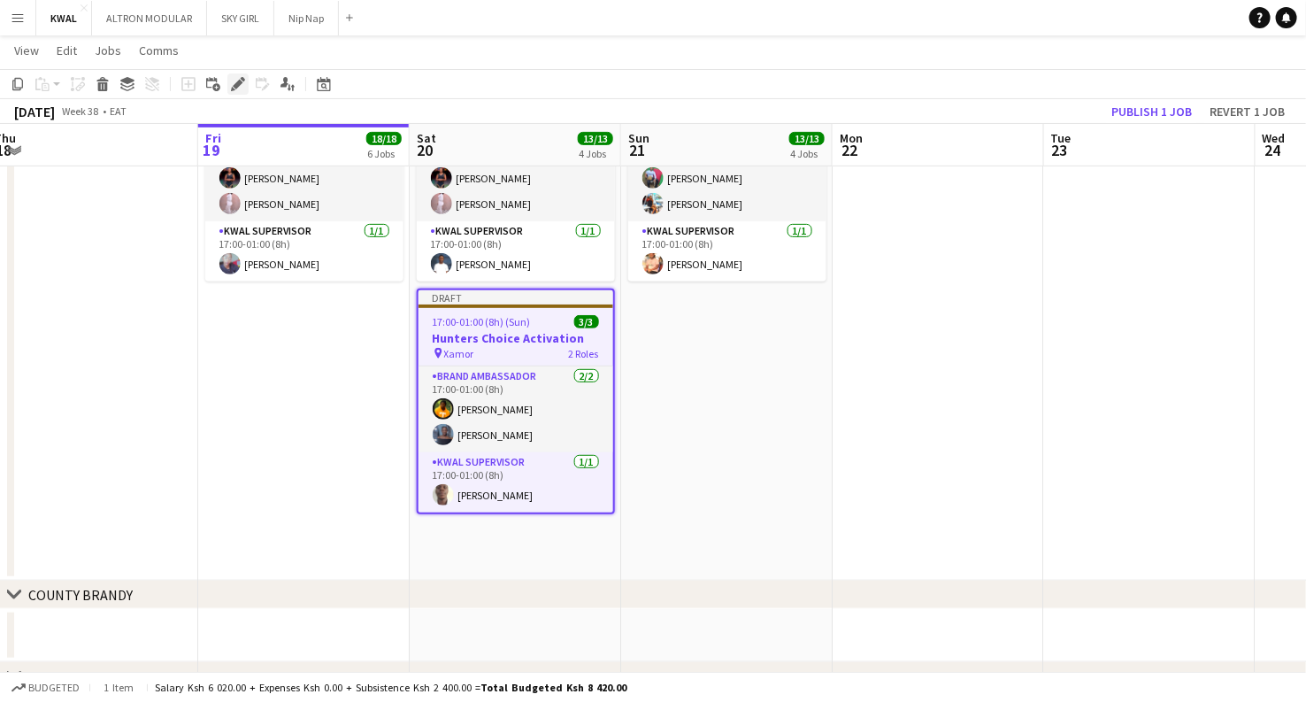
click at [235, 87] on icon at bounding box center [238, 85] width 10 height 10
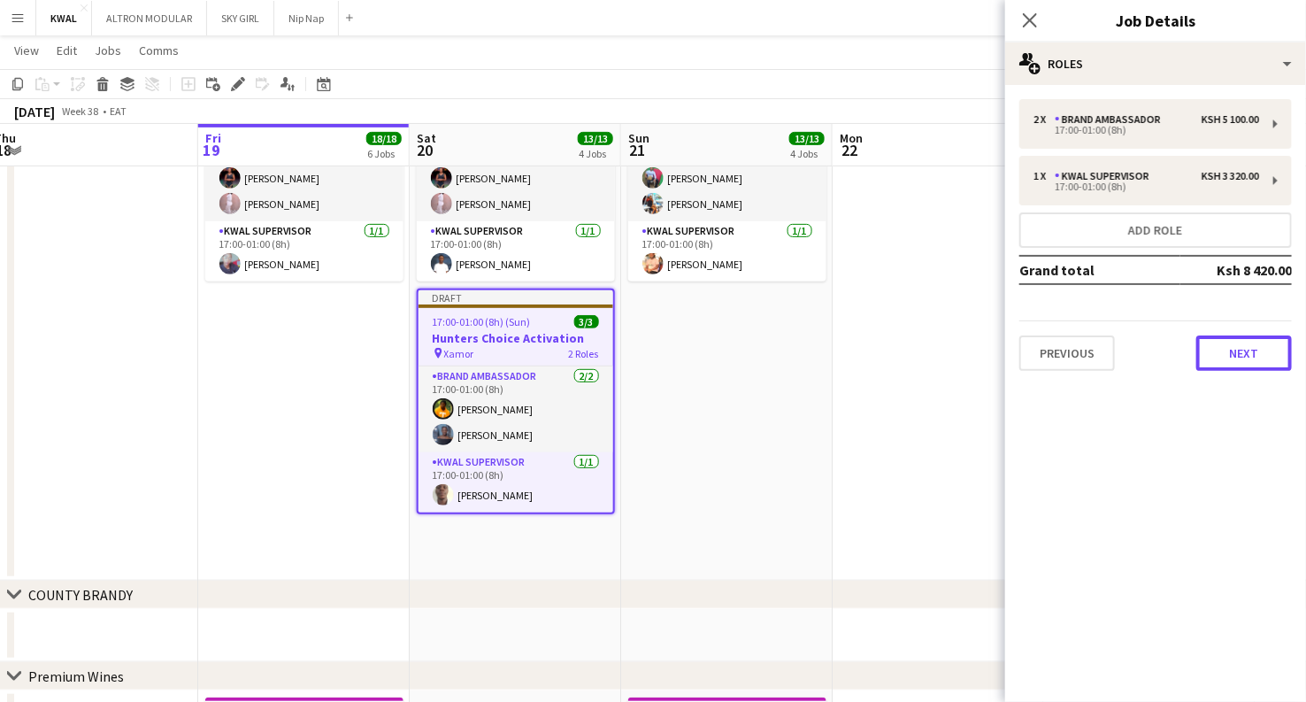
click at [1242, 353] on button "Next" at bounding box center [1244, 352] width 96 height 35
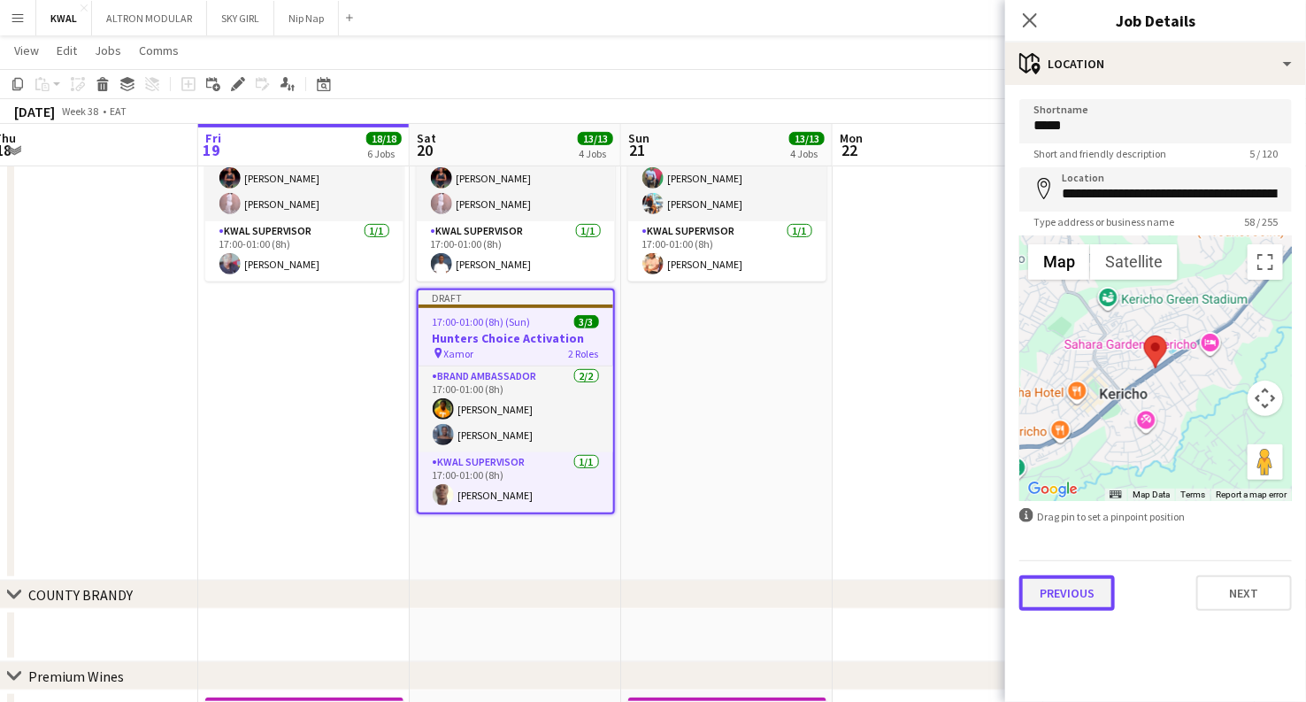
click at [1076, 585] on button "Previous" at bounding box center [1067, 592] width 96 height 35
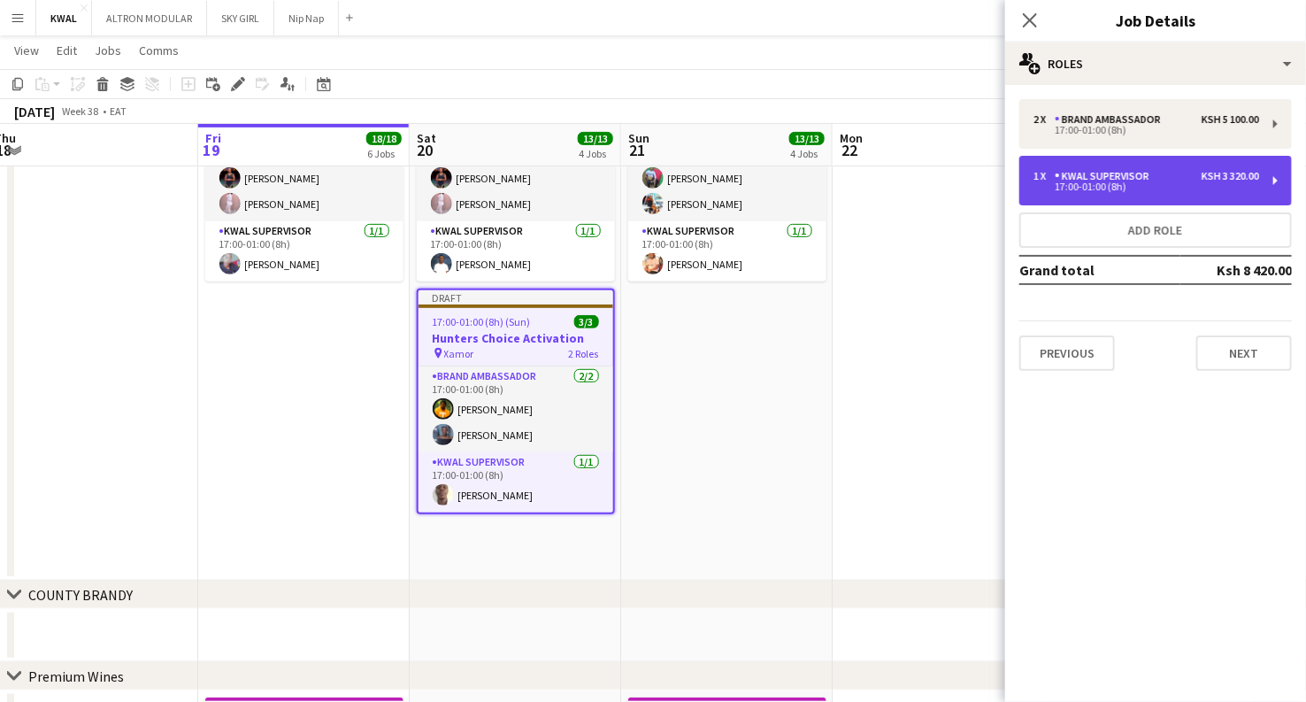
click at [1165, 170] on div "1 x KWAL SUPERVISOR Ksh 3 320.00" at bounding box center [1147, 176] width 226 height 12
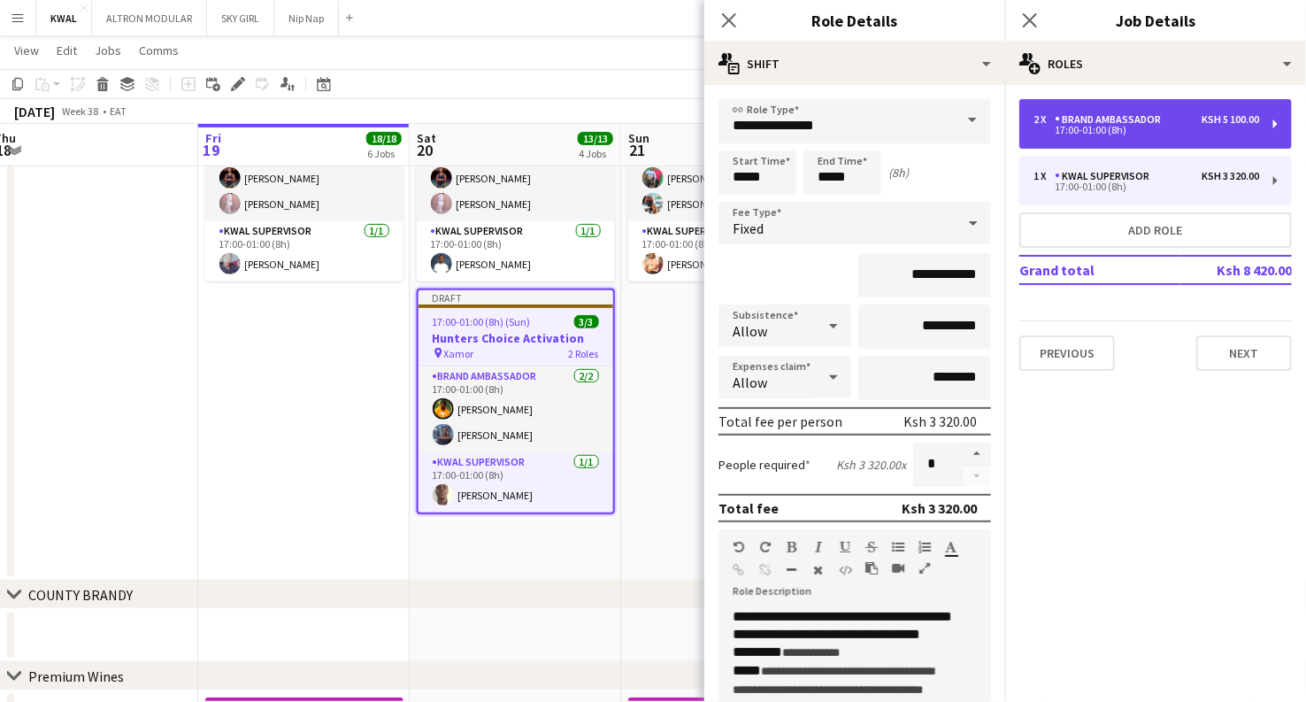
click at [1117, 134] on div "17:00-01:00 (8h)" at bounding box center [1147, 130] width 226 height 9
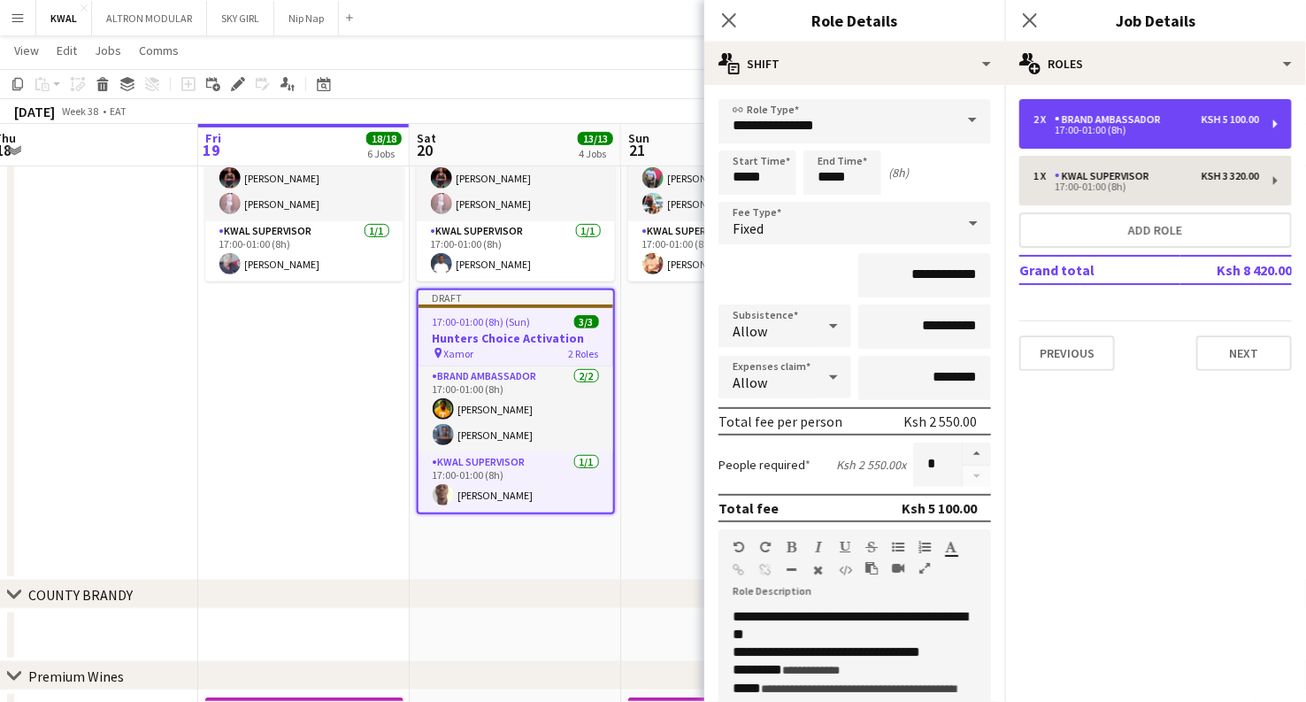
type input "**********"
type input "*"
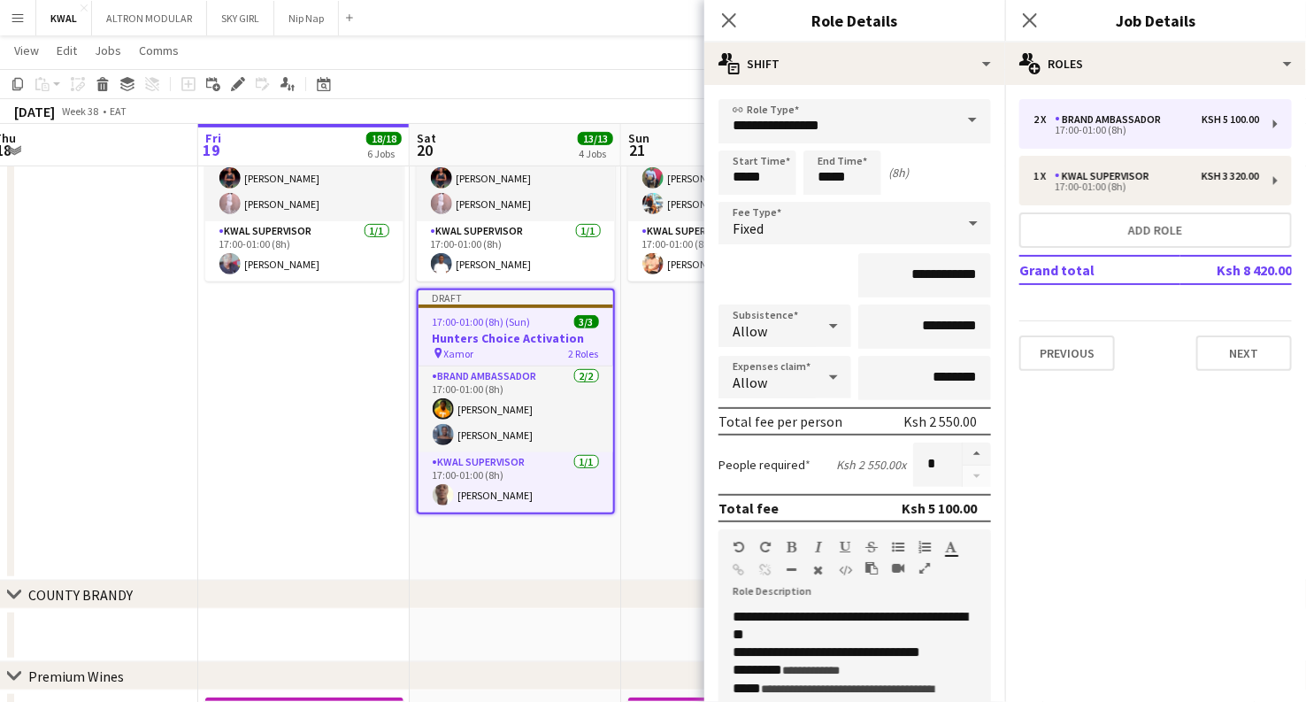
click at [327, 410] on app-date-cell "17:00-01:00 (8h) (Sat) 3/3 Hunters Choice Activation pin Kapbrandy 2 Roles Bran…" at bounding box center [304, 323] width 212 height 514
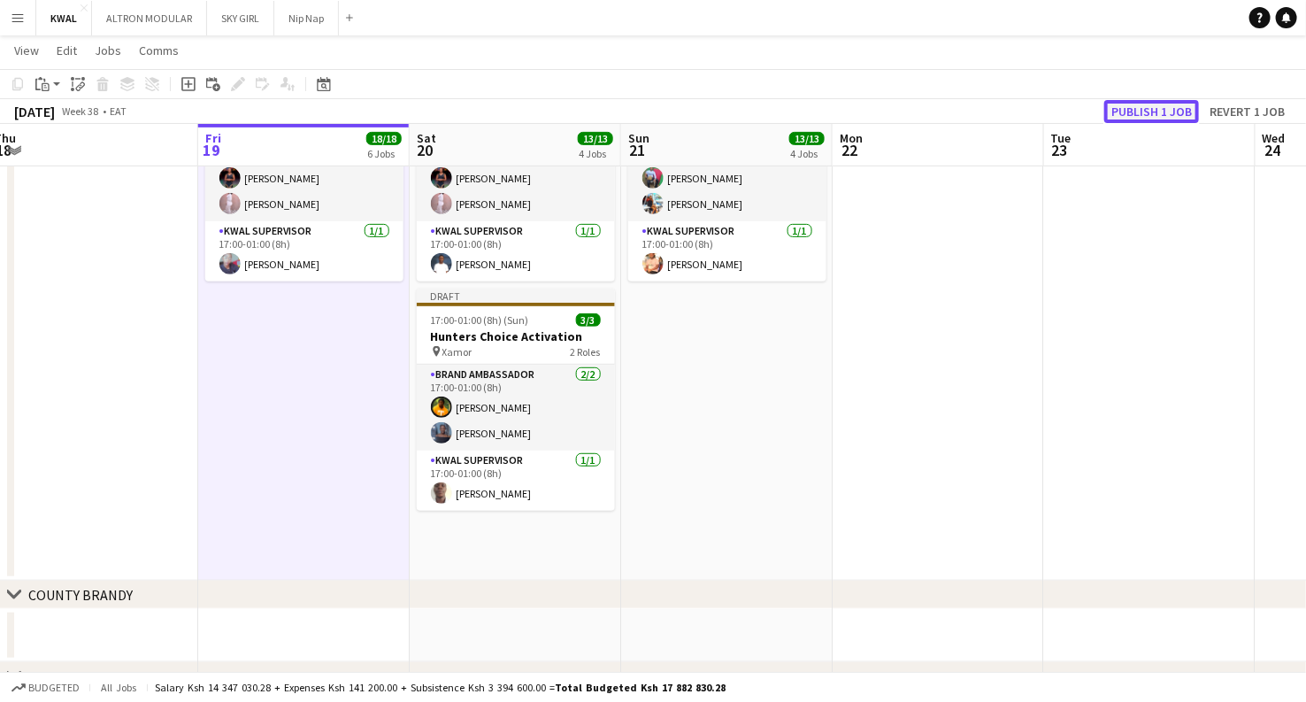
click at [1147, 107] on button "Publish 1 job" at bounding box center [1151, 111] width 95 height 23
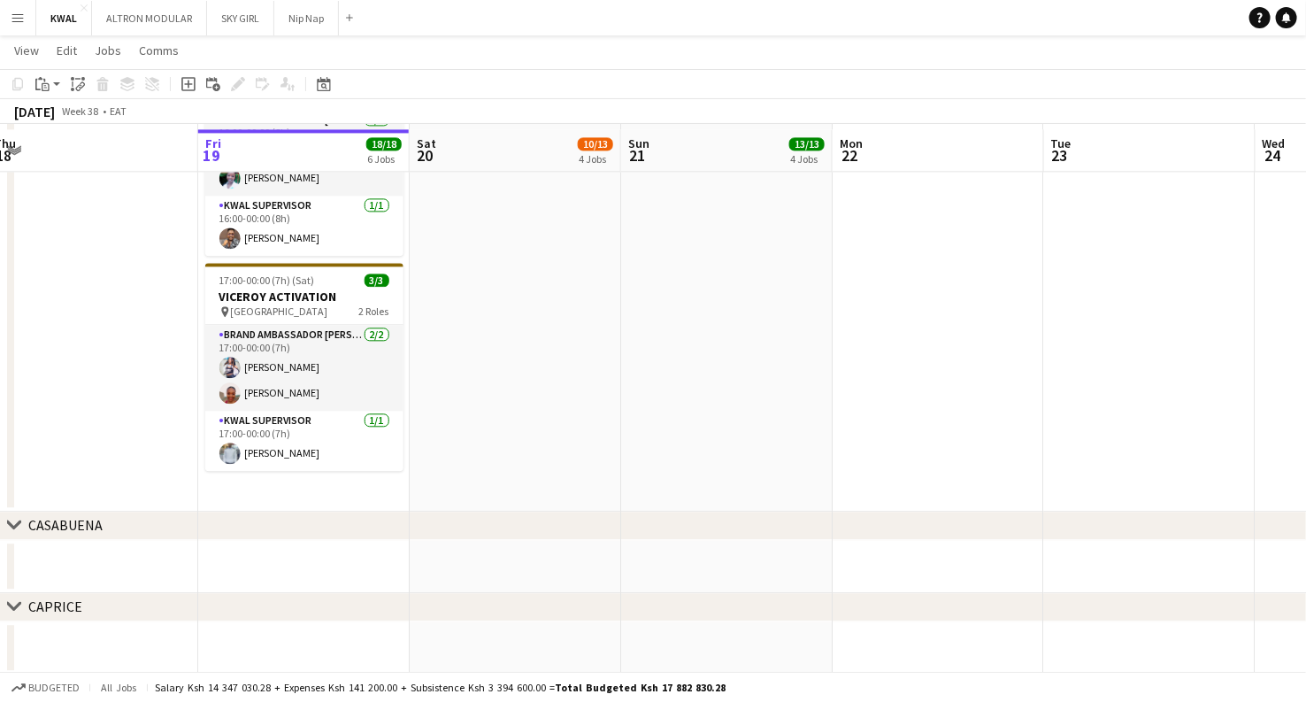
scroll to position [1754, 0]
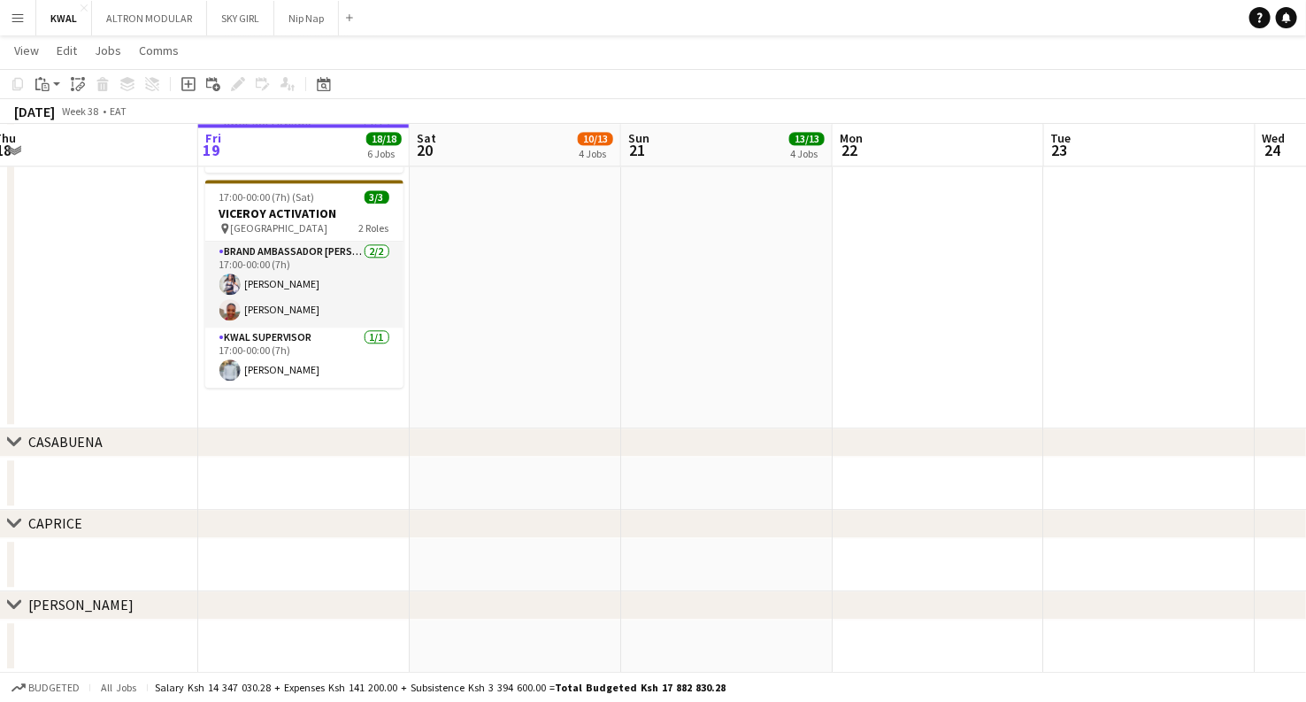
click at [24, 27] on button "Menu" at bounding box center [17, 17] width 35 height 35
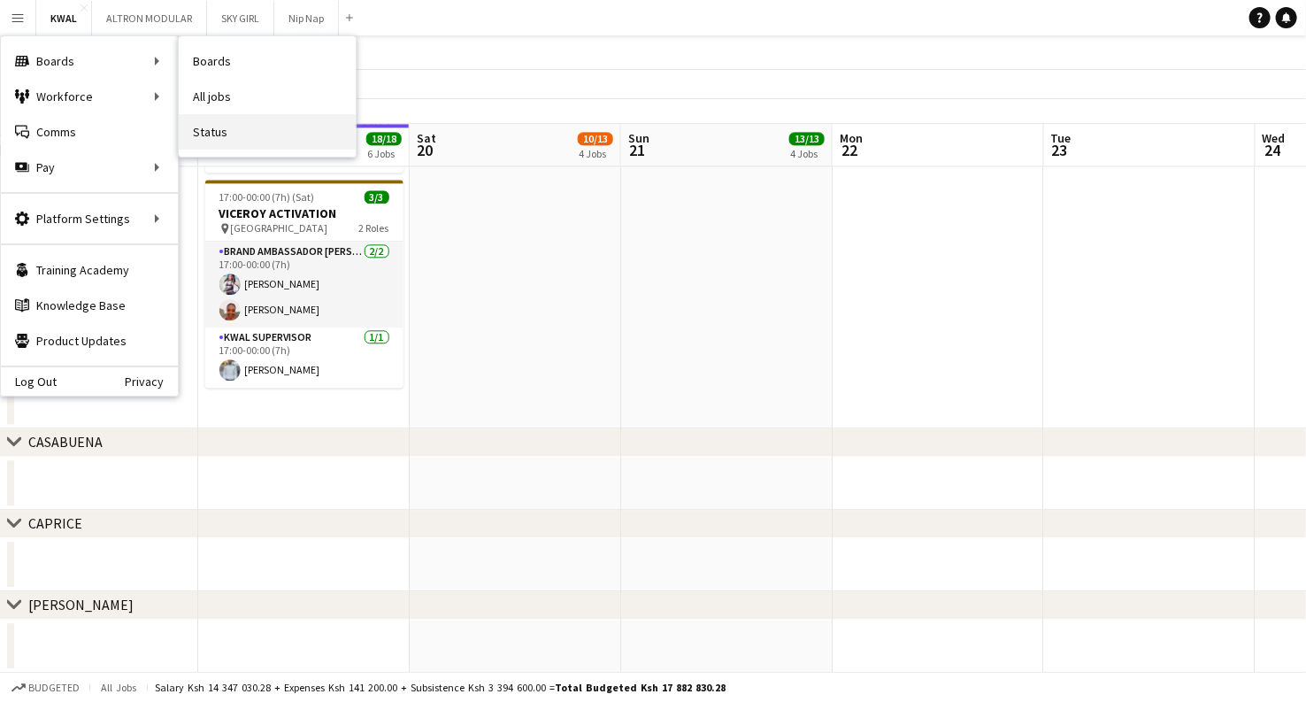
click at [212, 117] on link "Status" at bounding box center [267, 131] width 177 height 35
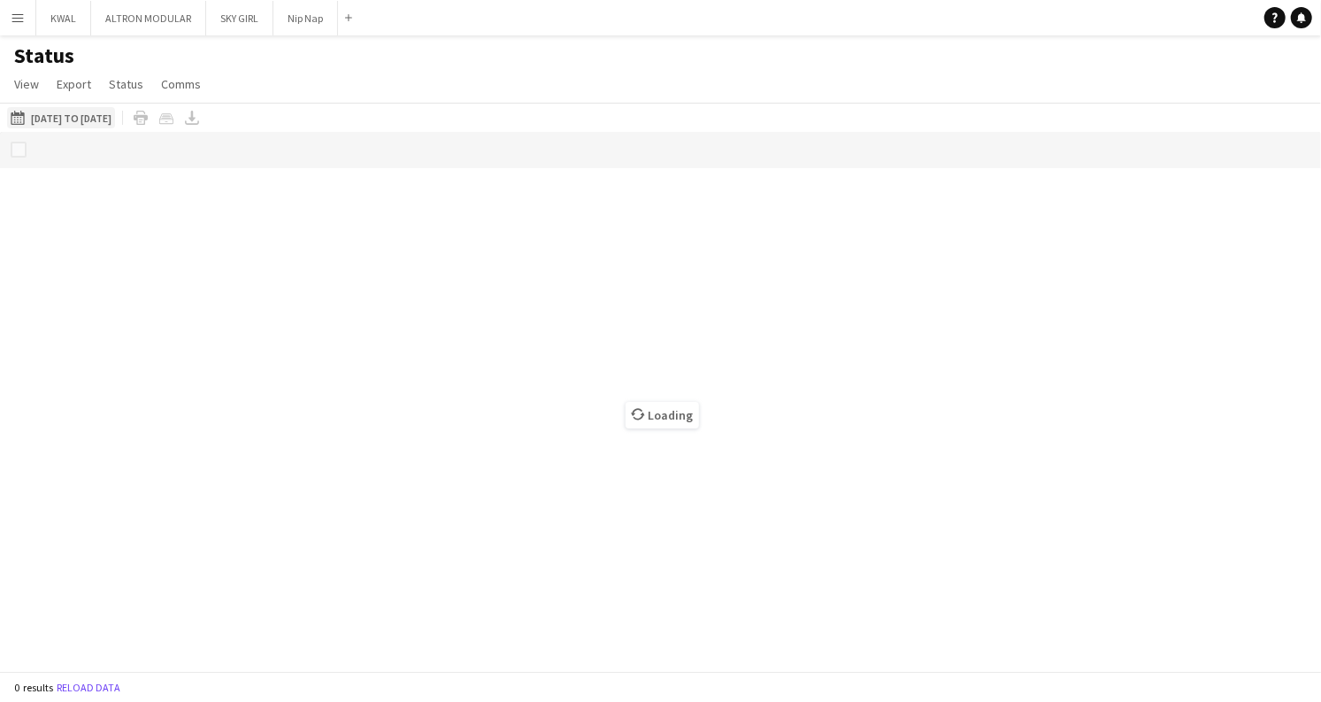
click at [75, 121] on button "[DATE] to [DATE] [DATE] to [DATE]" at bounding box center [61, 117] width 108 height 21
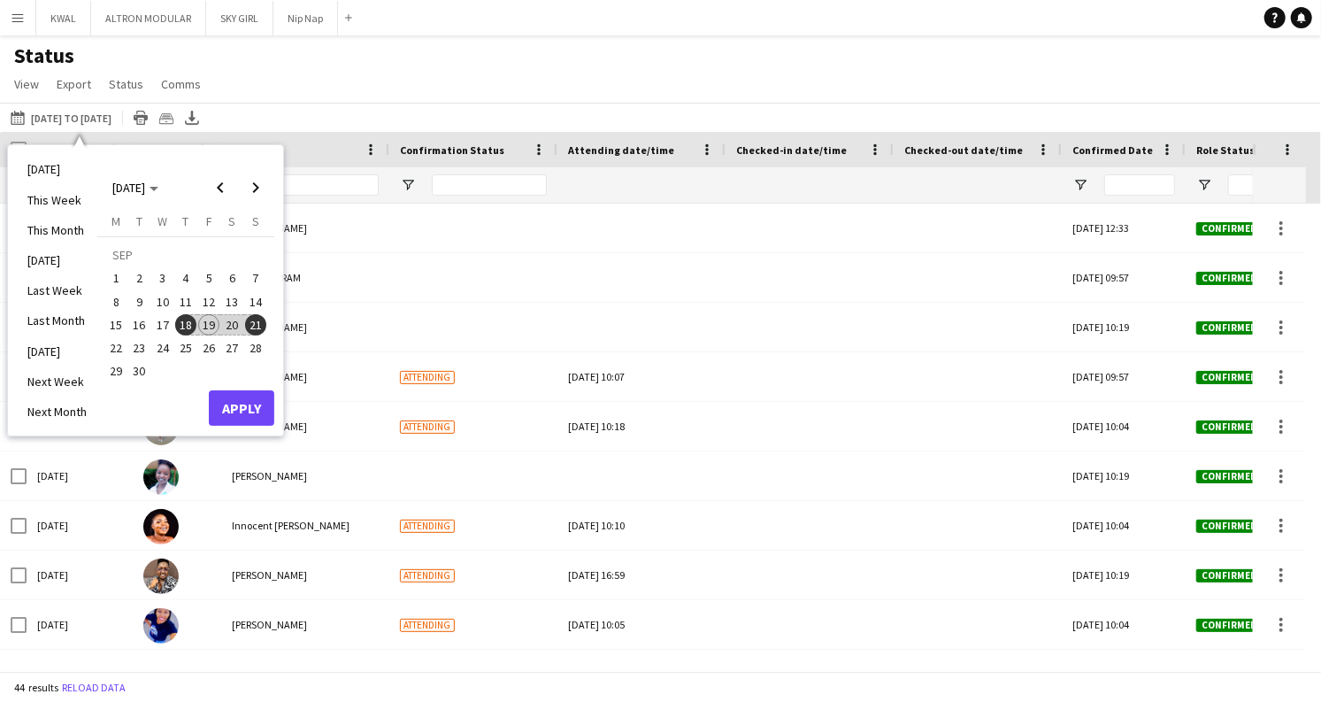
click at [186, 321] on span "18" at bounding box center [185, 324] width 21 height 21
click at [251, 327] on span "21" at bounding box center [255, 324] width 21 height 21
click at [258, 398] on button "Apply" at bounding box center [241, 407] width 65 height 35
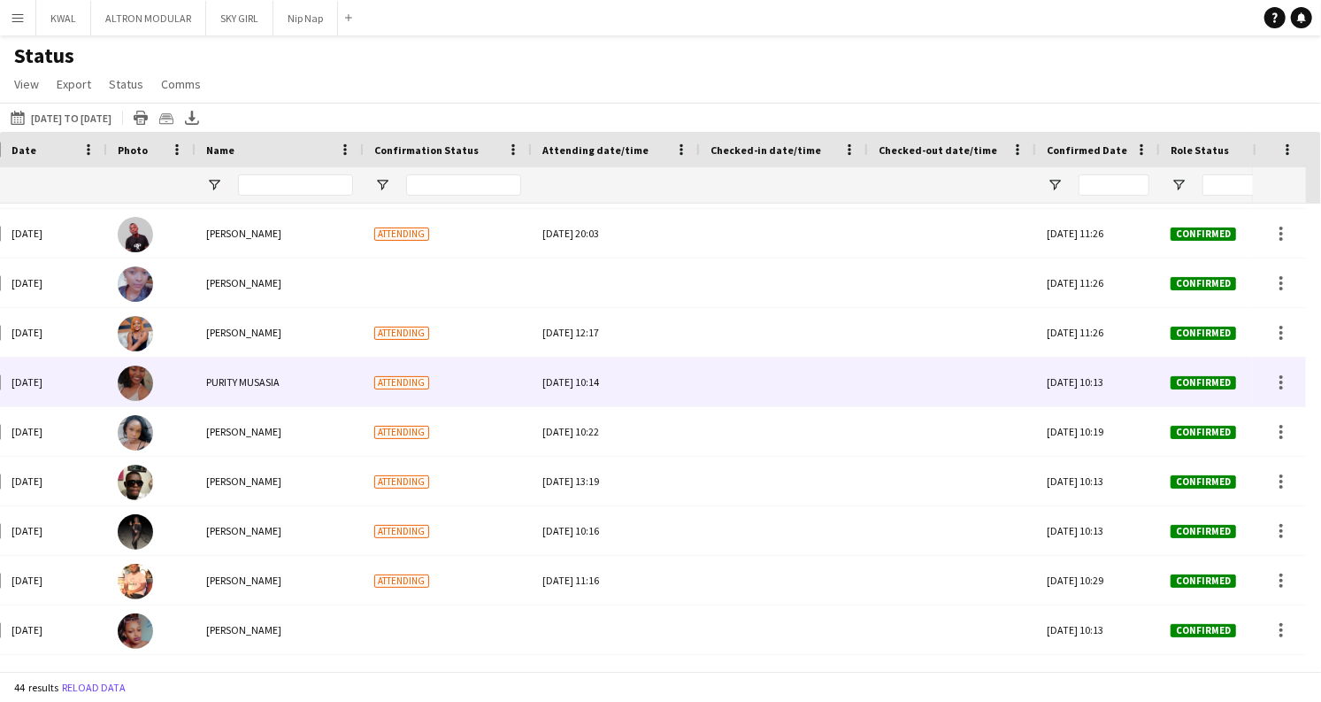
scroll to position [1334, 0]
